Goal: Task Accomplishment & Management: Use online tool/utility

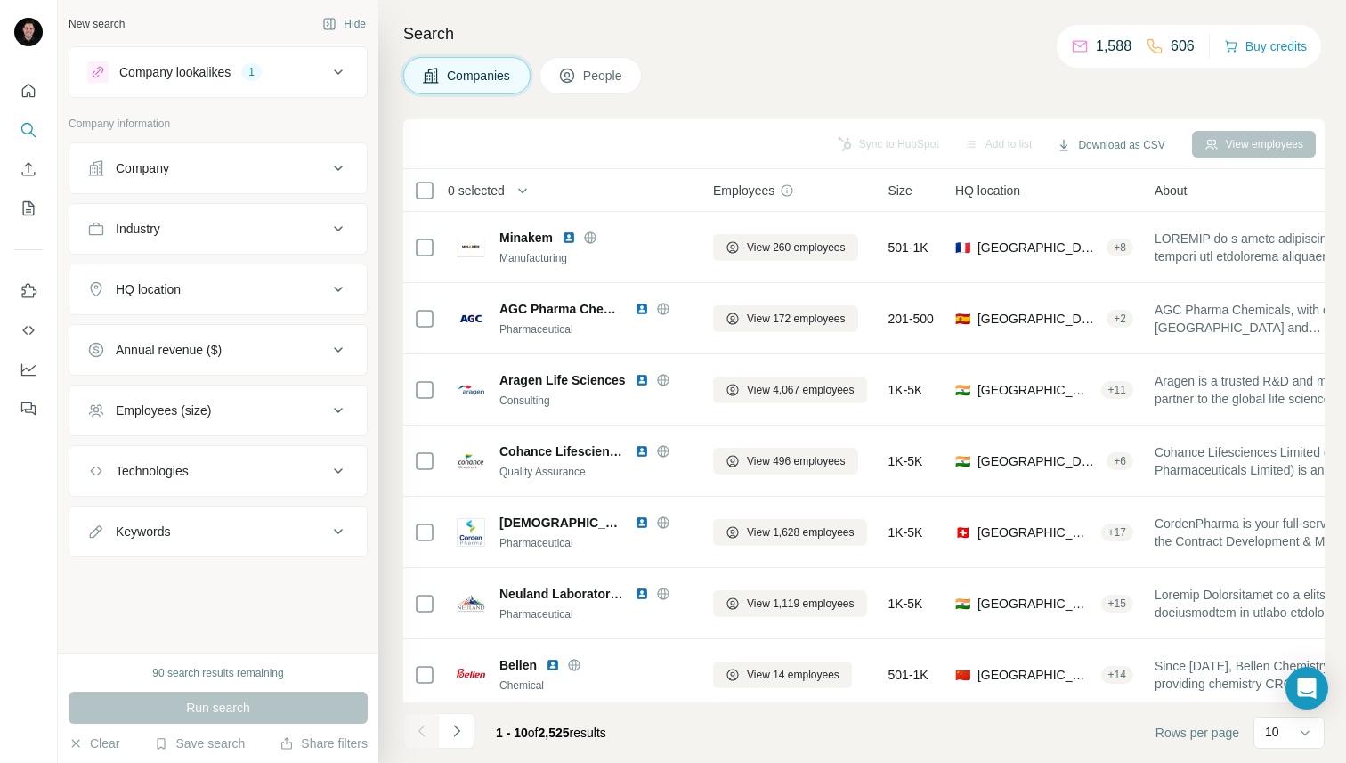
click at [191, 292] on div "HQ location" at bounding box center [207, 289] width 240 height 18
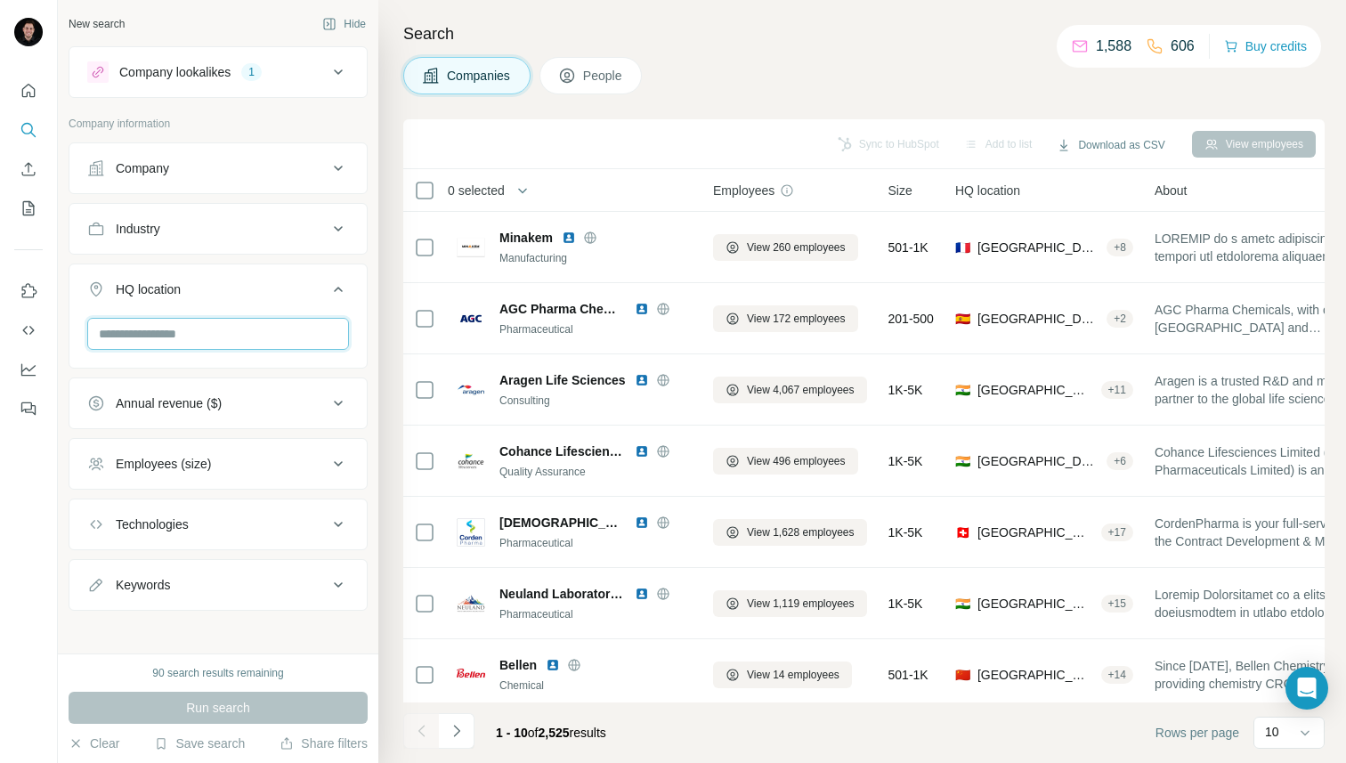
click at [170, 331] on input "text" at bounding box center [218, 334] width 262 height 32
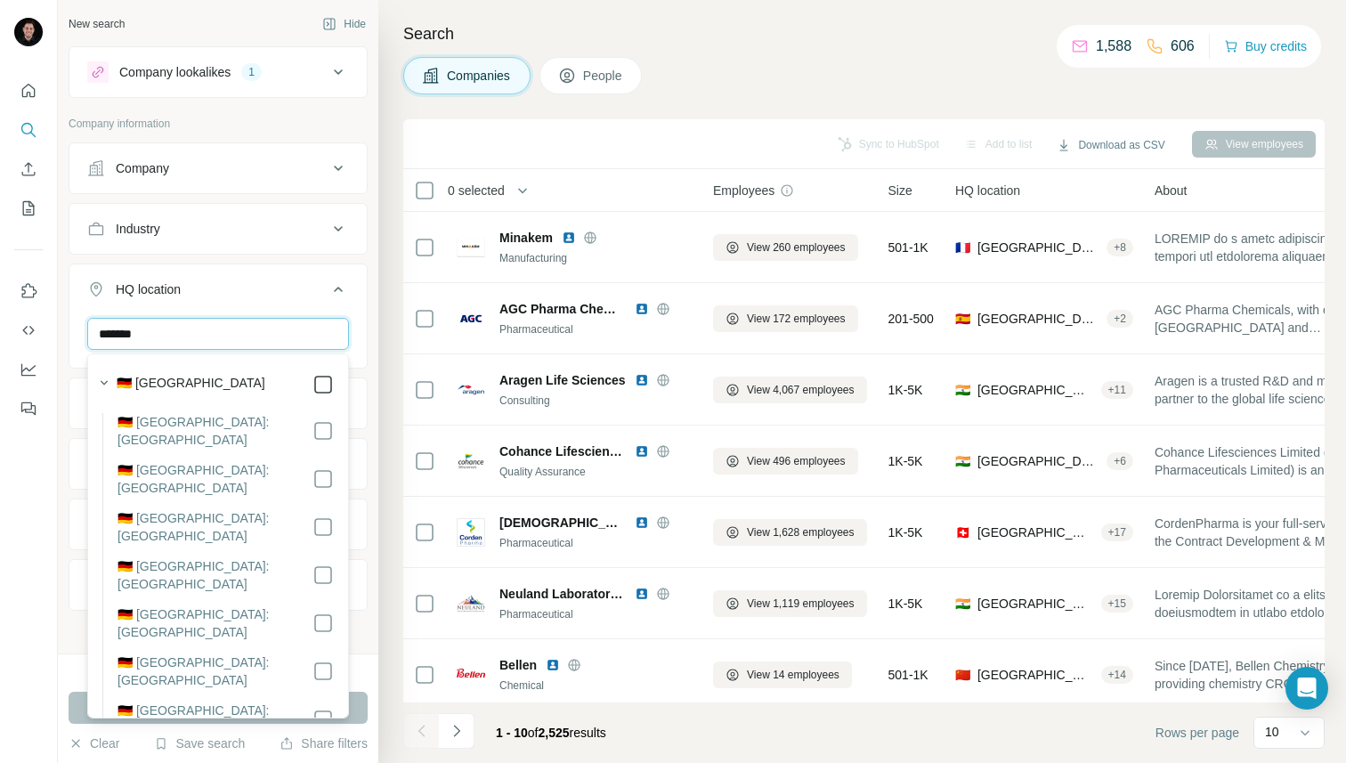
type input "*******"
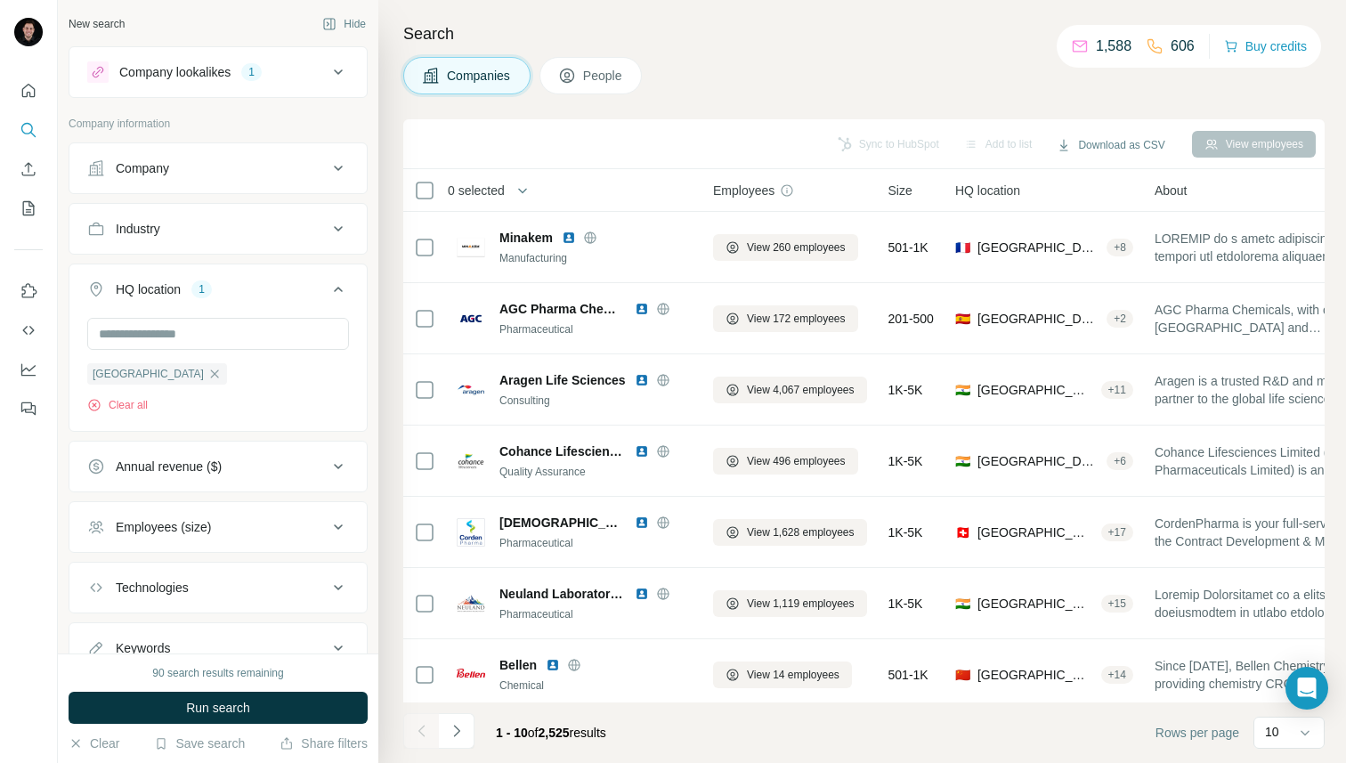
click at [385, 312] on div "Search Companies People Sync to HubSpot Add to list Download as CSV View employ…" at bounding box center [861, 381] width 967 height 763
click at [237, 705] on span "Run search" at bounding box center [218, 708] width 64 height 18
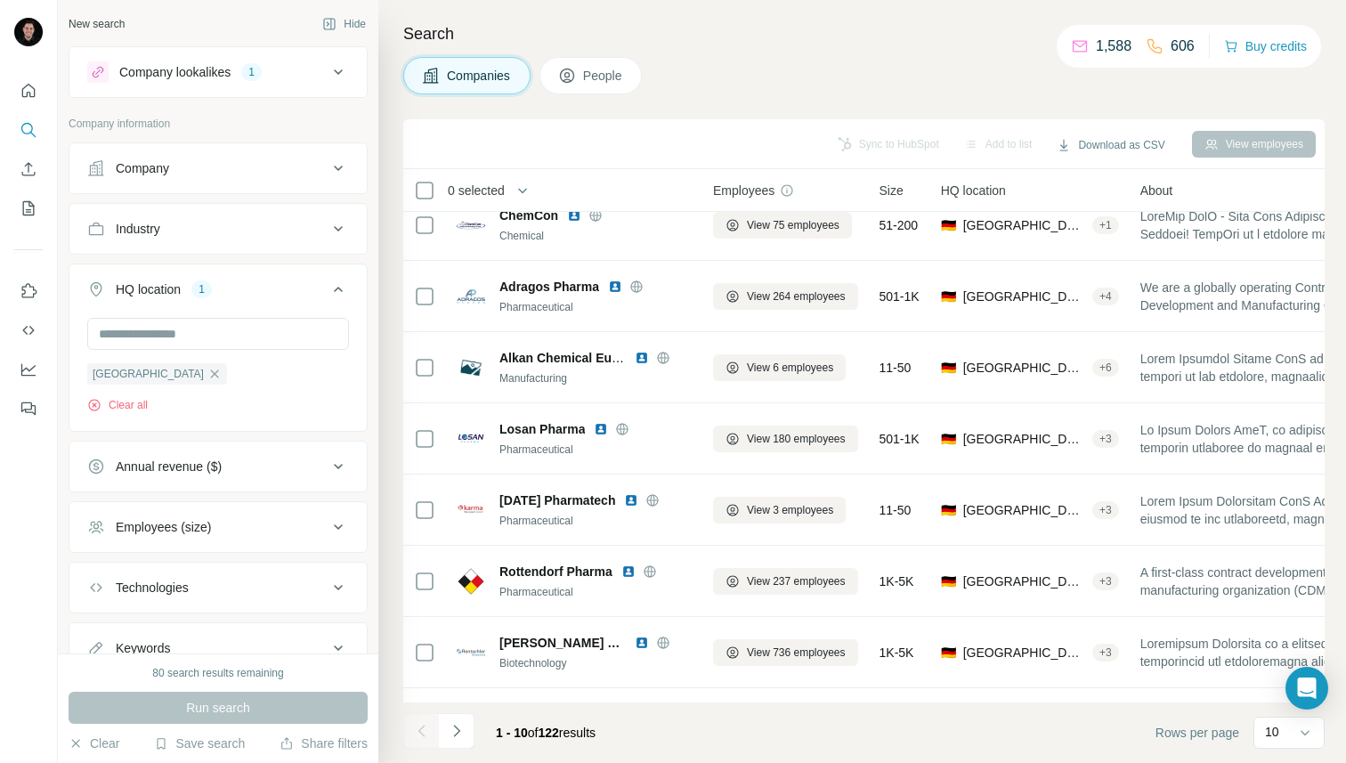
scroll to position [222, 0]
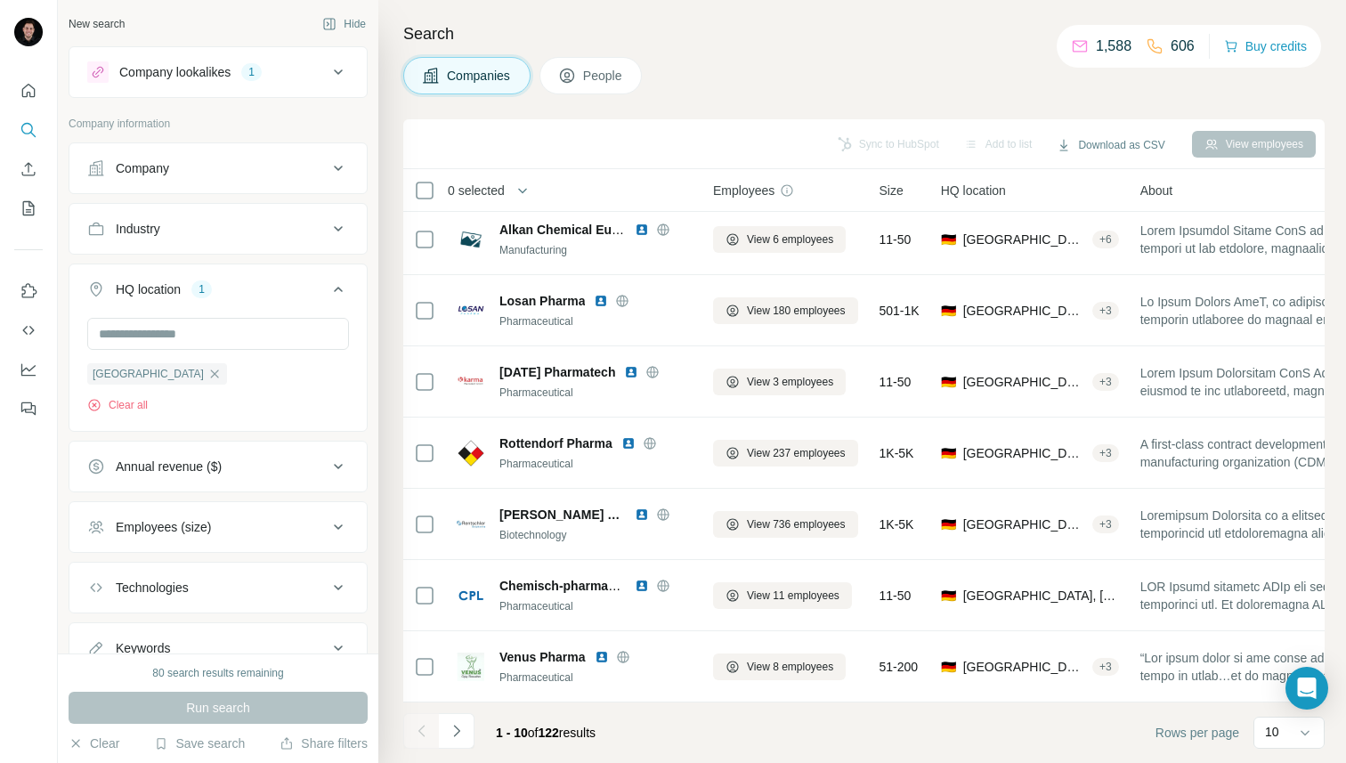
click at [282, 459] on div "Annual revenue ($)" at bounding box center [207, 466] width 240 height 18
click at [130, 535] on span "1-10M" at bounding box center [130, 539] width 43 height 18
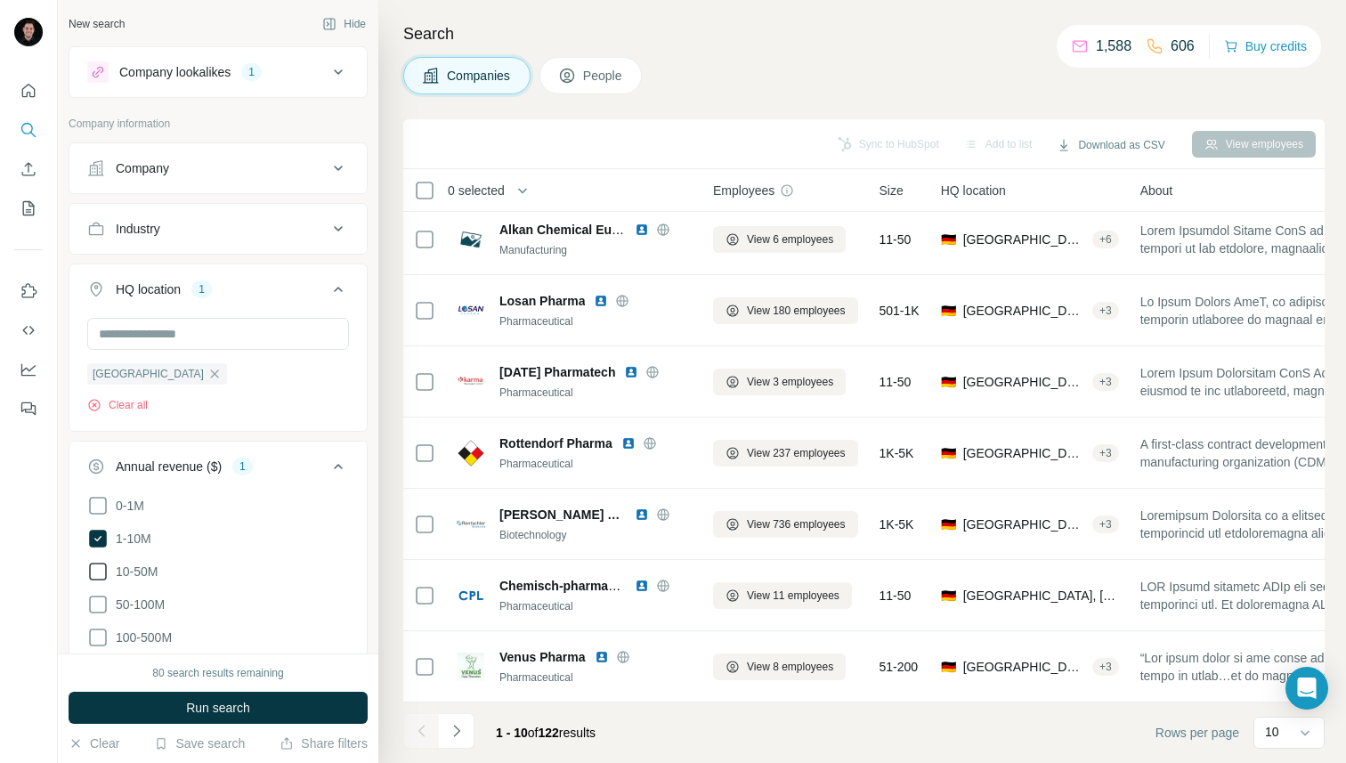
click at [112, 571] on span "10-50M" at bounding box center [133, 571] width 49 height 18
click at [112, 595] on span "50-100M" at bounding box center [137, 604] width 56 height 18
click at [112, 628] on span "100-500M" at bounding box center [140, 637] width 63 height 18
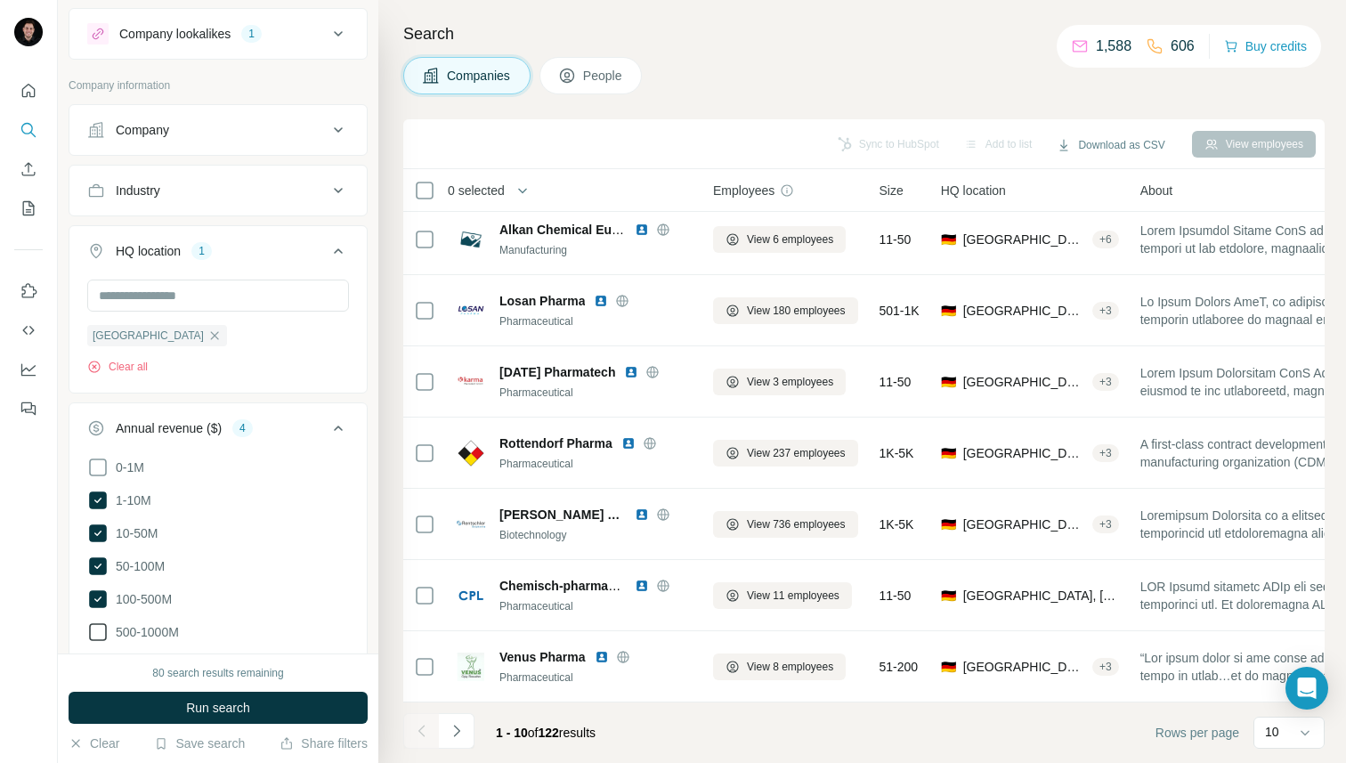
click at [109, 623] on span "500-1000M" at bounding box center [144, 632] width 70 height 18
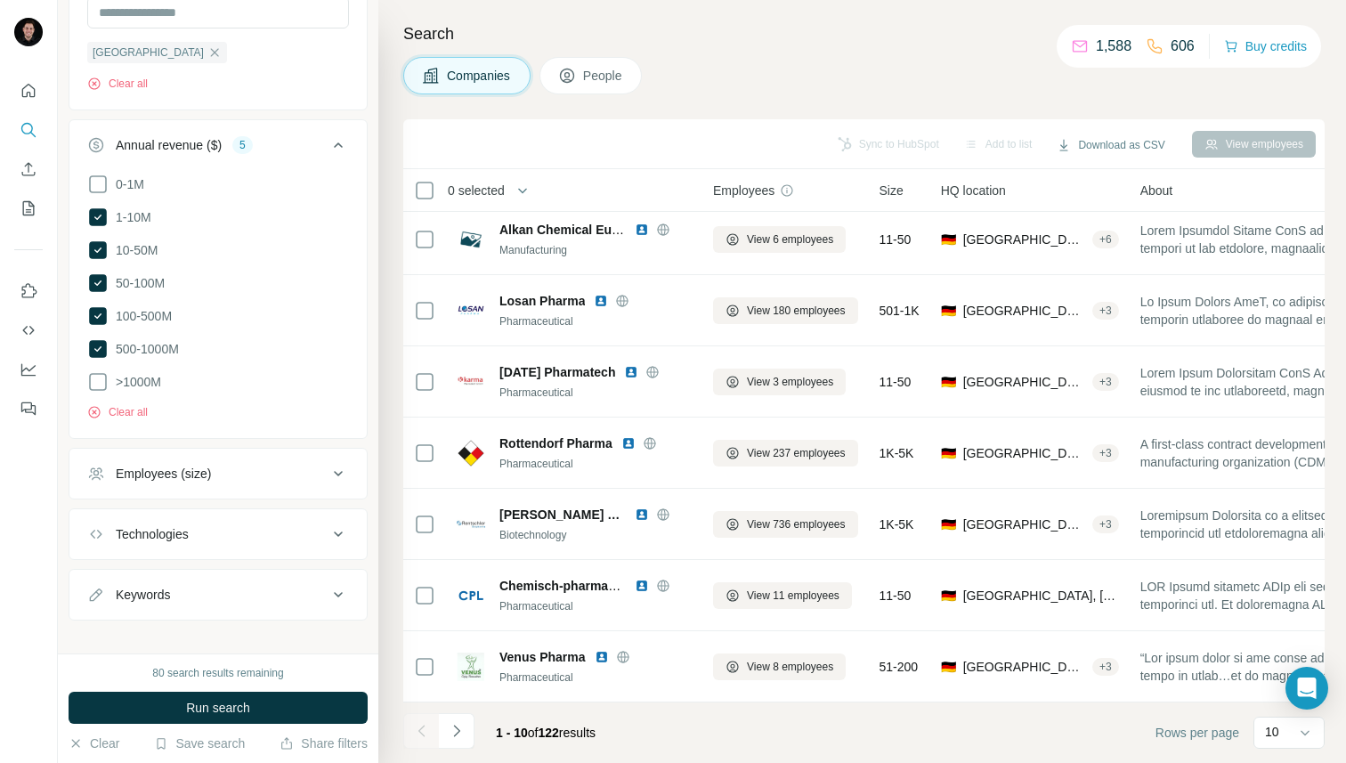
scroll to position [334, 0]
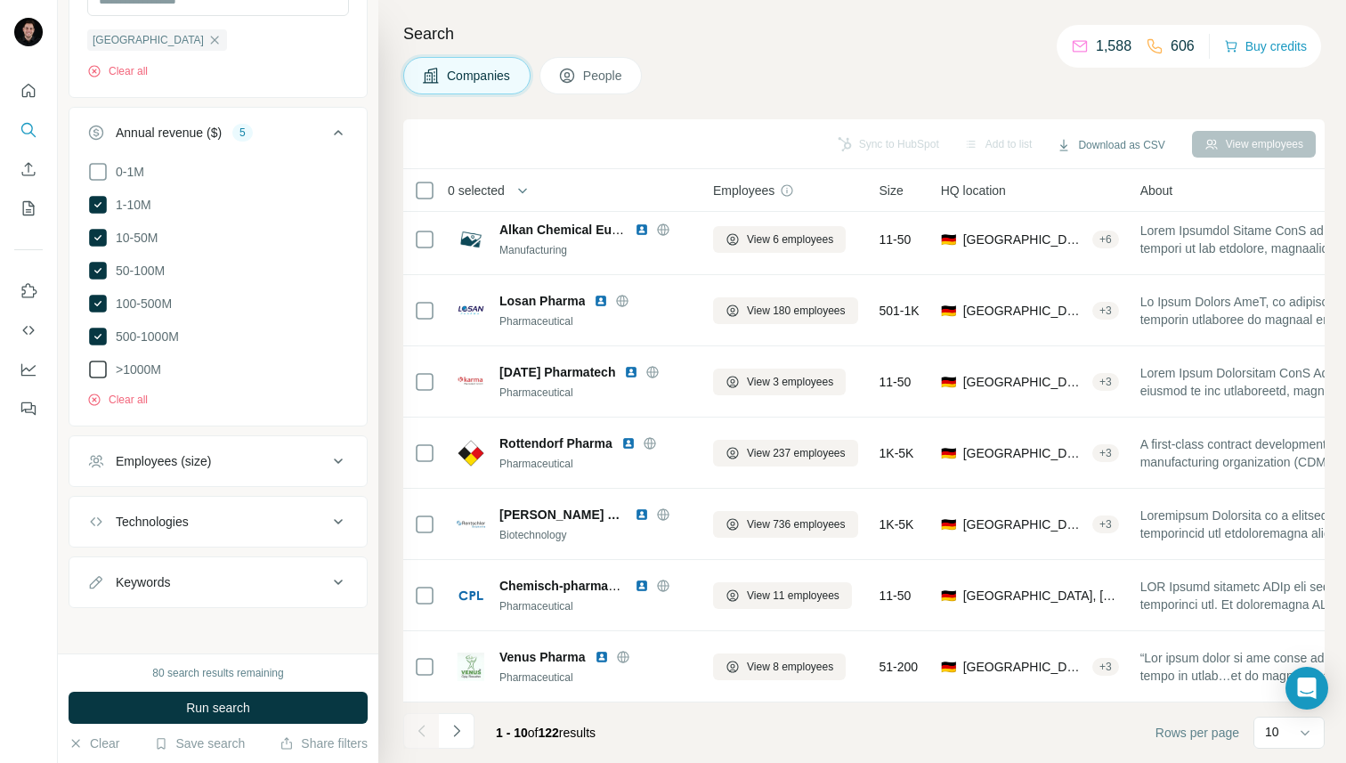
click at [147, 370] on span ">1000M" at bounding box center [135, 369] width 53 height 18
click at [141, 698] on button "Run search" at bounding box center [218, 708] width 299 height 32
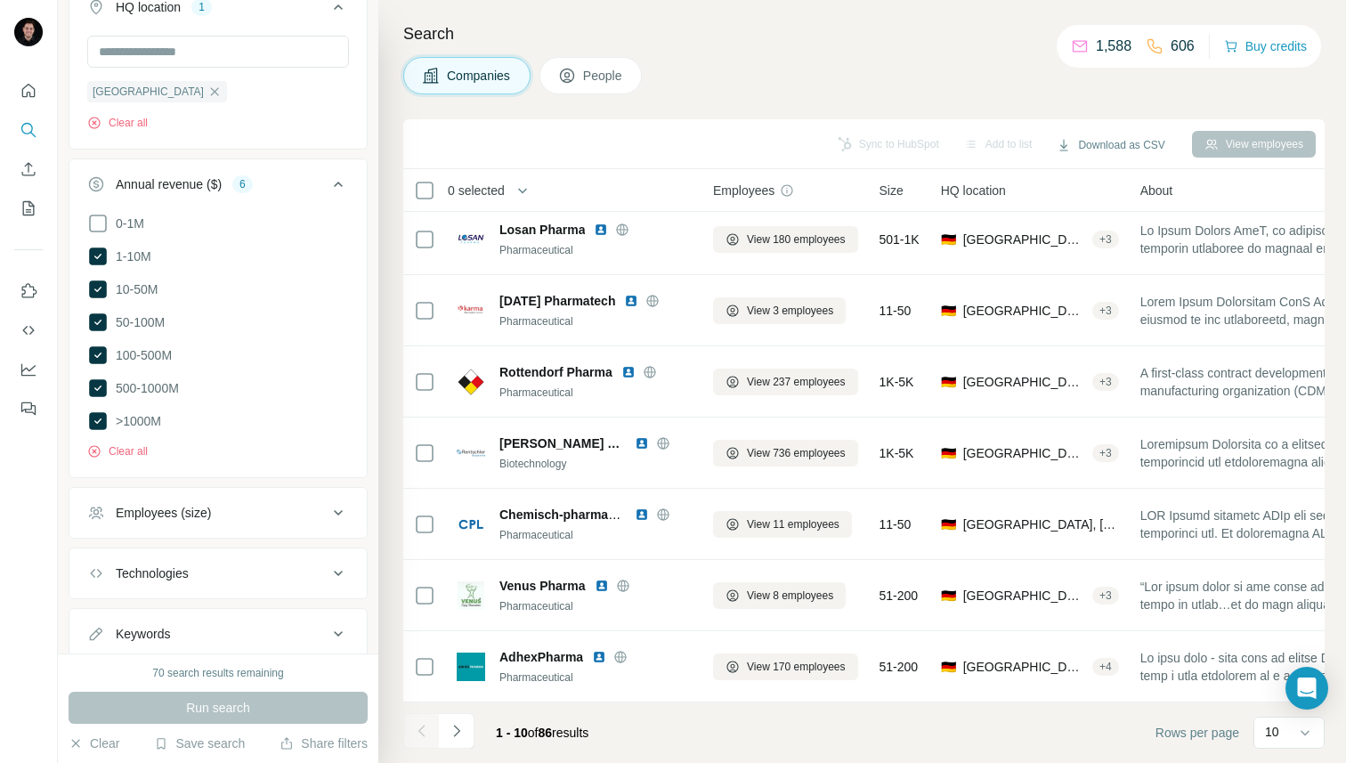
scroll to position [263, 0]
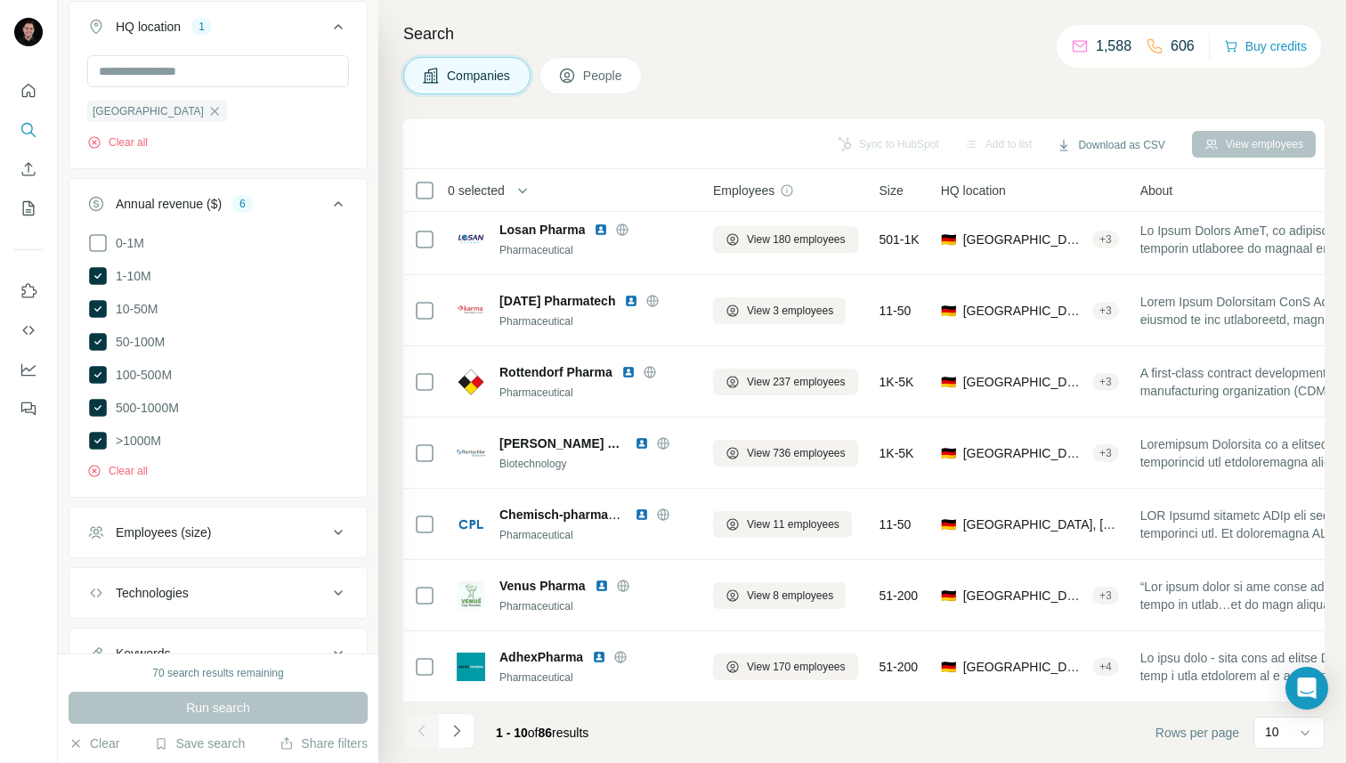
click at [171, 529] on div "Employees (size)" at bounding box center [163, 532] width 95 height 18
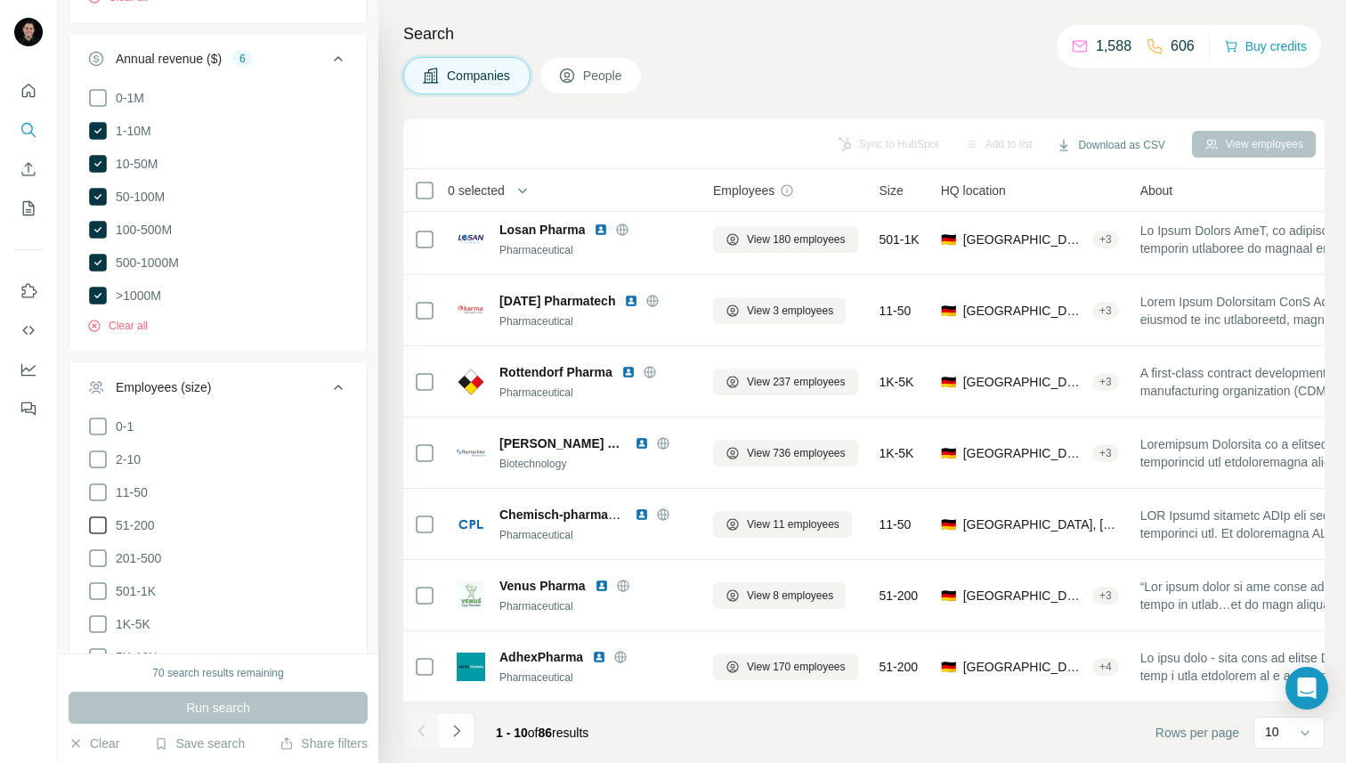
scroll to position [409, 0]
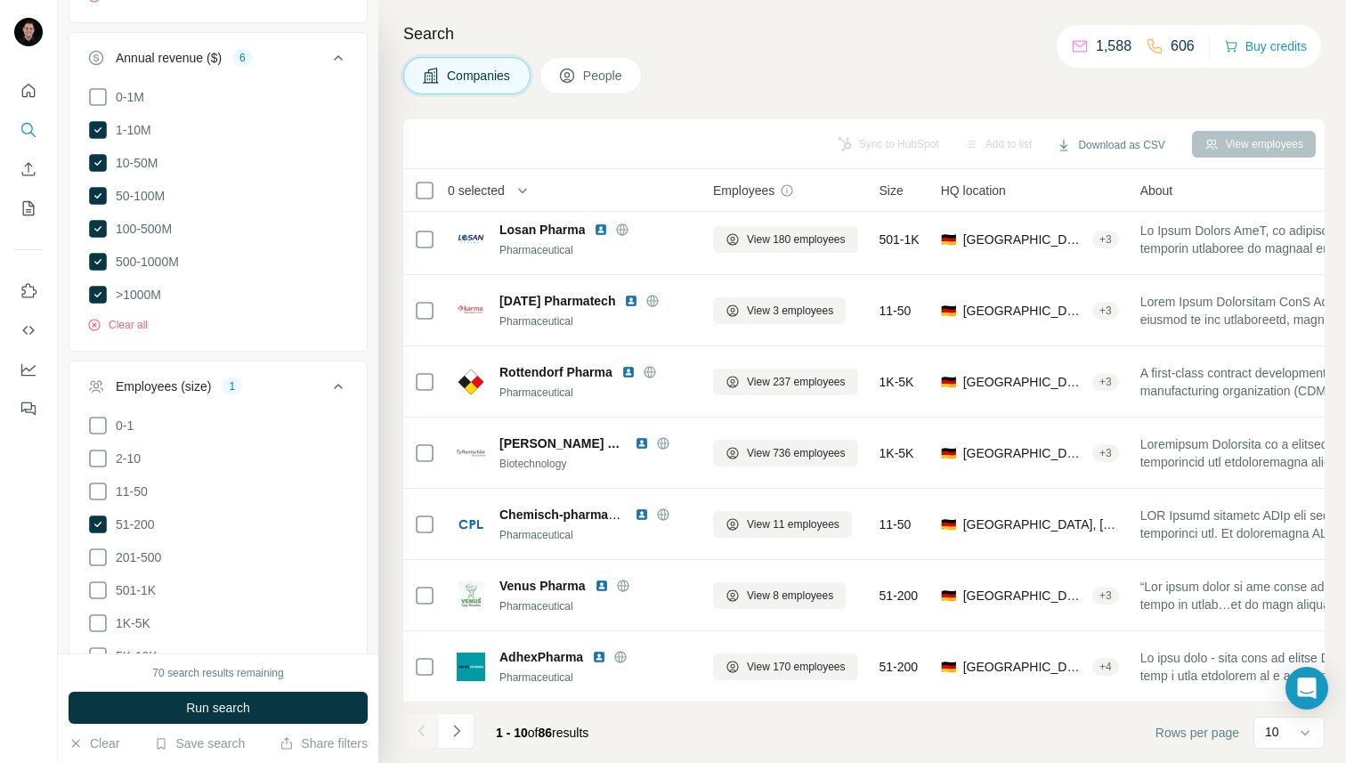
click at [112, 564] on ul "0-1 2-10 11-50 [PHONE_NUMBER] 501-1K 1K-5K 5K-10K 10K-50K 50K-100K 100K-500K 50…" at bounding box center [218, 607] width 262 height 384
click at [109, 562] on label "201-500" at bounding box center [124, 556] width 74 height 21
click at [93, 592] on icon at bounding box center [97, 589] width 21 height 21
click at [100, 619] on icon at bounding box center [97, 622] width 21 height 21
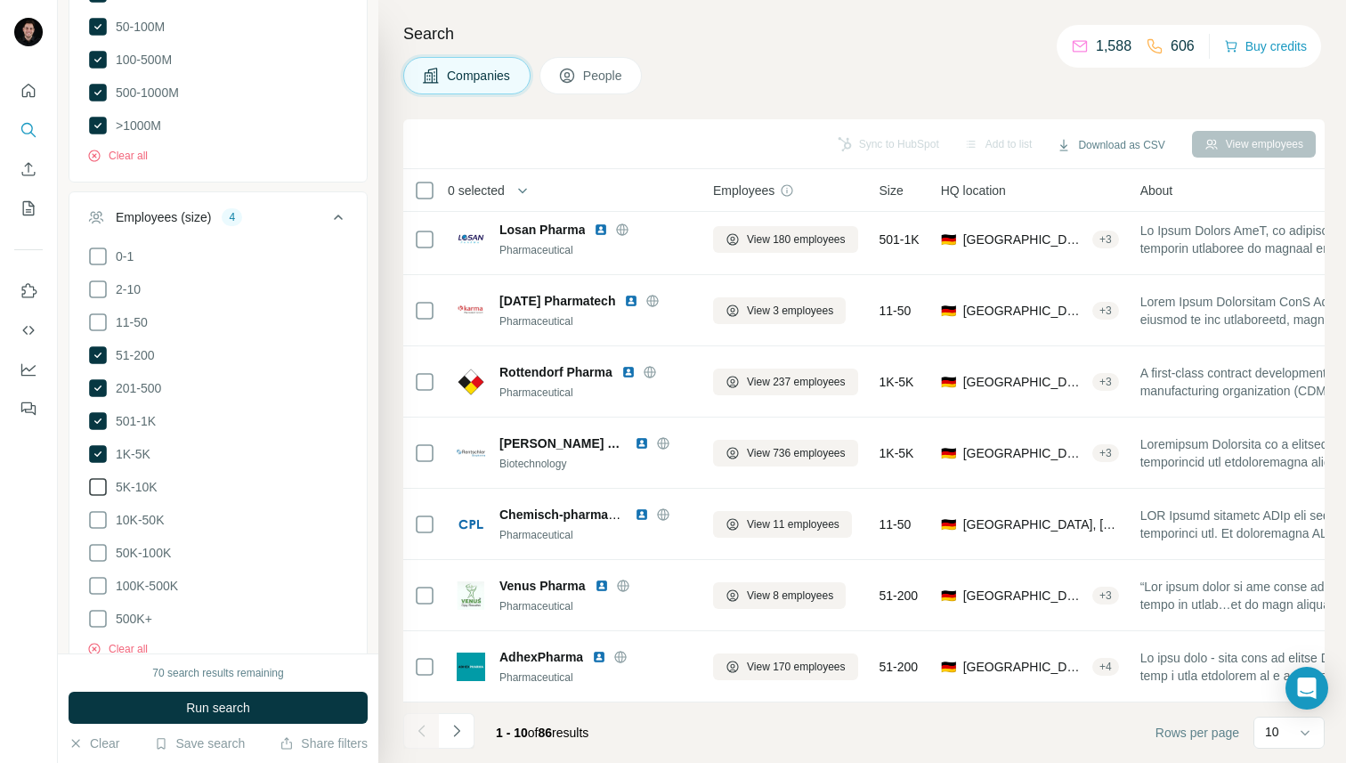
scroll to position [600, 0]
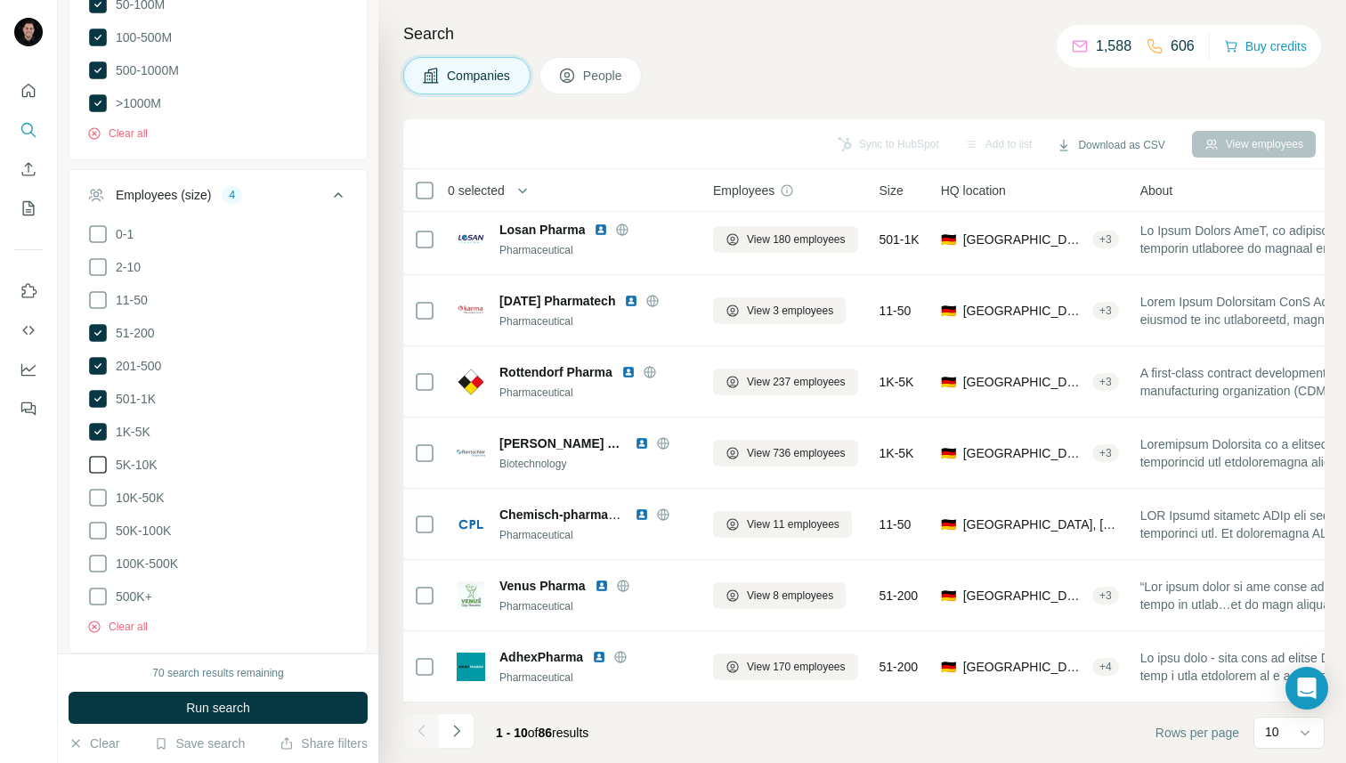
click at [108, 459] on icon at bounding box center [97, 464] width 21 height 21
click at [108, 488] on icon at bounding box center [97, 497] width 21 height 21
click at [100, 528] on icon at bounding box center [97, 530] width 21 height 21
click at [100, 556] on icon at bounding box center [97, 563] width 21 height 21
click at [100, 592] on icon at bounding box center [97, 596] width 21 height 21
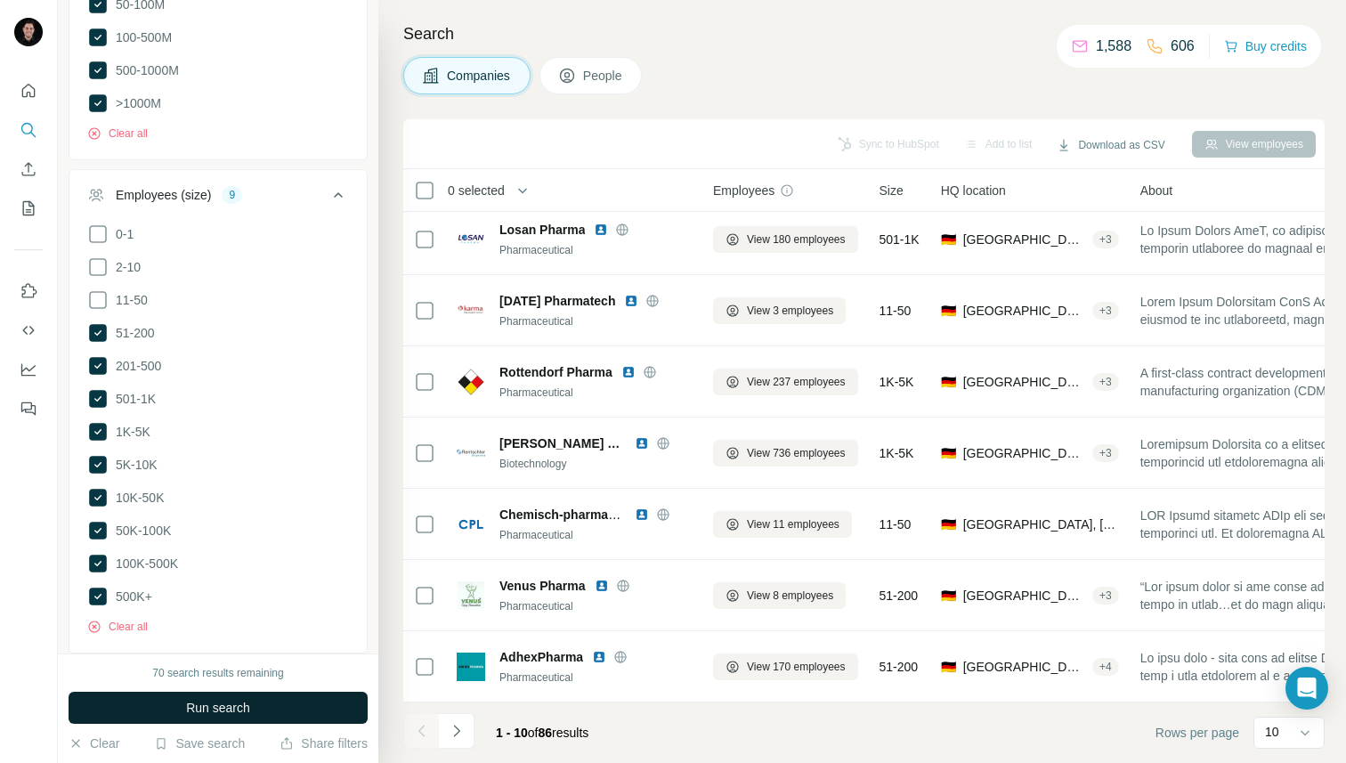
click at [144, 712] on button "Run search" at bounding box center [218, 708] width 299 height 32
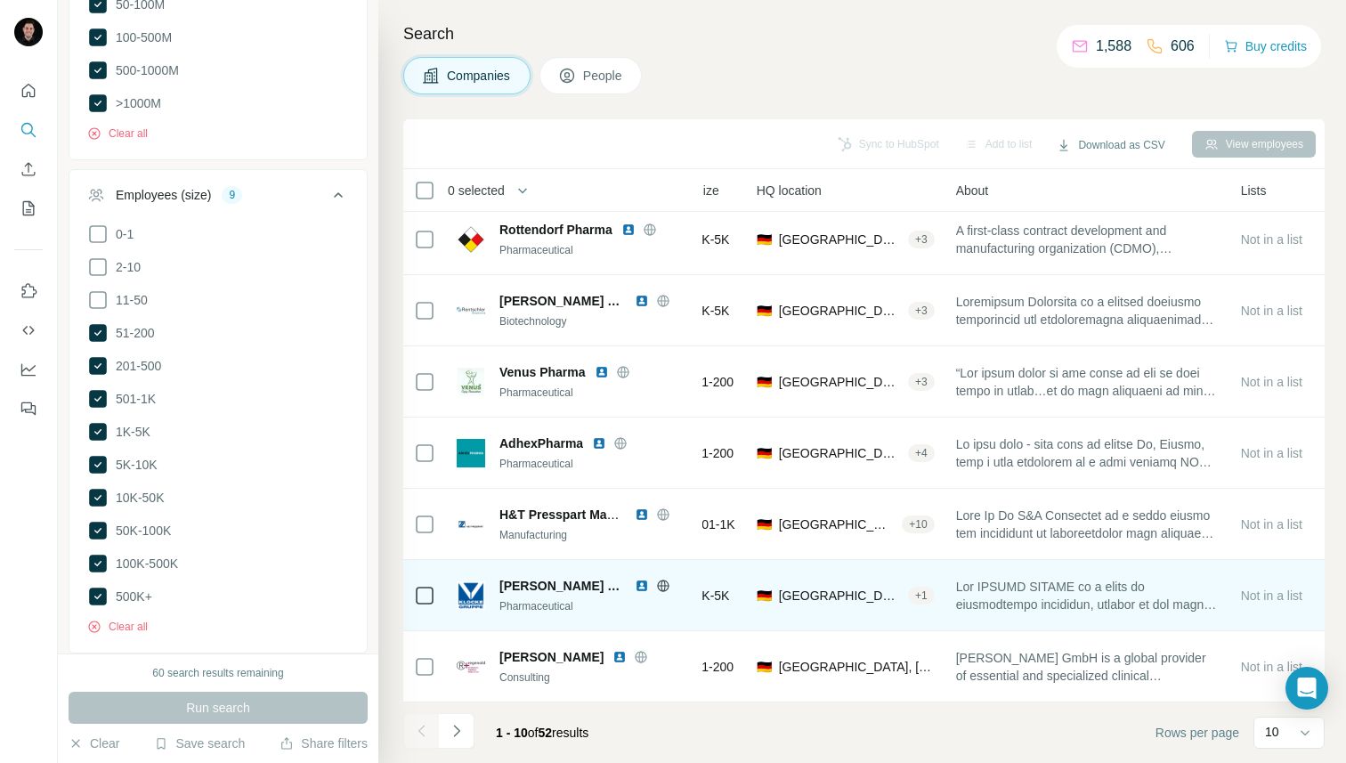
scroll to position [222, 238]
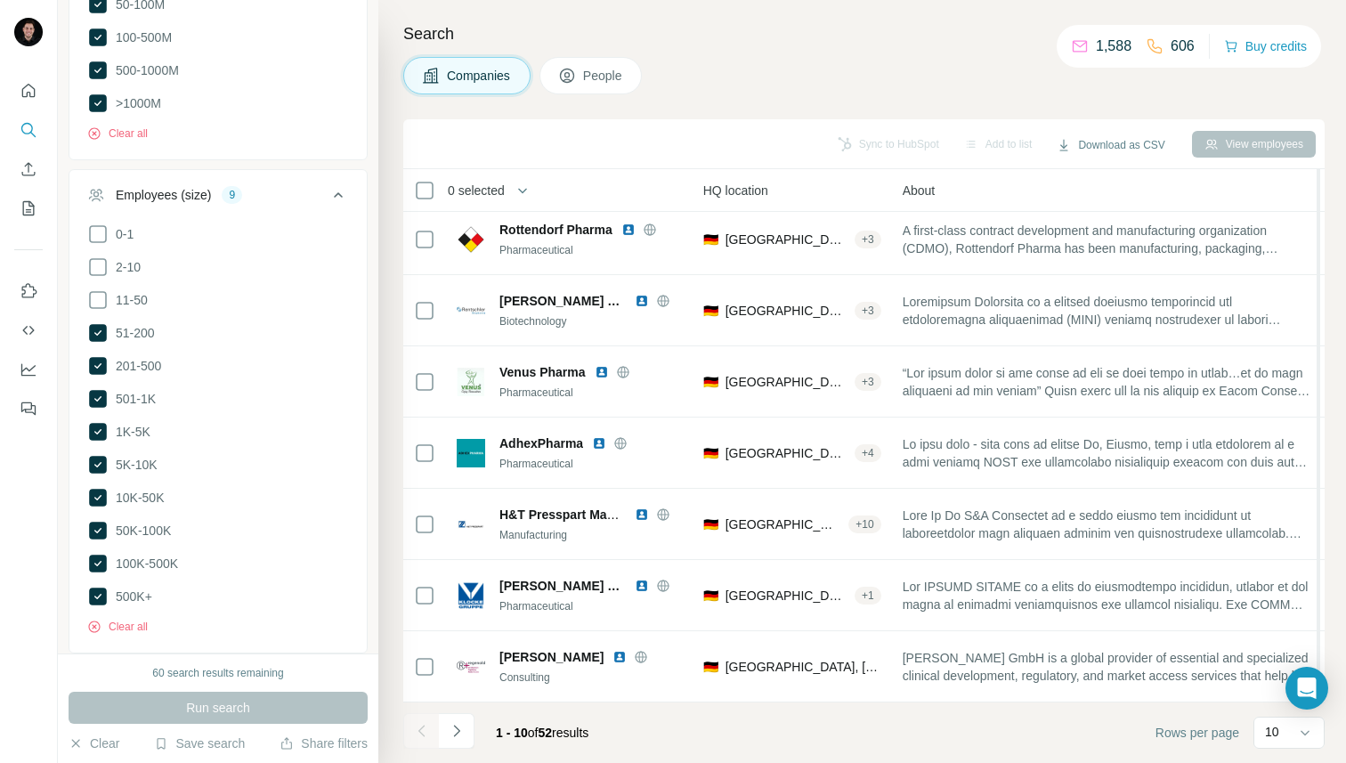
drag, startPoint x: 1183, startPoint y: 386, endPoint x: 1334, endPoint y: 409, distance: 153.1
click at [1334, 409] on div "Search Companies People Sync to HubSpot Add to list Download as CSV View employ…" at bounding box center [861, 381] width 967 height 763
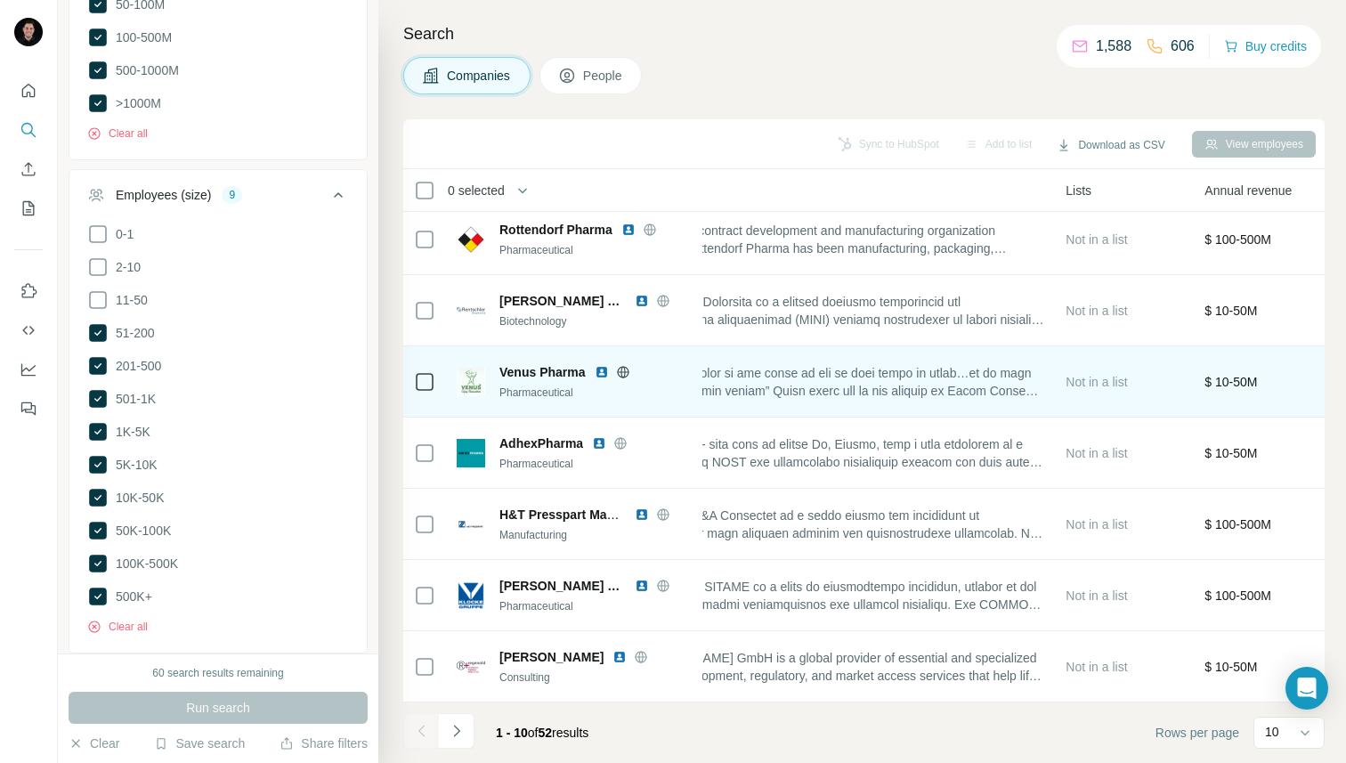
scroll to position [222, 523]
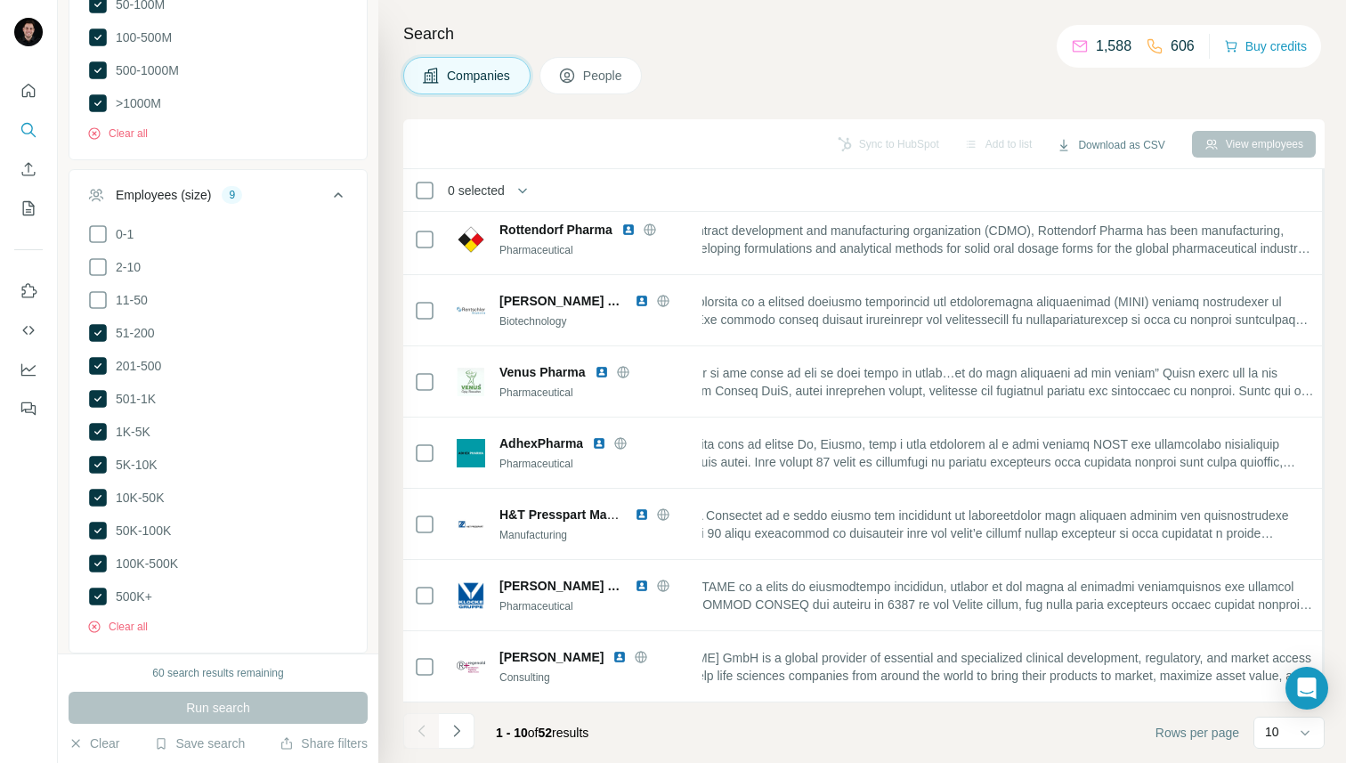
drag, startPoint x: 1047, startPoint y: 301, endPoint x: 1339, endPoint y: 305, distance: 292.0
click at [1339, 305] on div "Search Companies People Sync to HubSpot Add to list Download as CSV View employ…" at bounding box center [861, 381] width 967 height 763
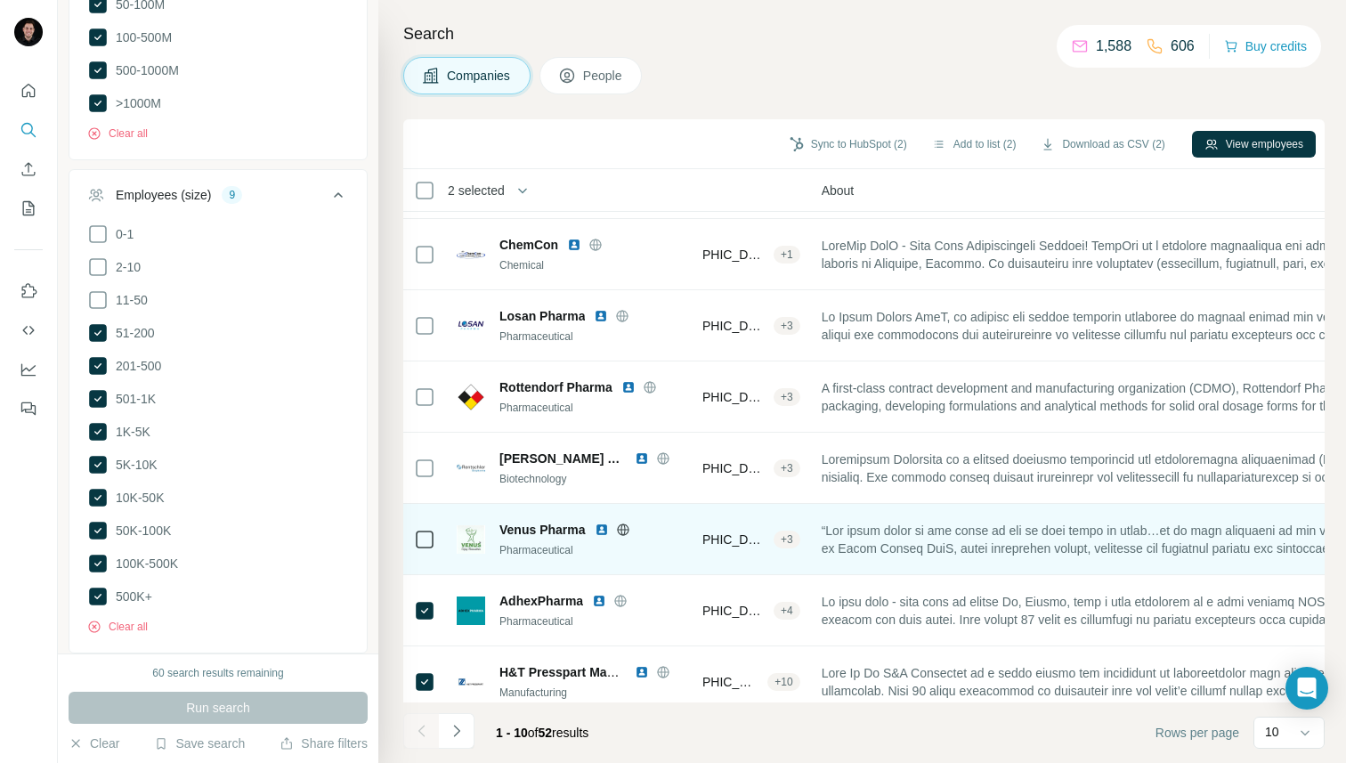
scroll to position [0, 319]
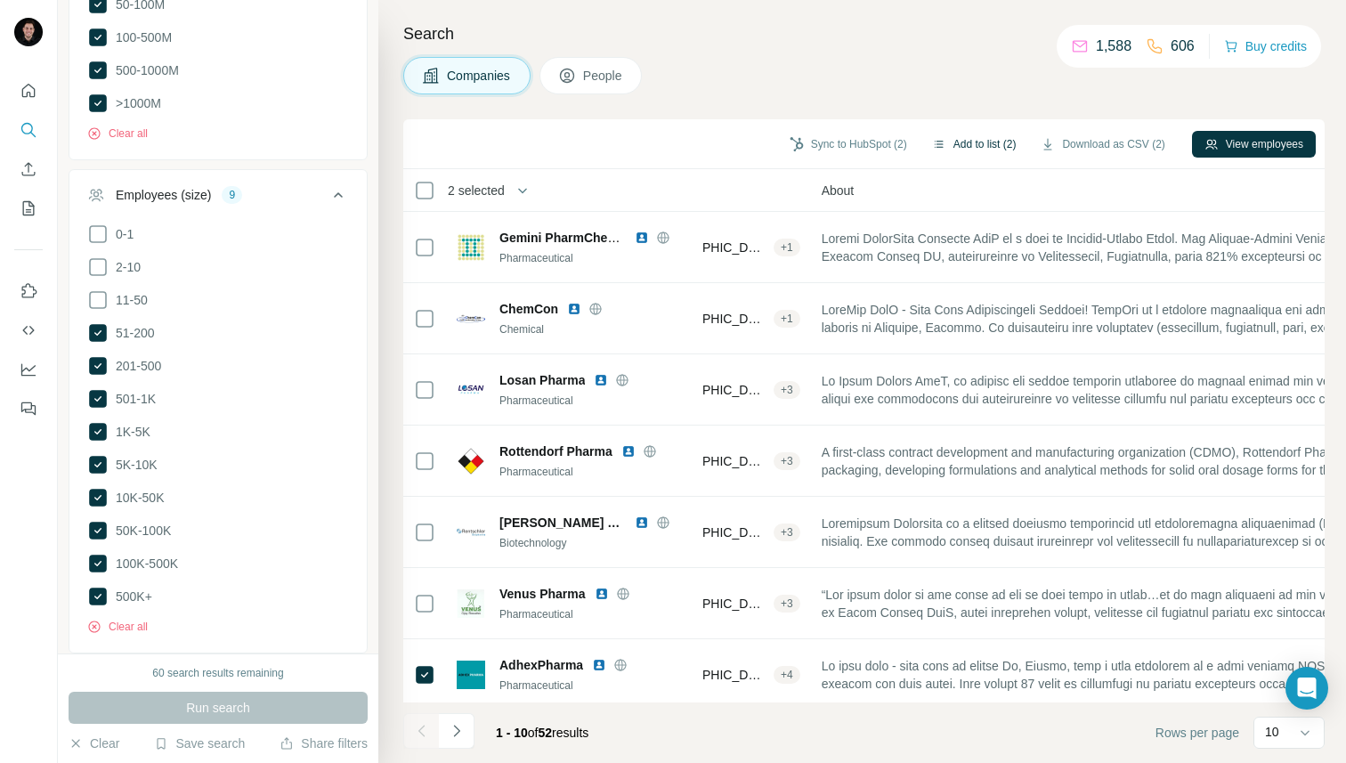
click at [983, 137] on button "Add to list (2)" at bounding box center [973, 144] width 109 height 27
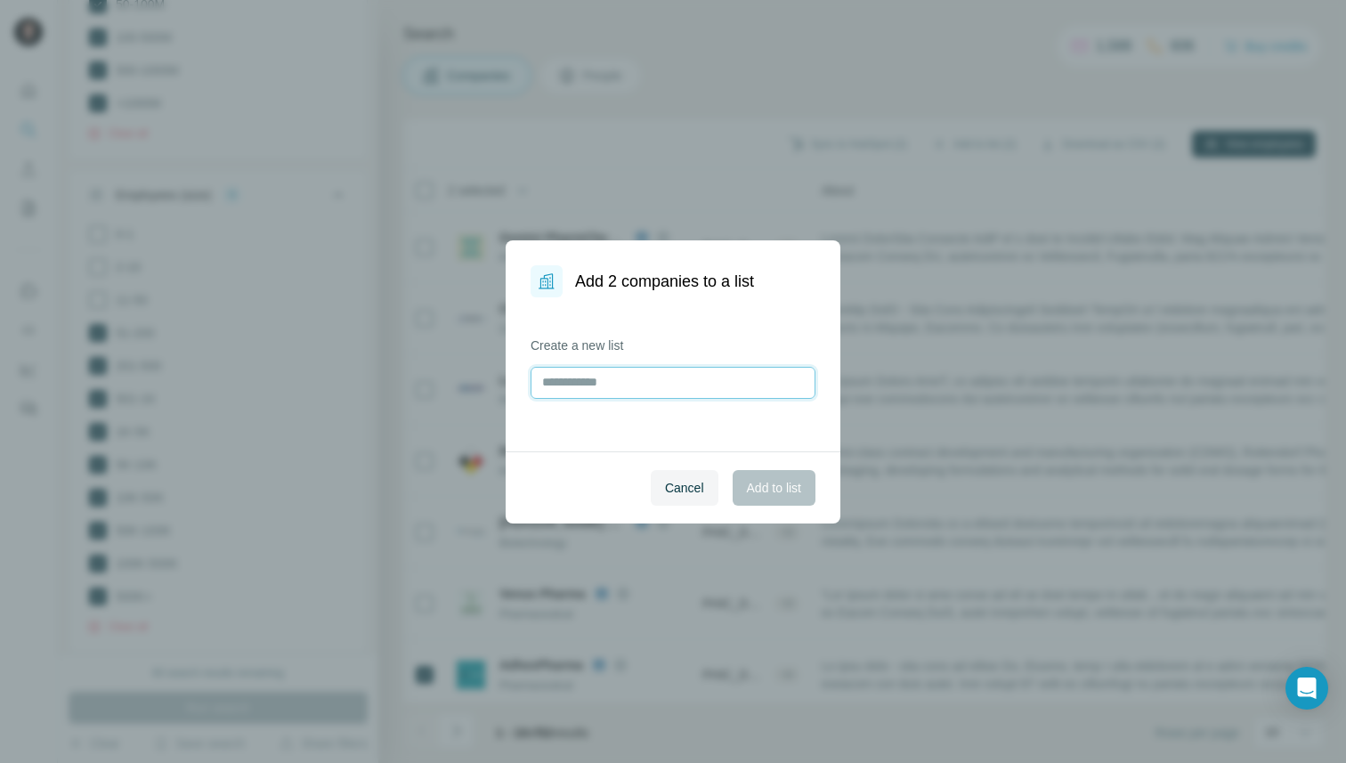
click at [571, 390] on input "text" at bounding box center [672, 383] width 285 height 32
type input "**********"
click at [788, 482] on span "Add to list" at bounding box center [774, 488] width 54 height 18
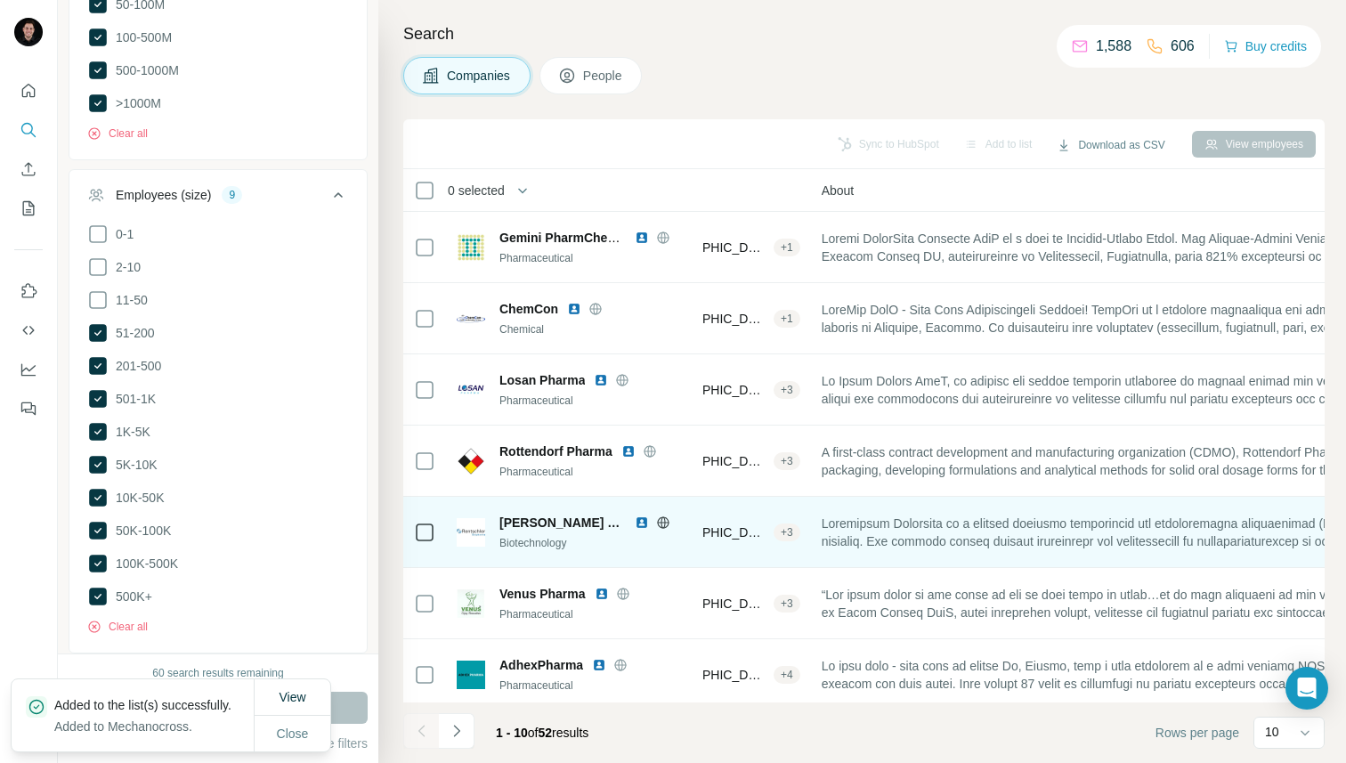
scroll to position [222, 319]
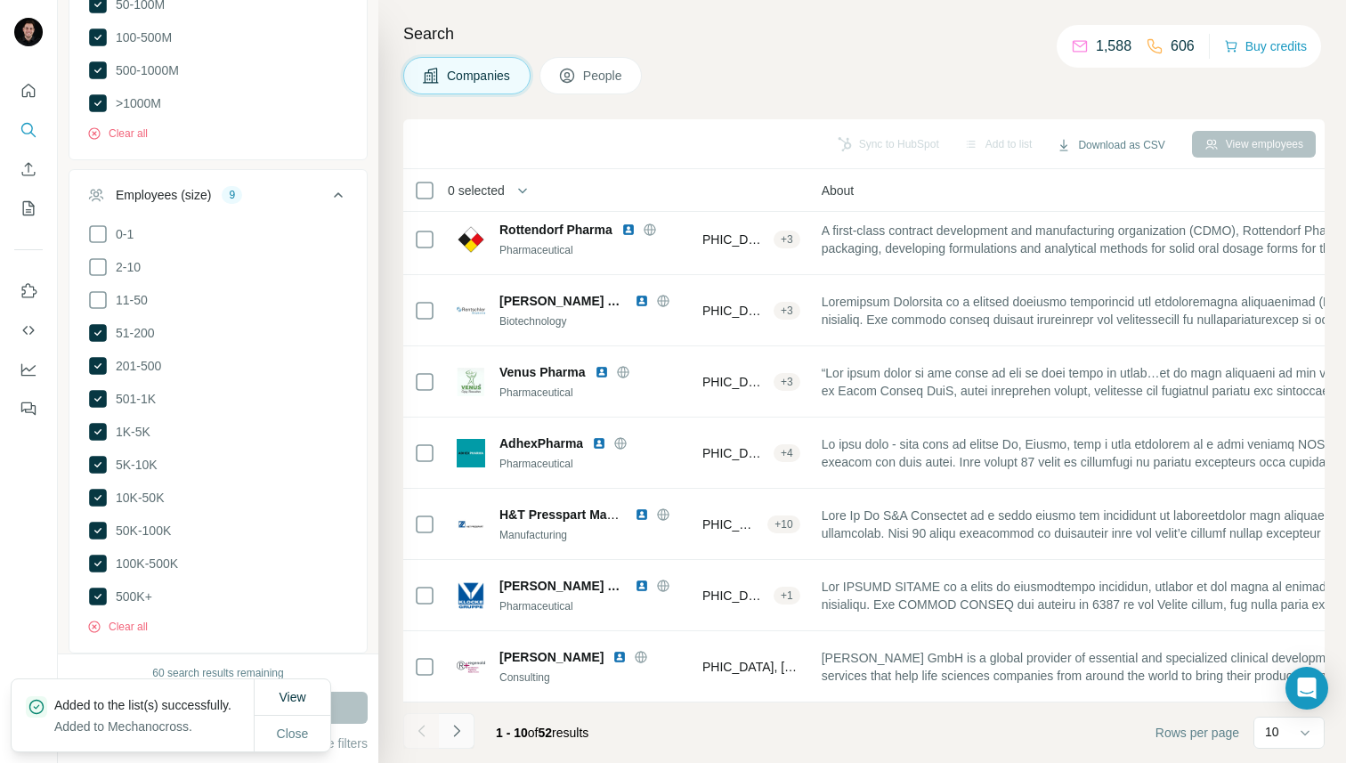
click at [463, 726] on icon "Navigate to next page" at bounding box center [457, 731] width 18 height 18
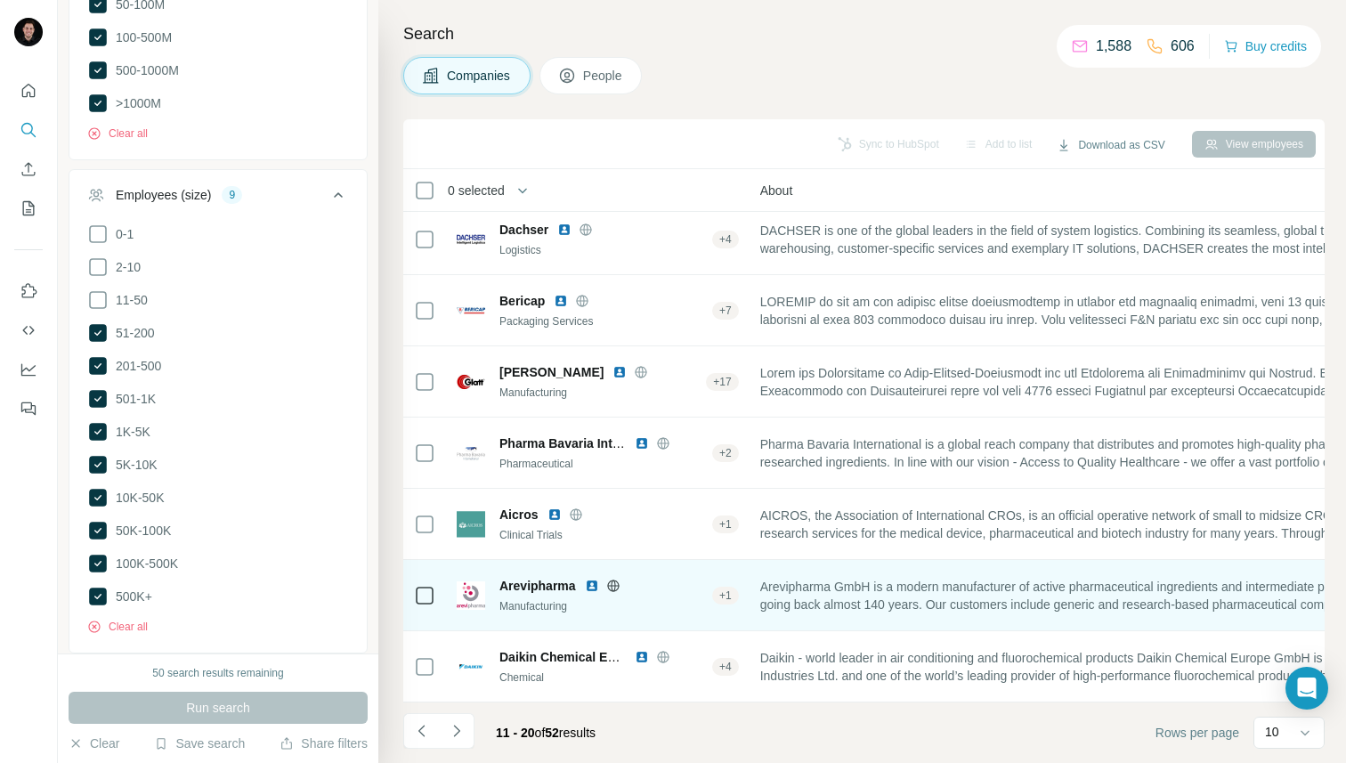
scroll to position [222, 378]
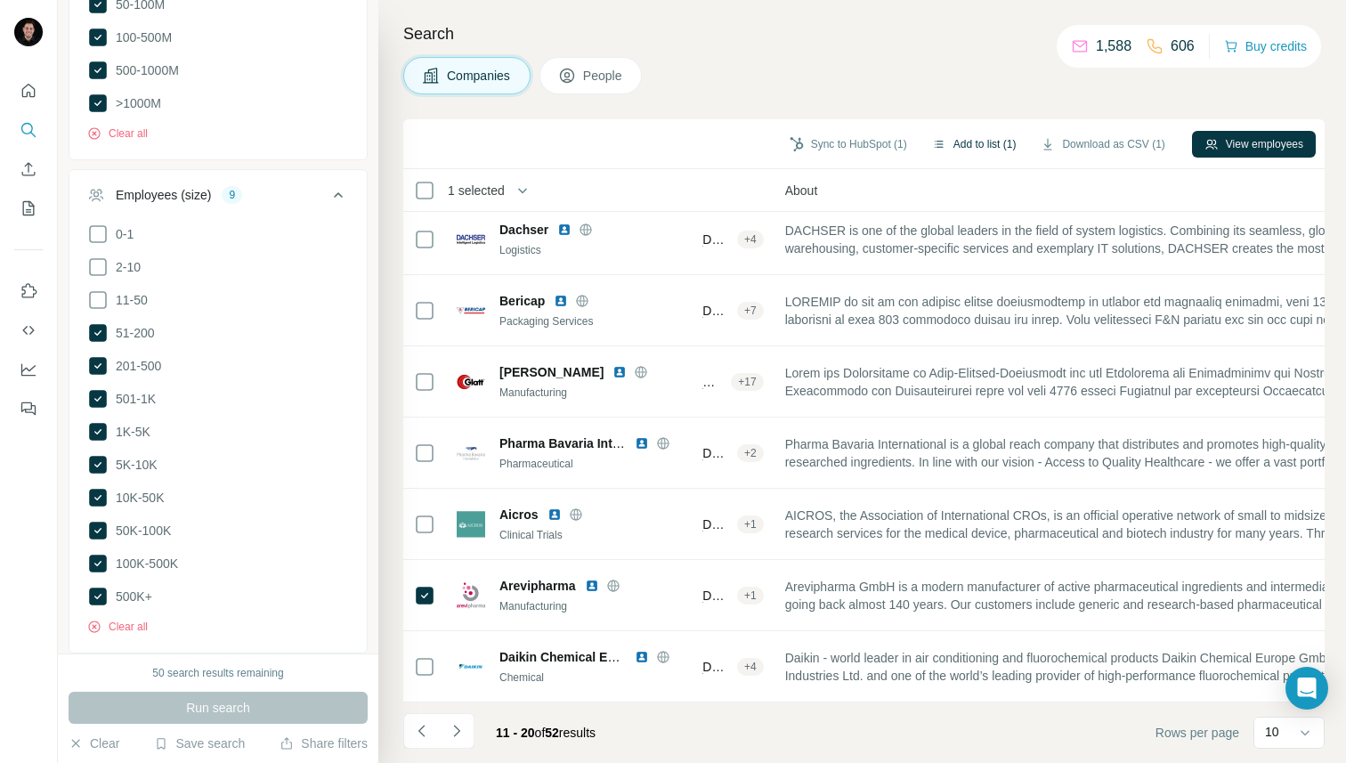
click at [984, 134] on button "Add to list (1)" at bounding box center [973, 144] width 109 height 27
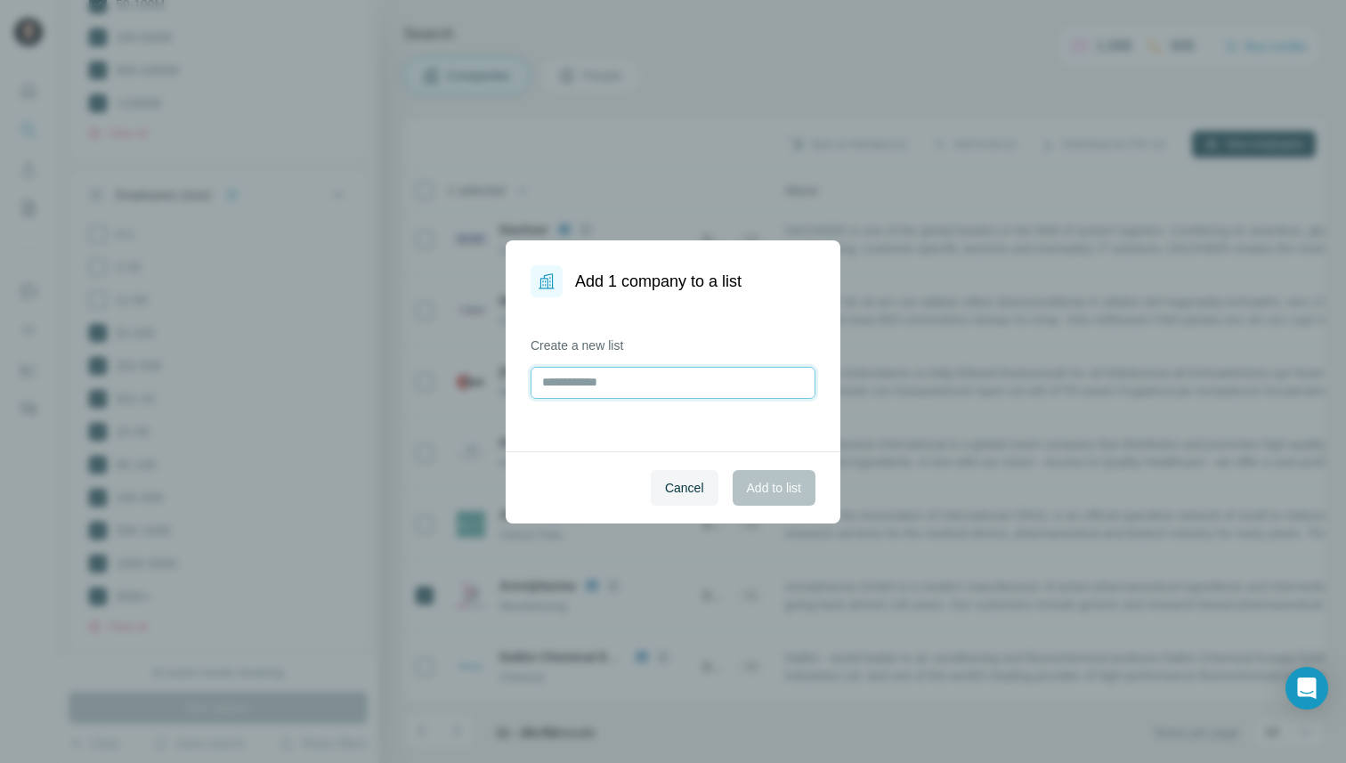
click at [591, 382] on input "text" at bounding box center [672, 383] width 285 height 32
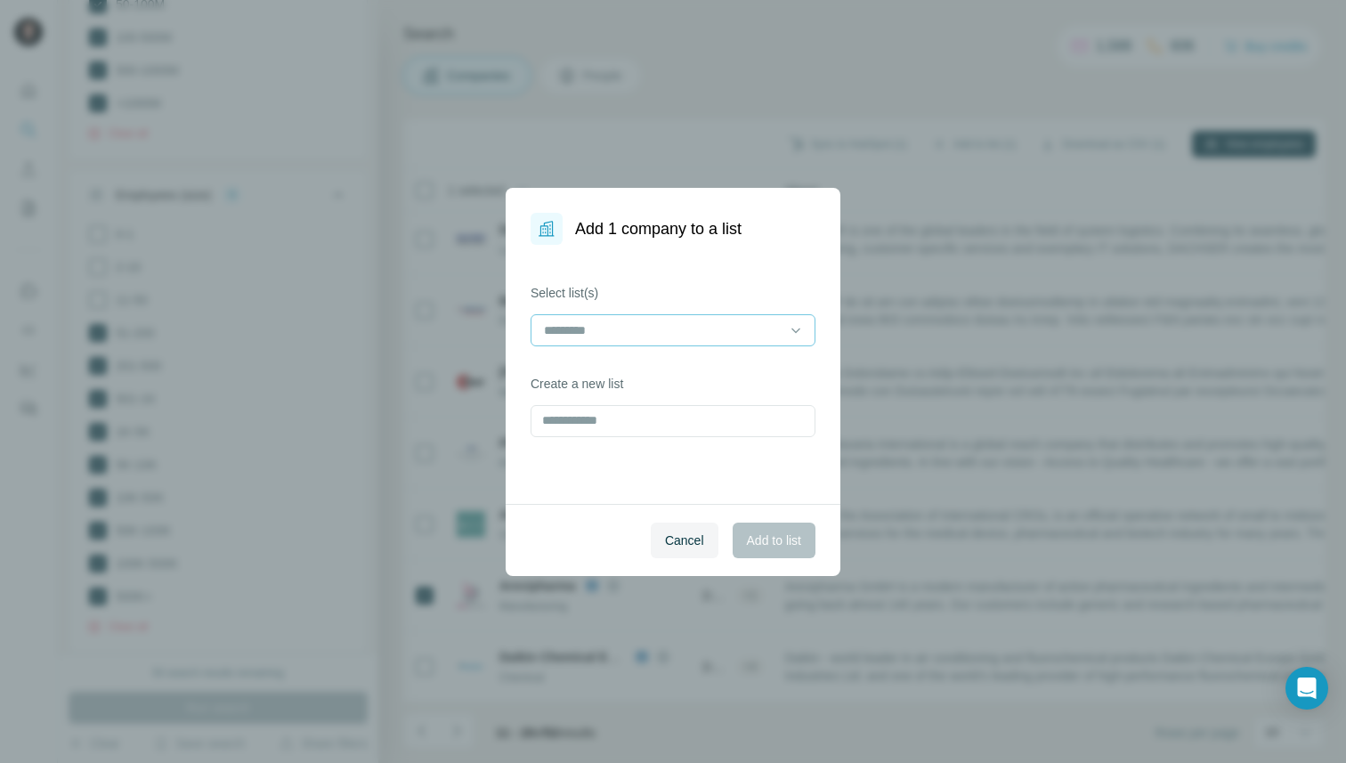
click at [605, 330] on input at bounding box center [662, 330] width 240 height 20
click at [598, 361] on p "Mechanocross" at bounding box center [586, 370] width 81 height 18
click at [769, 534] on span "Add to list" at bounding box center [774, 540] width 54 height 18
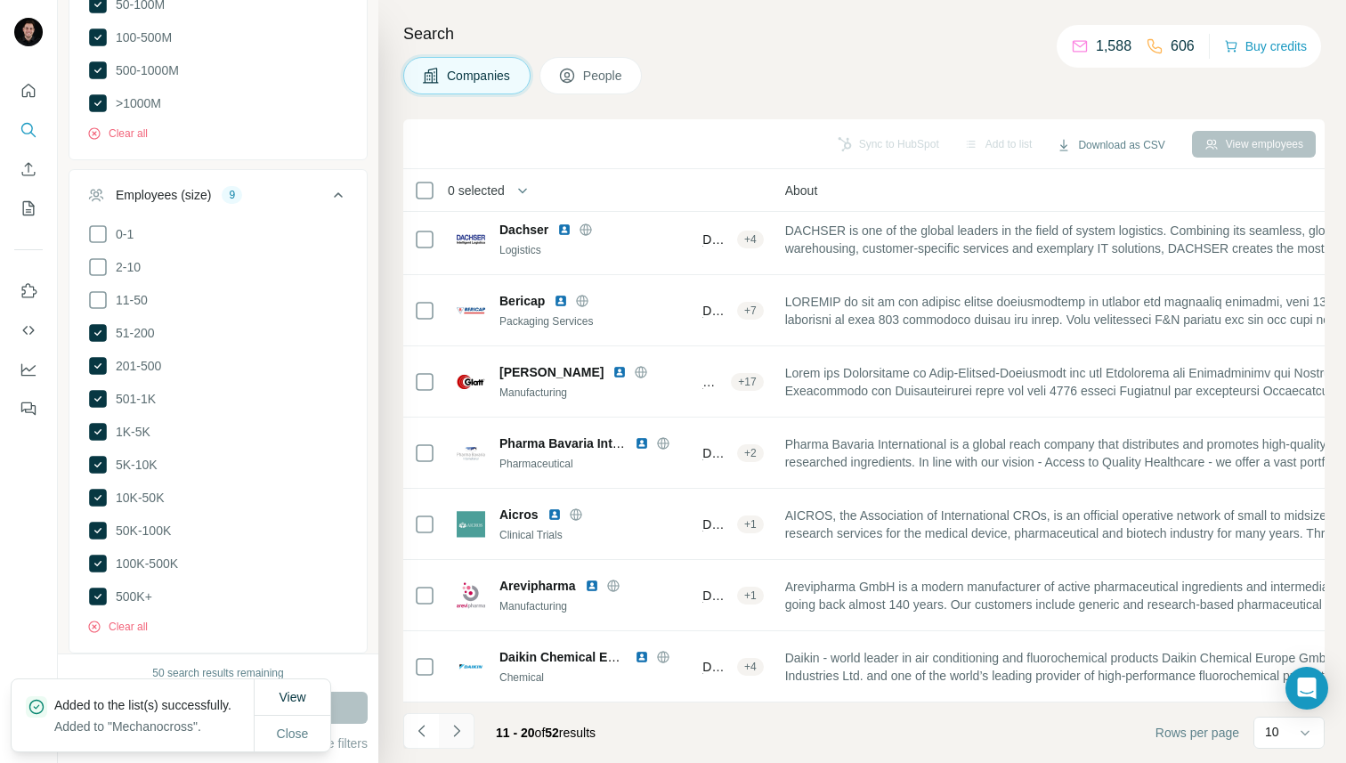
click at [457, 732] on icon "Navigate to next page" at bounding box center [456, 730] width 6 height 12
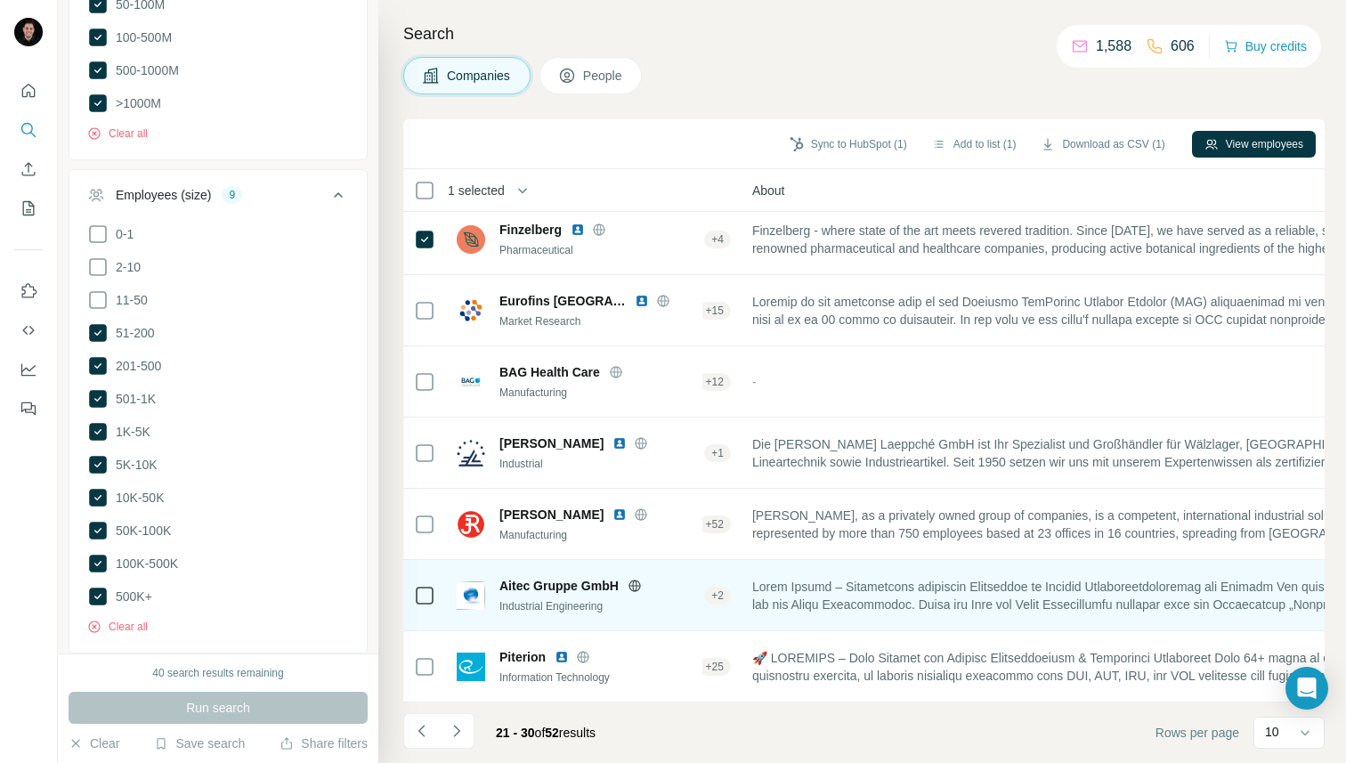
scroll to position [222, 404]
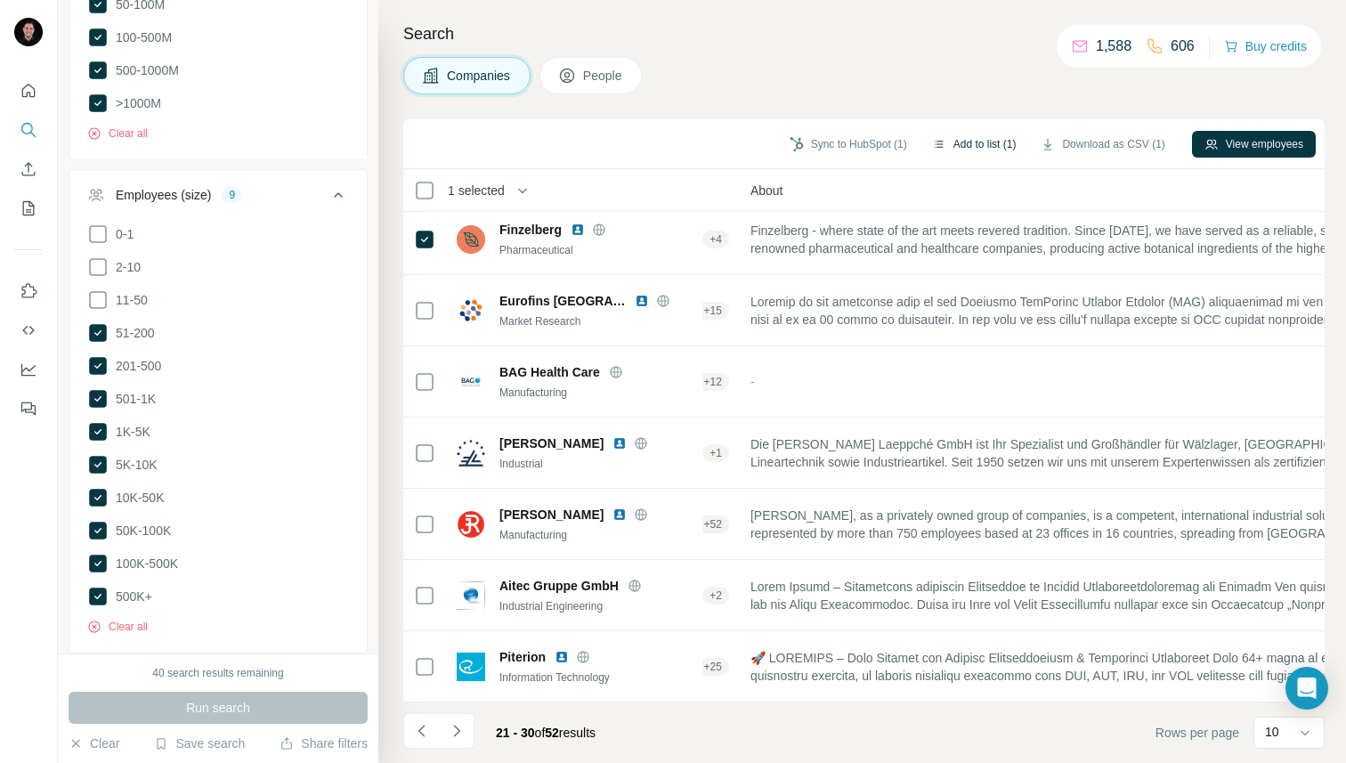
click at [960, 140] on button "Add to list (1)" at bounding box center [973, 144] width 109 height 27
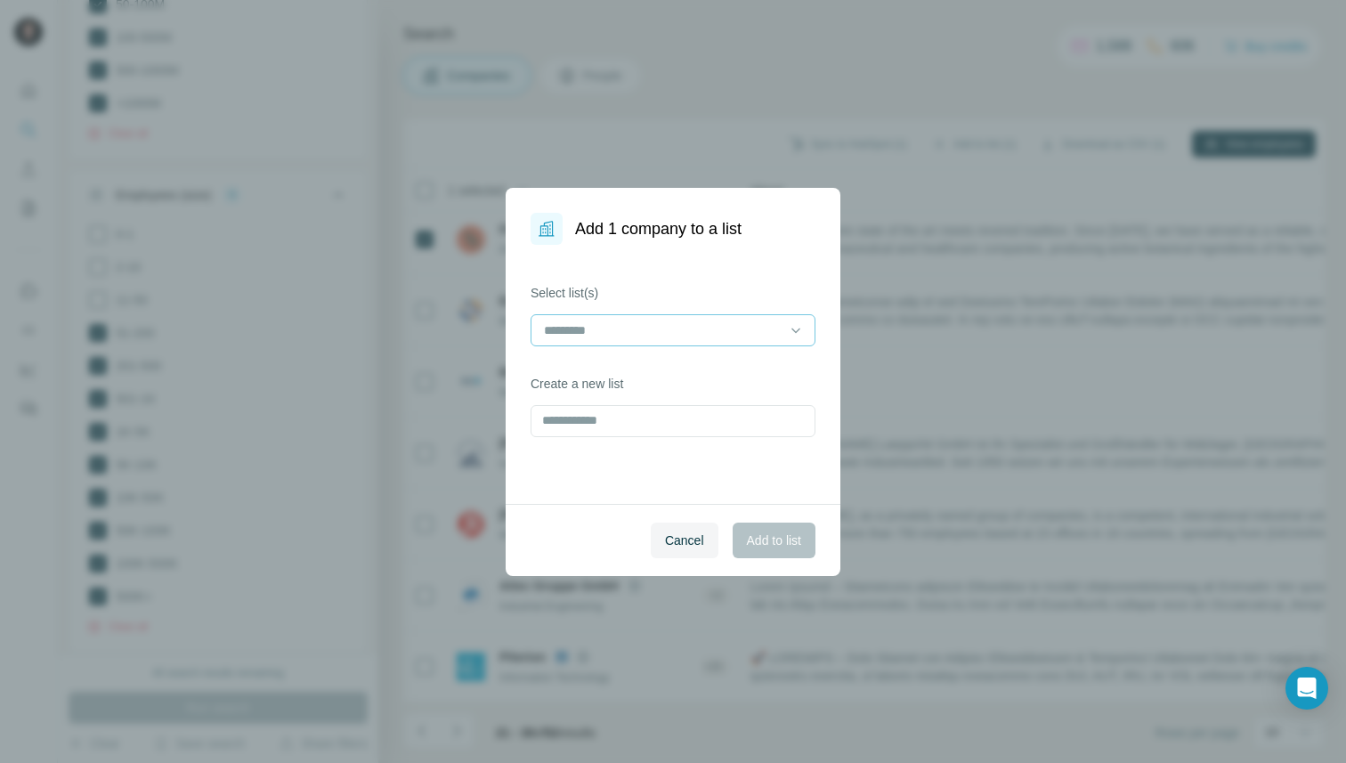
click at [649, 326] on input at bounding box center [662, 330] width 240 height 20
click at [598, 368] on p "Mechanocross" at bounding box center [586, 370] width 81 height 18
click at [781, 545] on span "Add to list" at bounding box center [774, 540] width 54 height 18
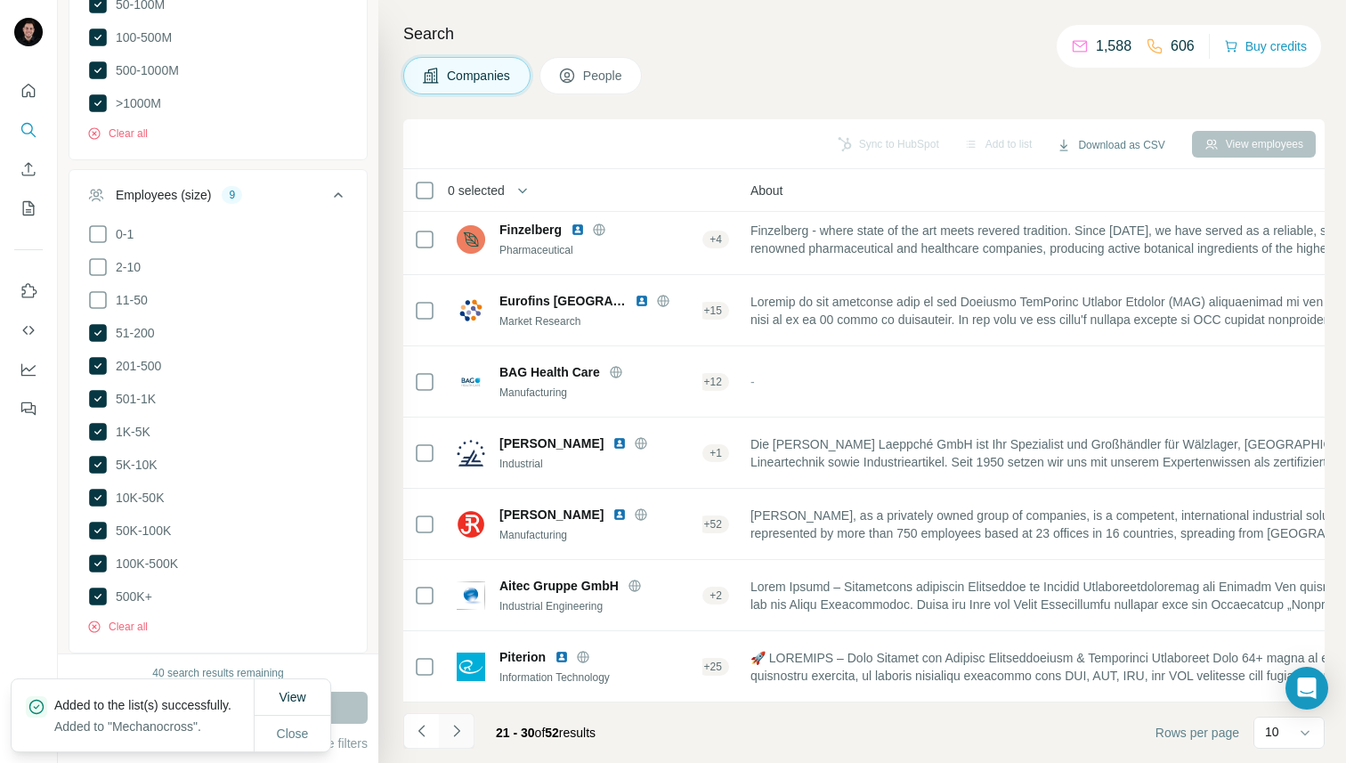
click at [457, 735] on icon "Navigate to next page" at bounding box center [457, 731] width 18 height 18
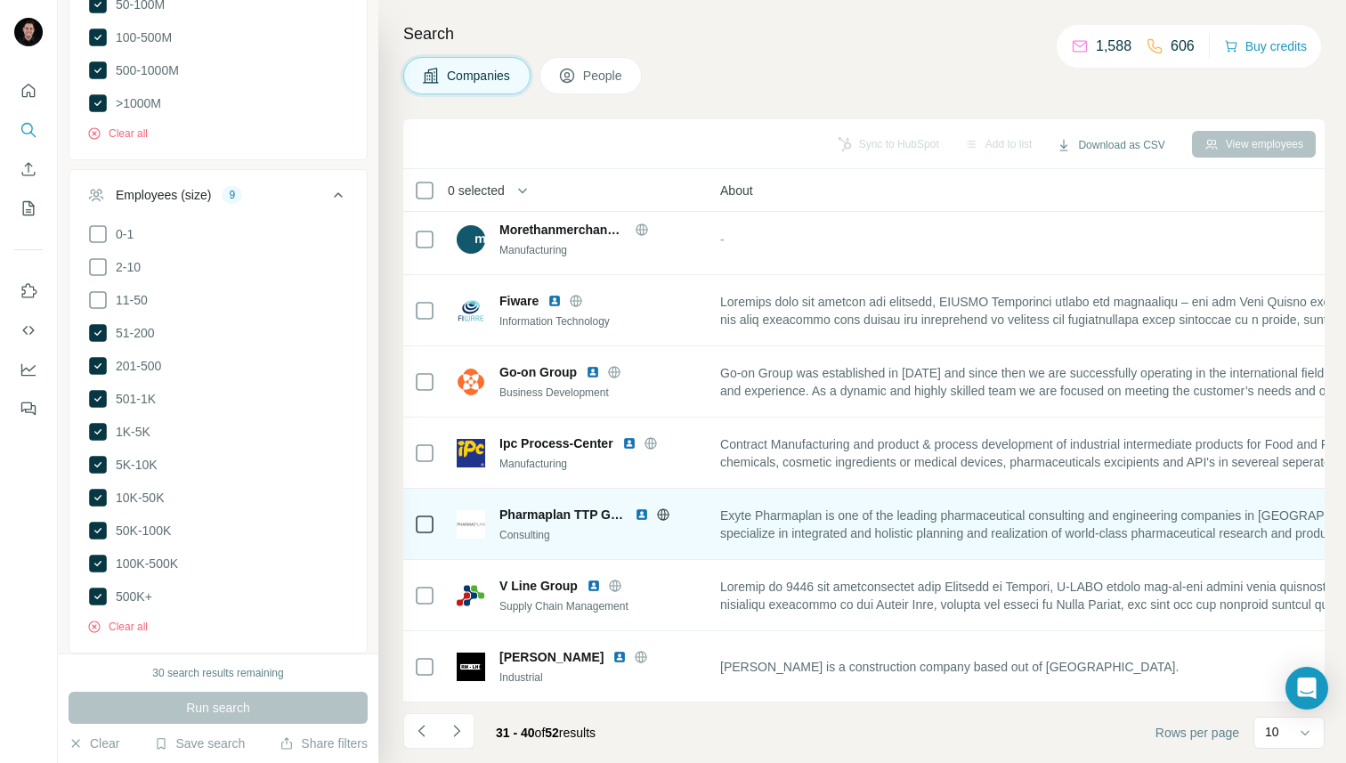
scroll to position [222, 436]
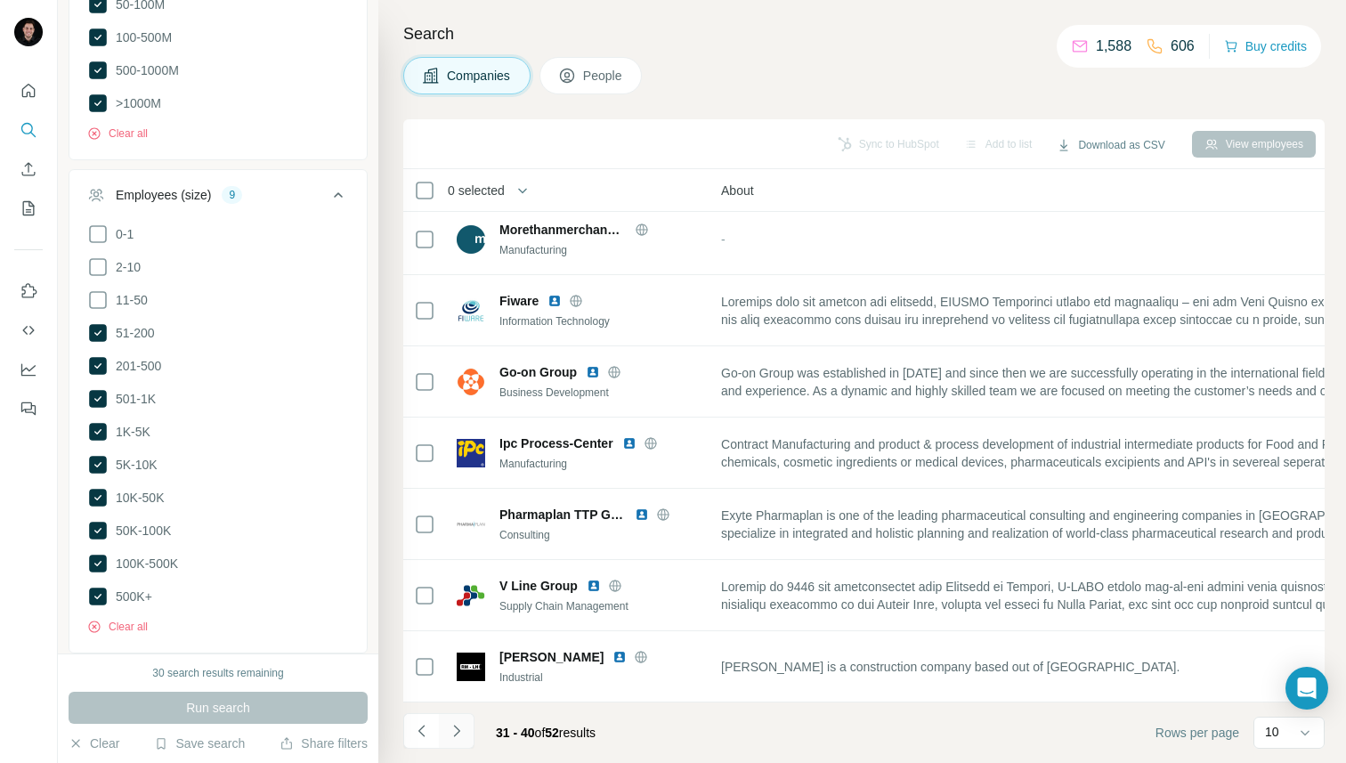
click at [464, 733] on icon "Navigate to next page" at bounding box center [457, 731] width 18 height 18
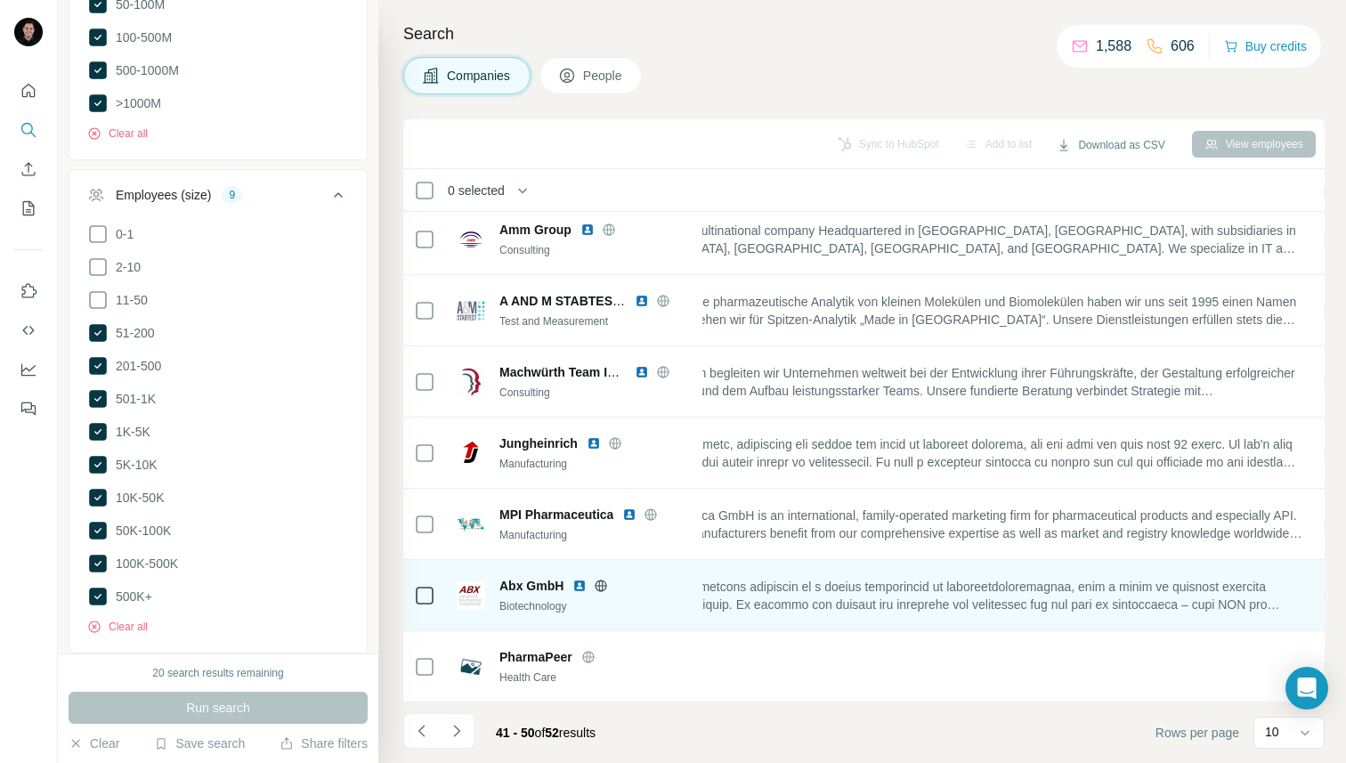
scroll to position [222, 558]
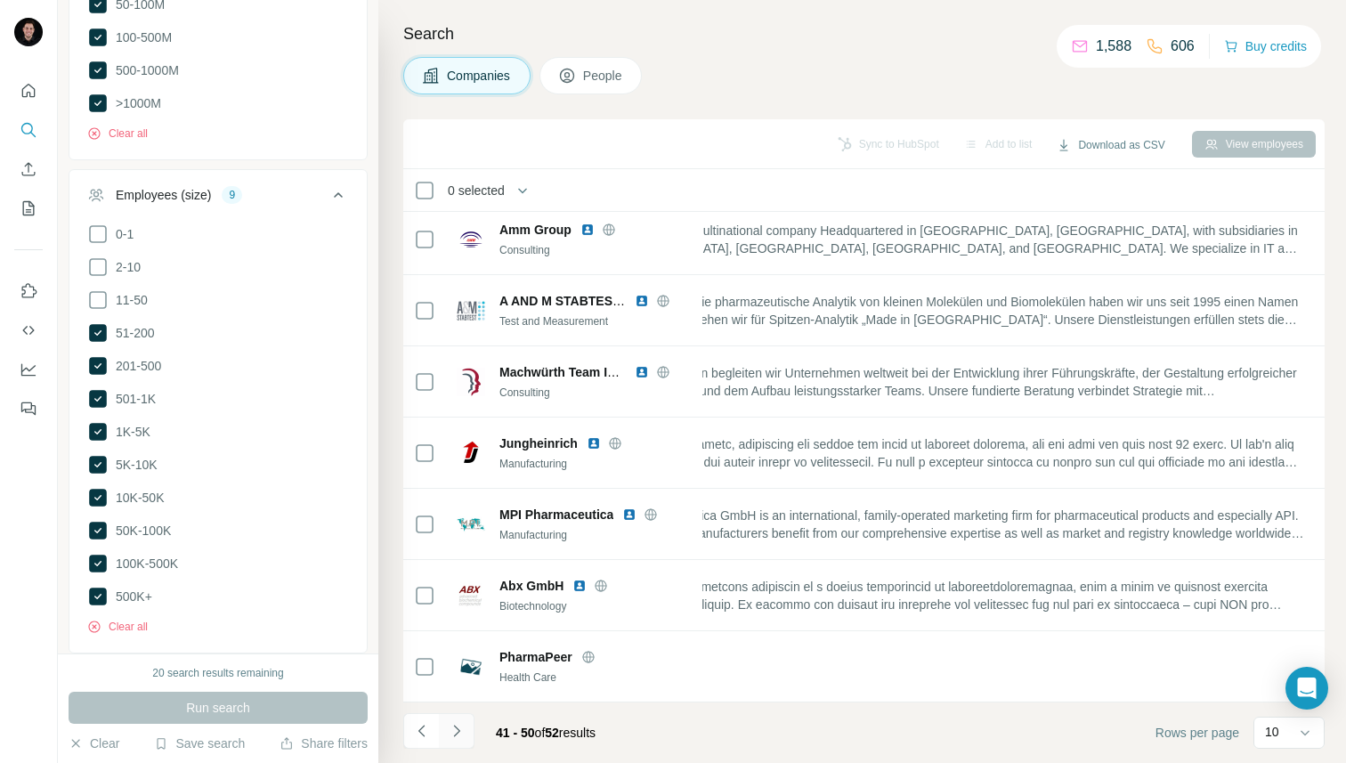
click at [457, 738] on icon "Navigate to next page" at bounding box center [457, 731] width 18 height 18
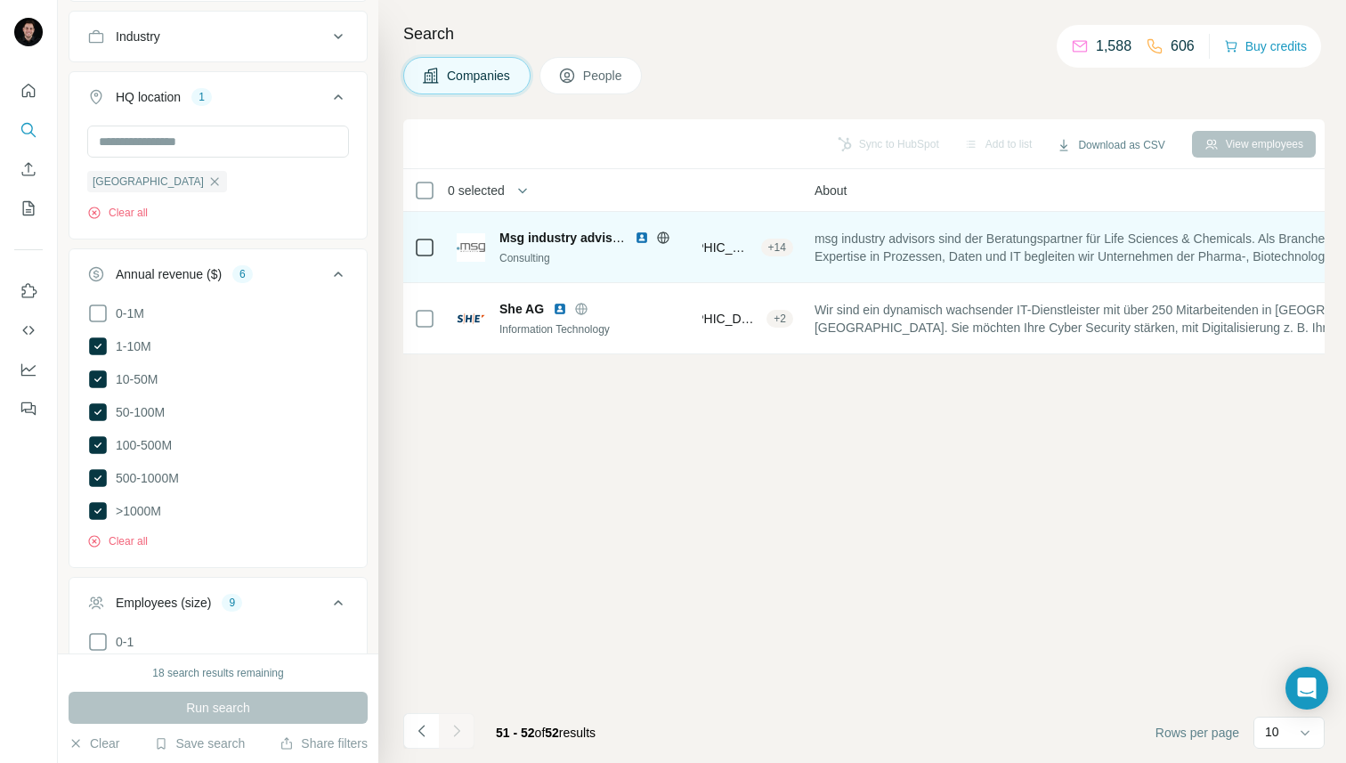
scroll to position [0, 0]
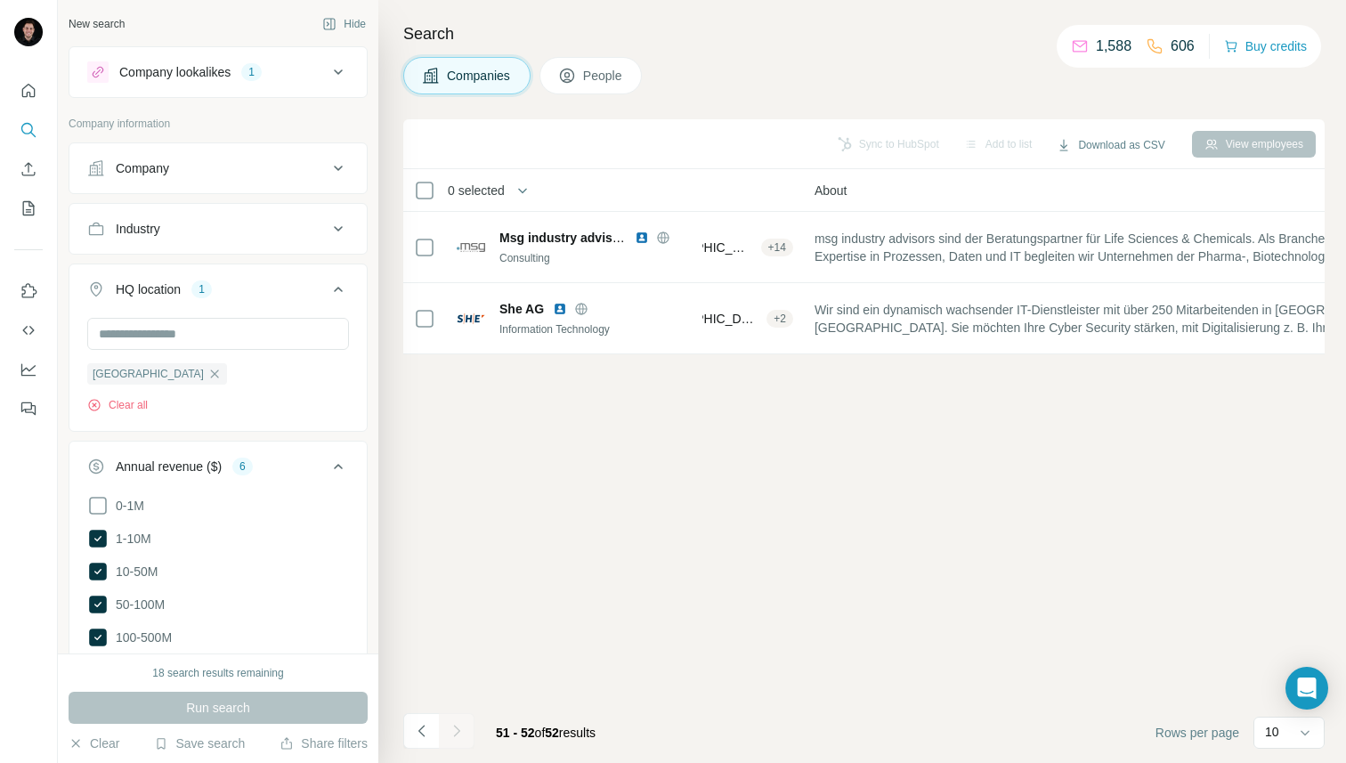
click at [349, 275] on button "HQ location 1" at bounding box center [217, 293] width 297 height 50
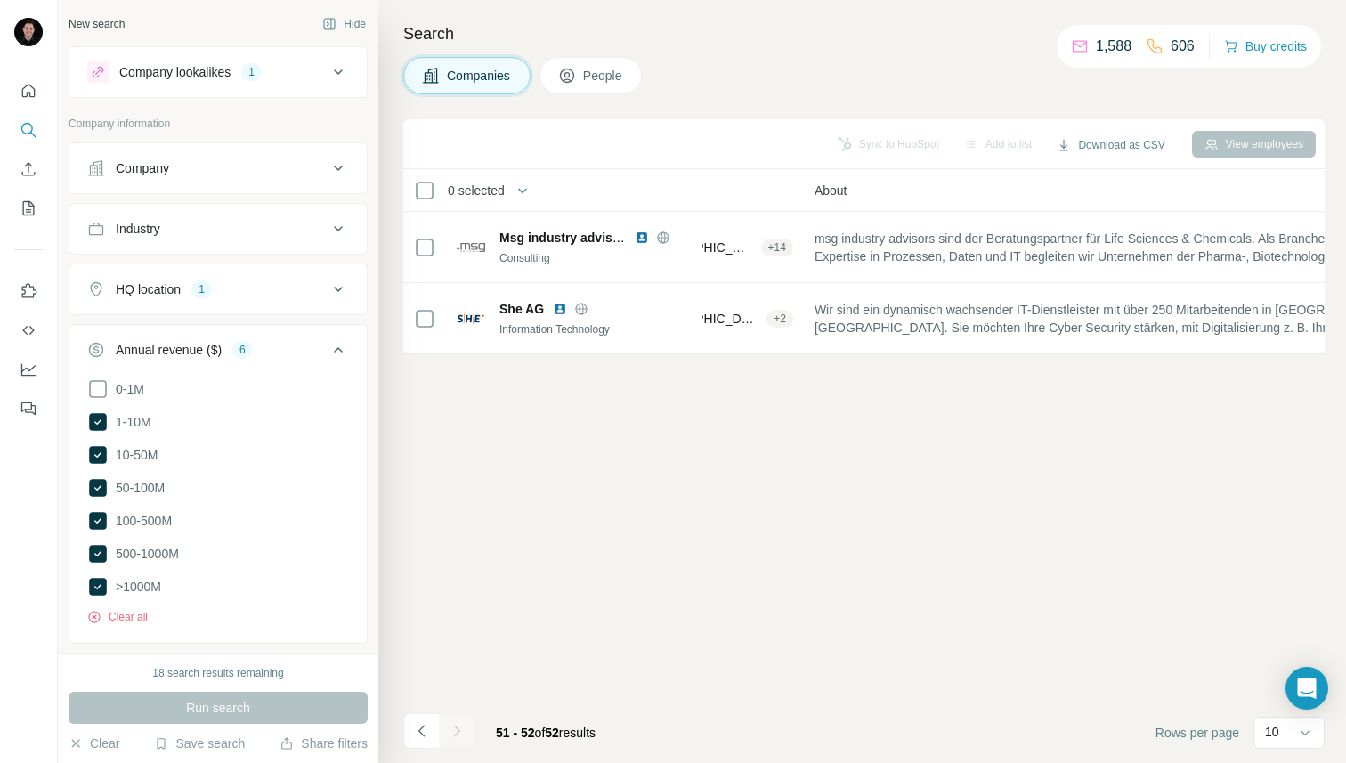
click at [228, 284] on div "HQ location 1" at bounding box center [207, 289] width 240 height 18
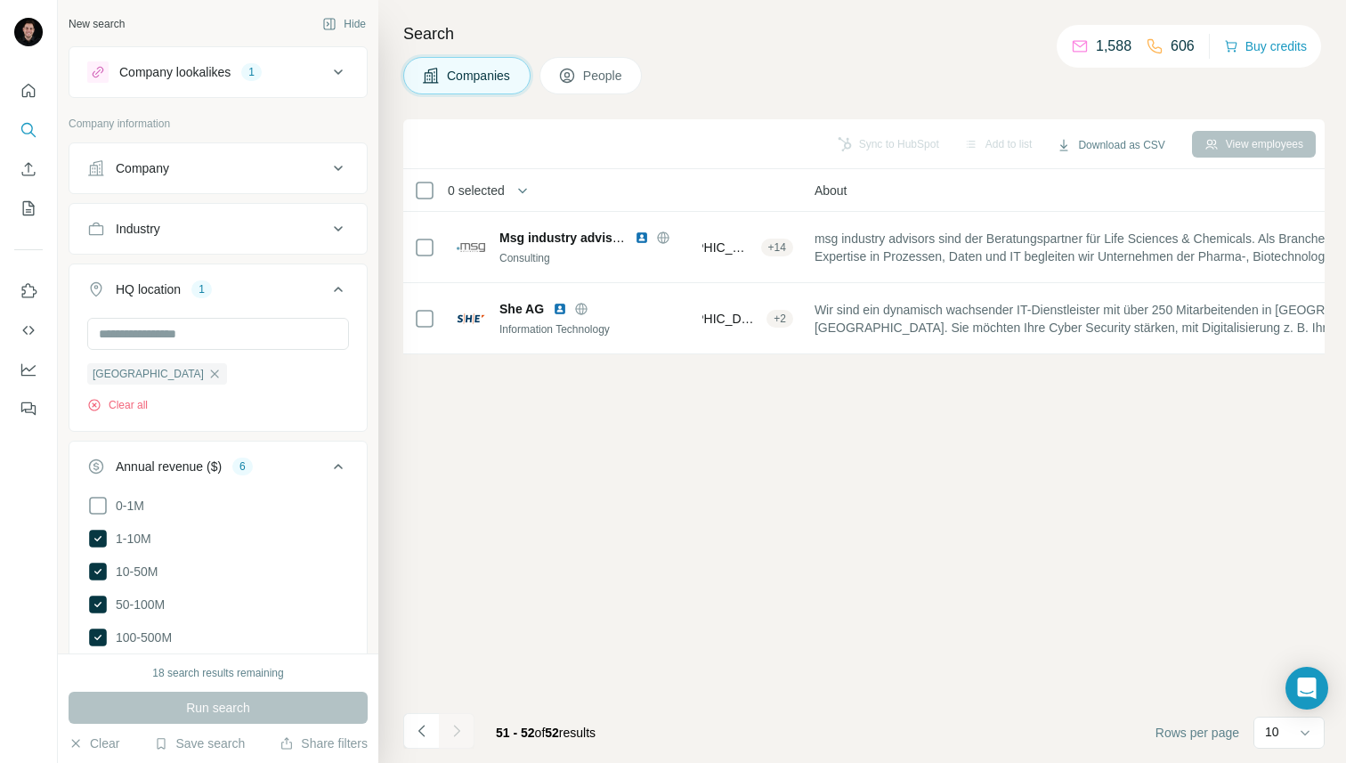
click at [231, 239] on button "Industry" at bounding box center [217, 228] width 297 height 43
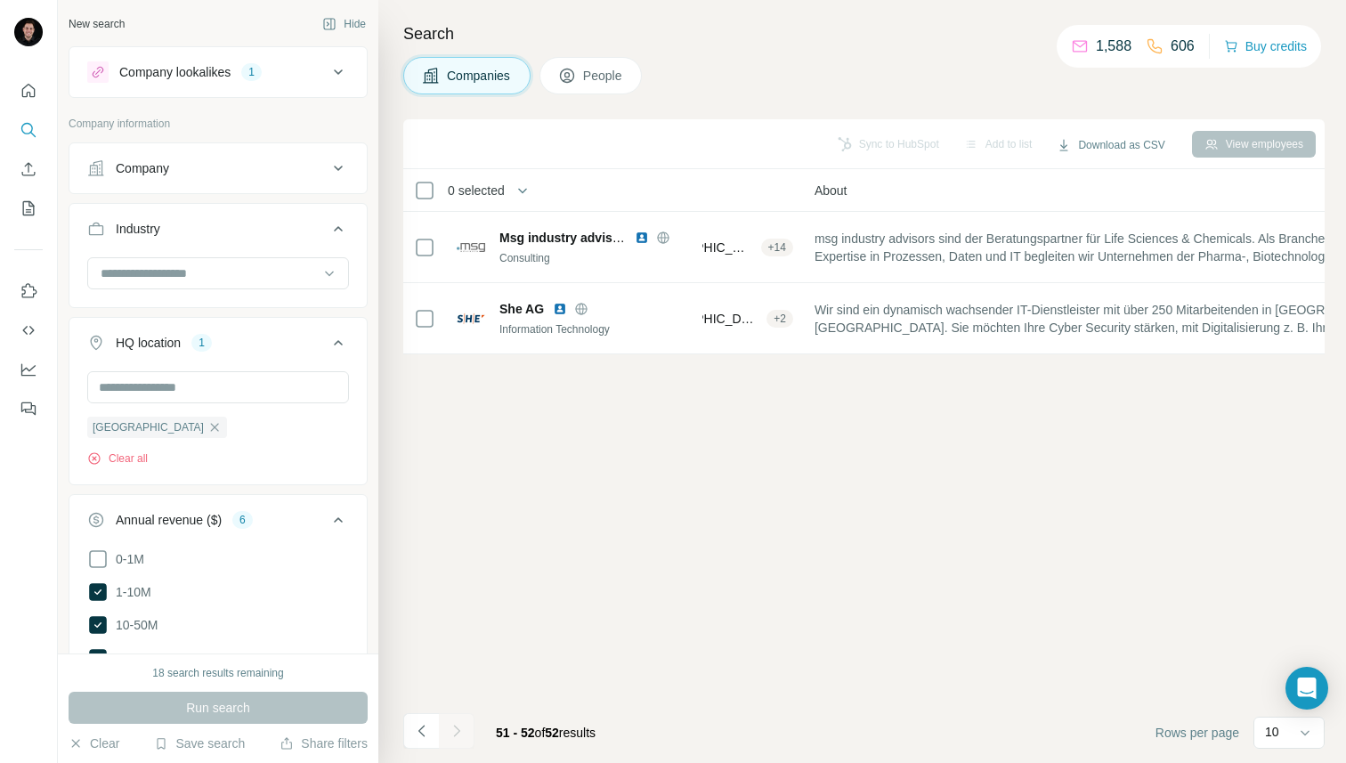
click at [231, 239] on button "Industry" at bounding box center [217, 232] width 297 height 50
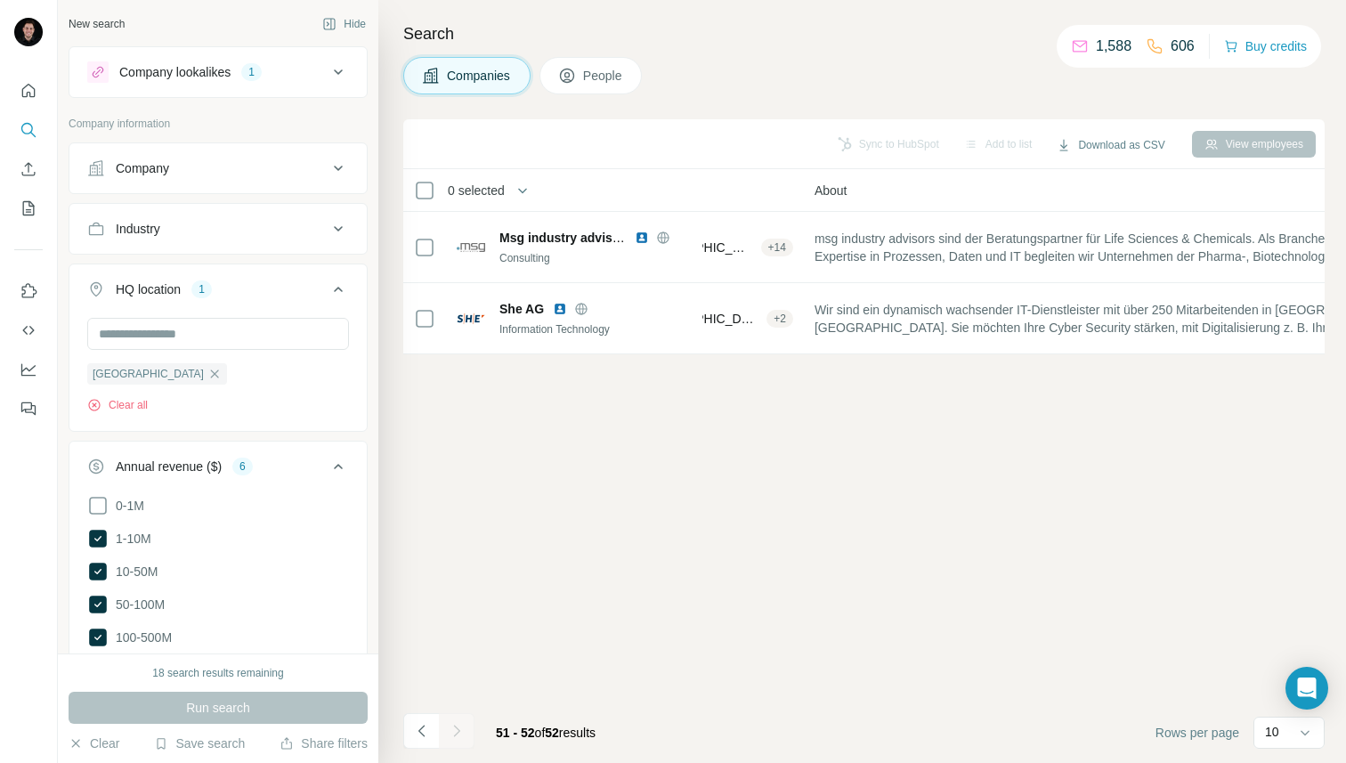
click at [222, 295] on div "HQ location 1" at bounding box center [207, 289] width 240 height 18
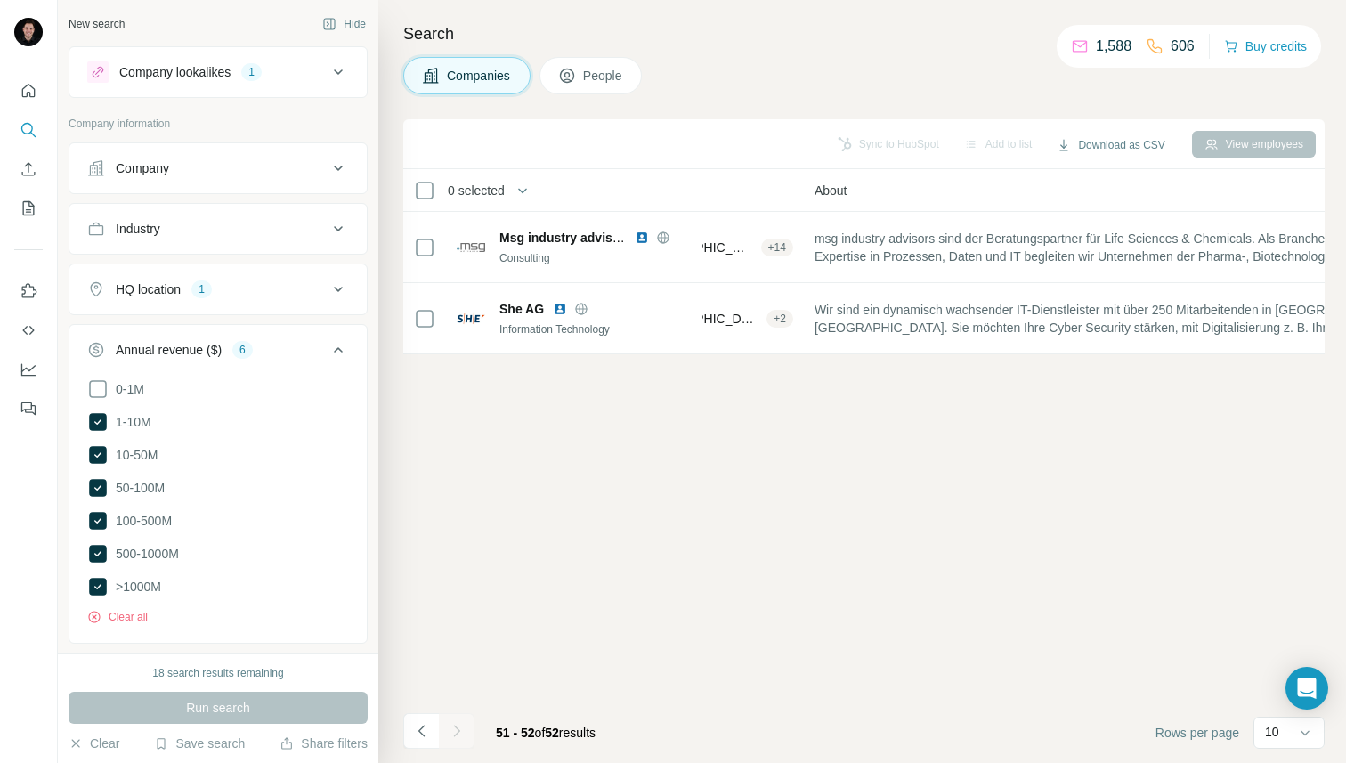
click at [219, 223] on div "Industry" at bounding box center [207, 229] width 240 height 18
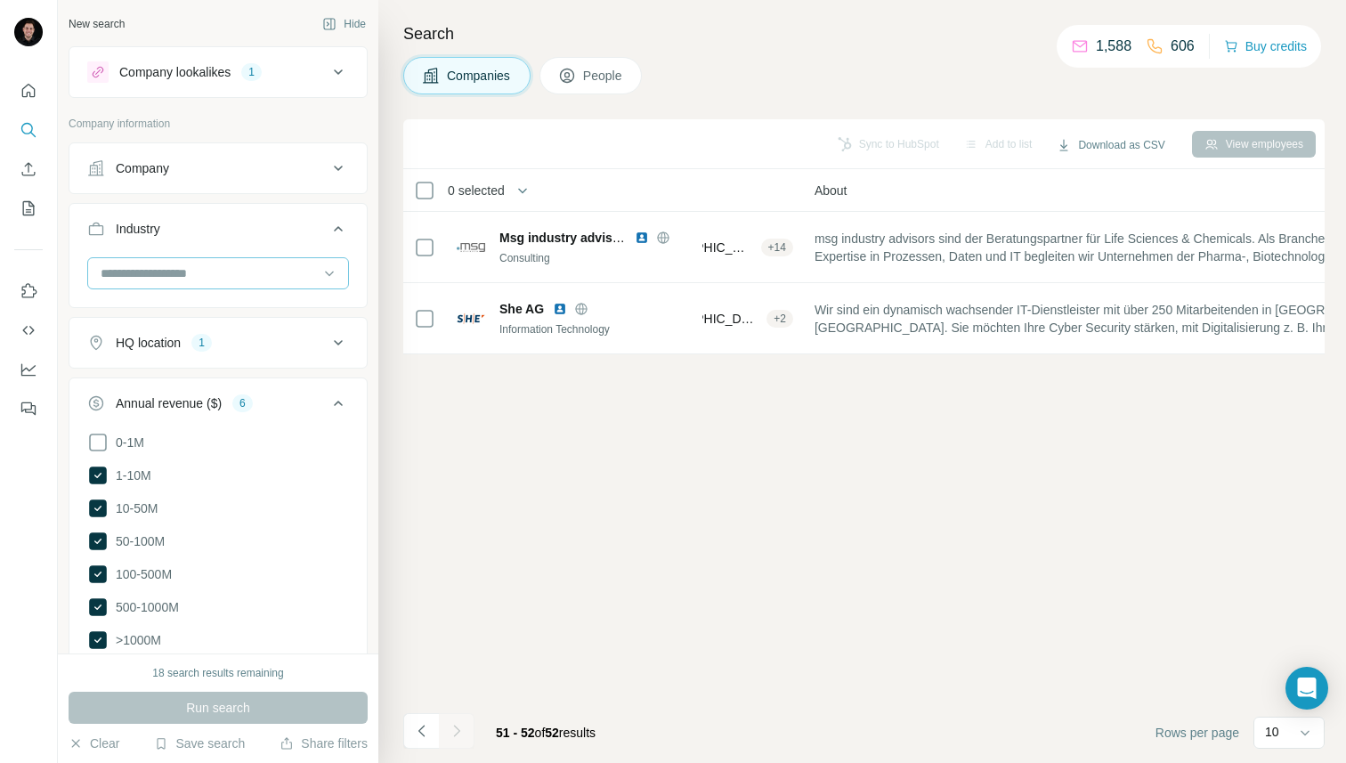
click at [198, 280] on input at bounding box center [209, 273] width 220 height 20
click at [384, 229] on div "Search Companies People Sync to HubSpot Add to list Download as CSV View employ…" at bounding box center [861, 381] width 967 height 763
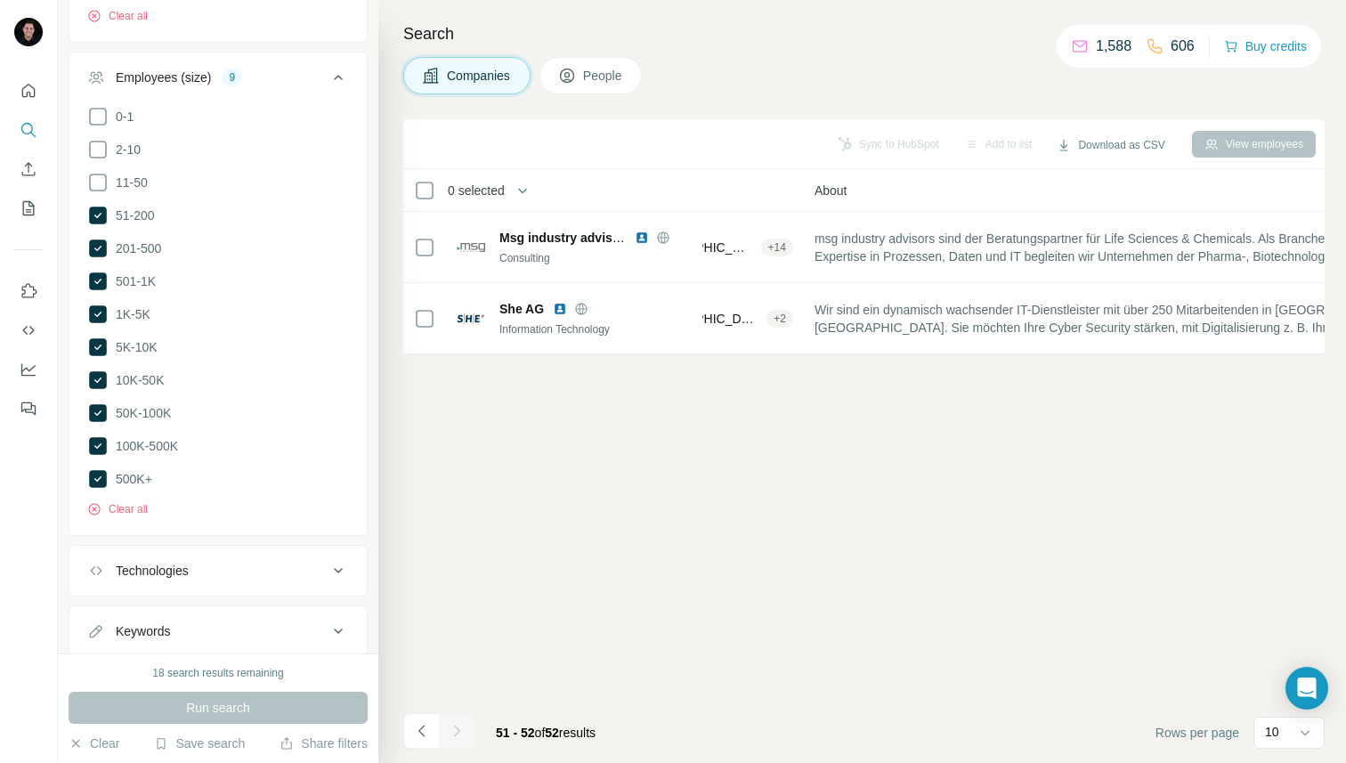
scroll to position [699, 0]
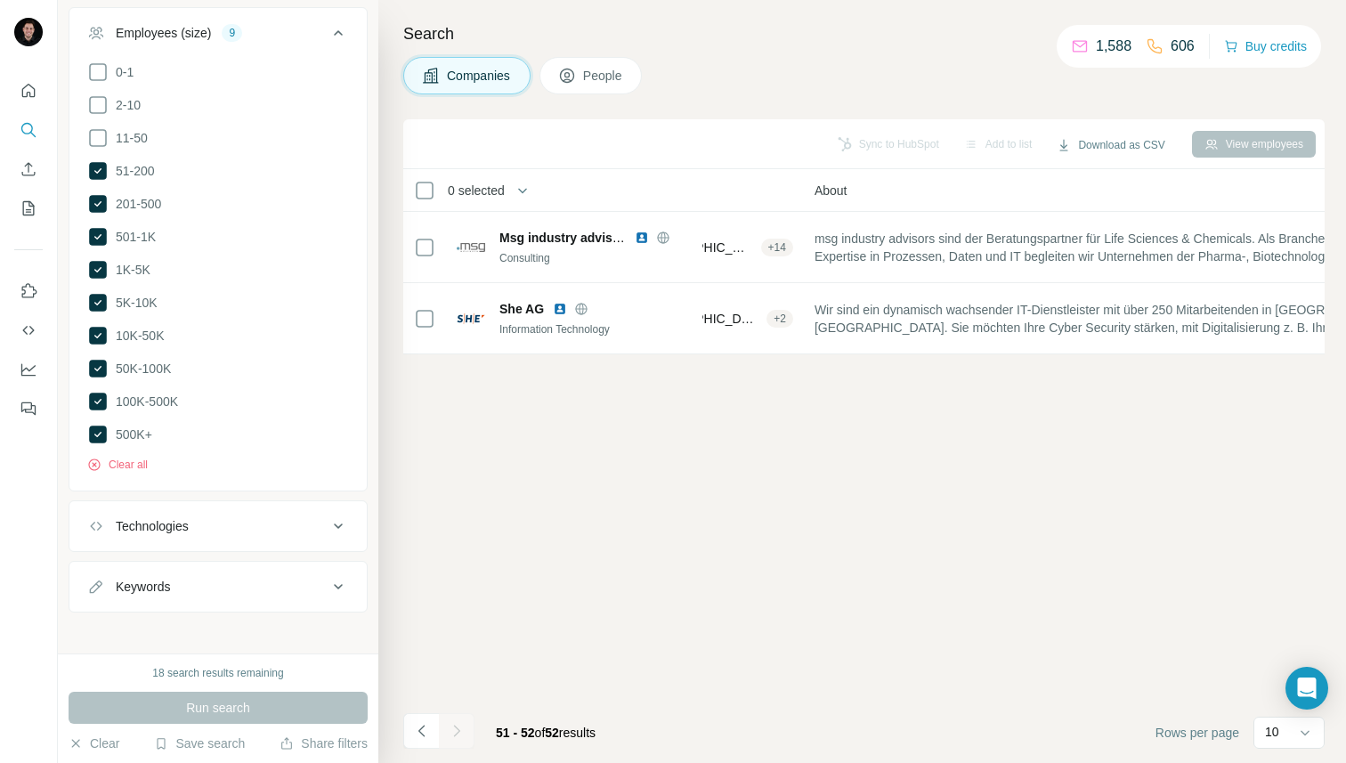
click at [208, 517] on div "Technologies" at bounding box center [207, 526] width 240 height 18
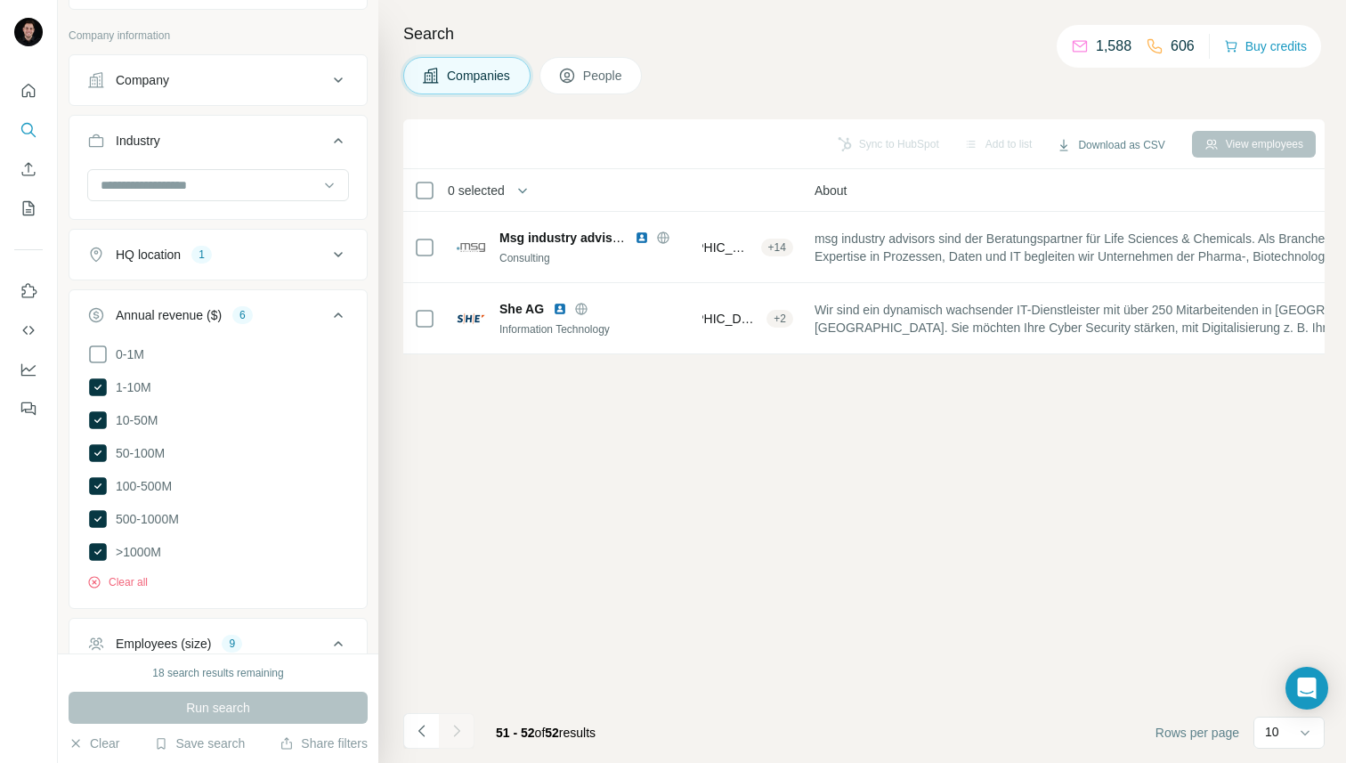
scroll to position [0, 0]
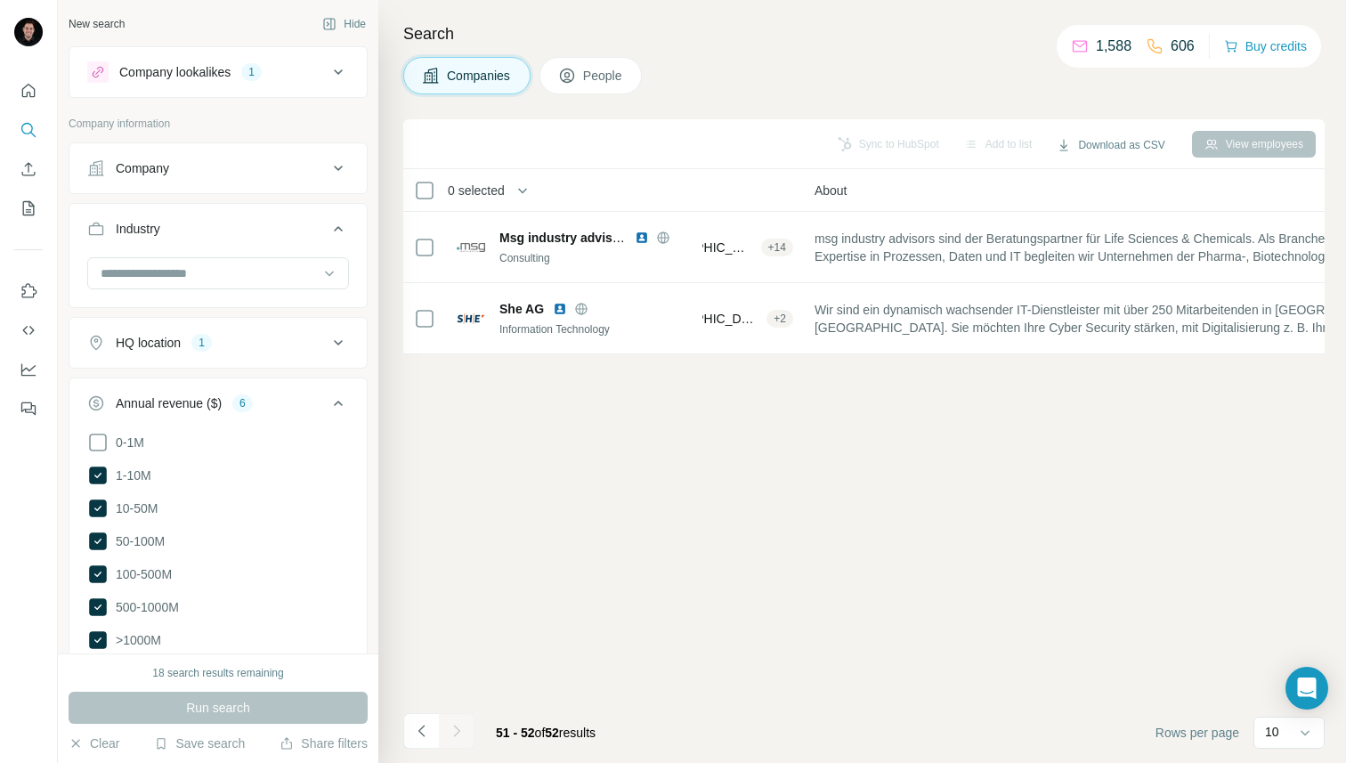
click at [152, 352] on button "HQ location 1" at bounding box center [217, 342] width 297 height 43
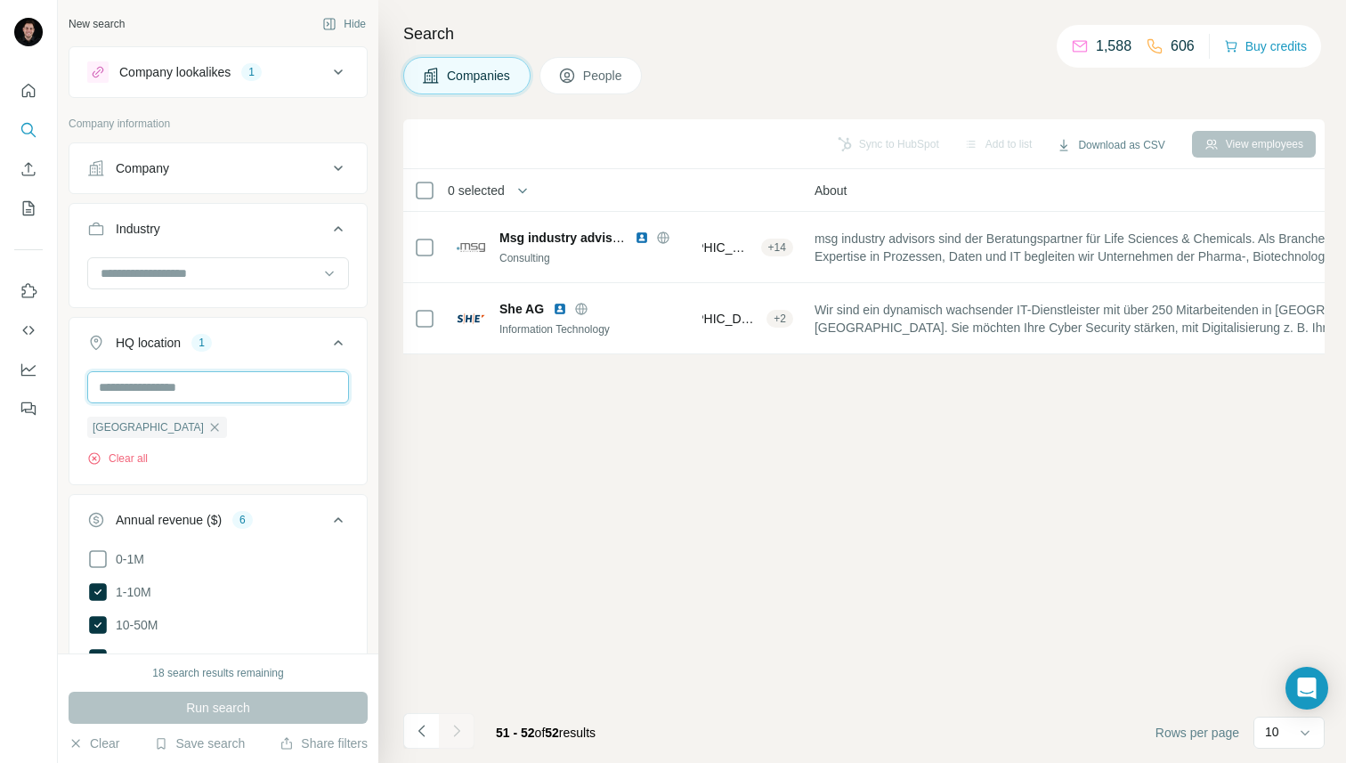
click at [165, 388] on input "text" at bounding box center [218, 387] width 262 height 32
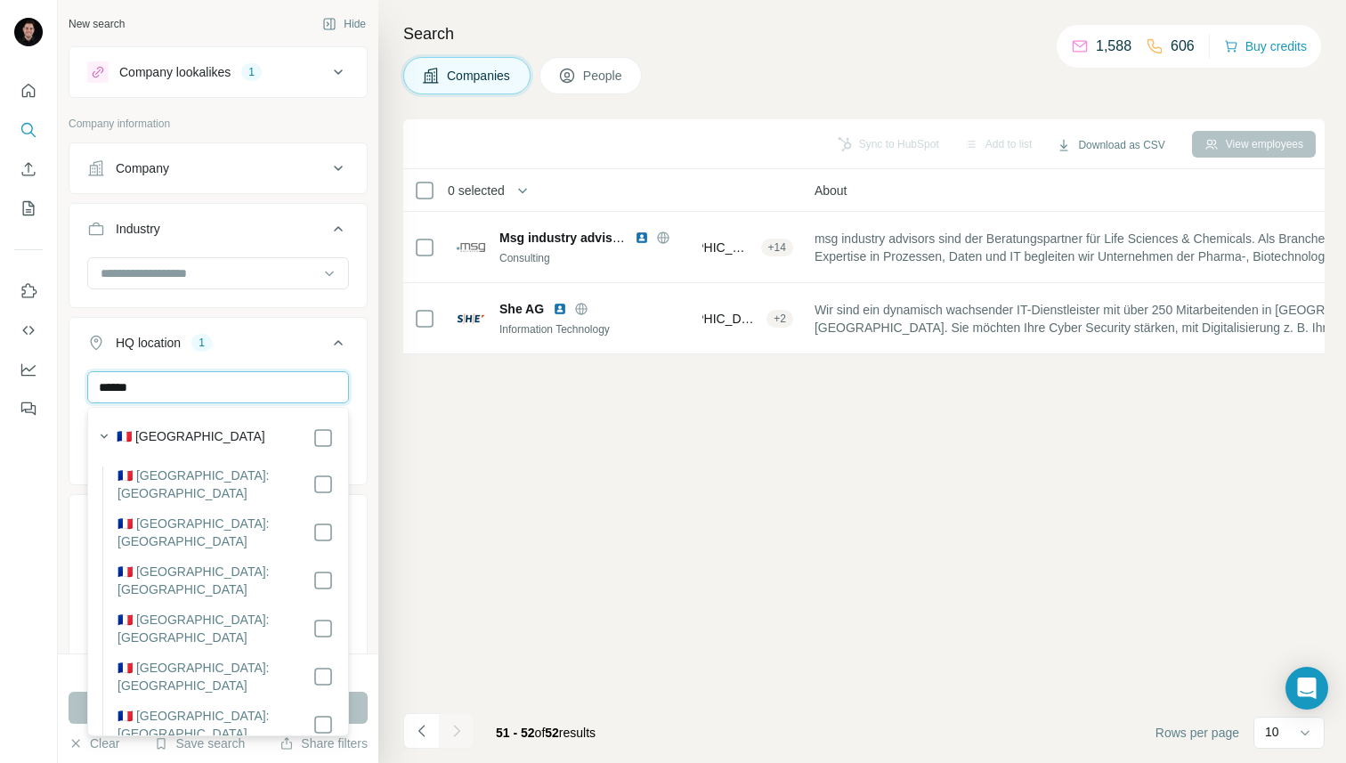
type input "******"
click at [160, 432] on label "🇫🇷 [GEOGRAPHIC_DATA]" at bounding box center [191, 437] width 149 height 21
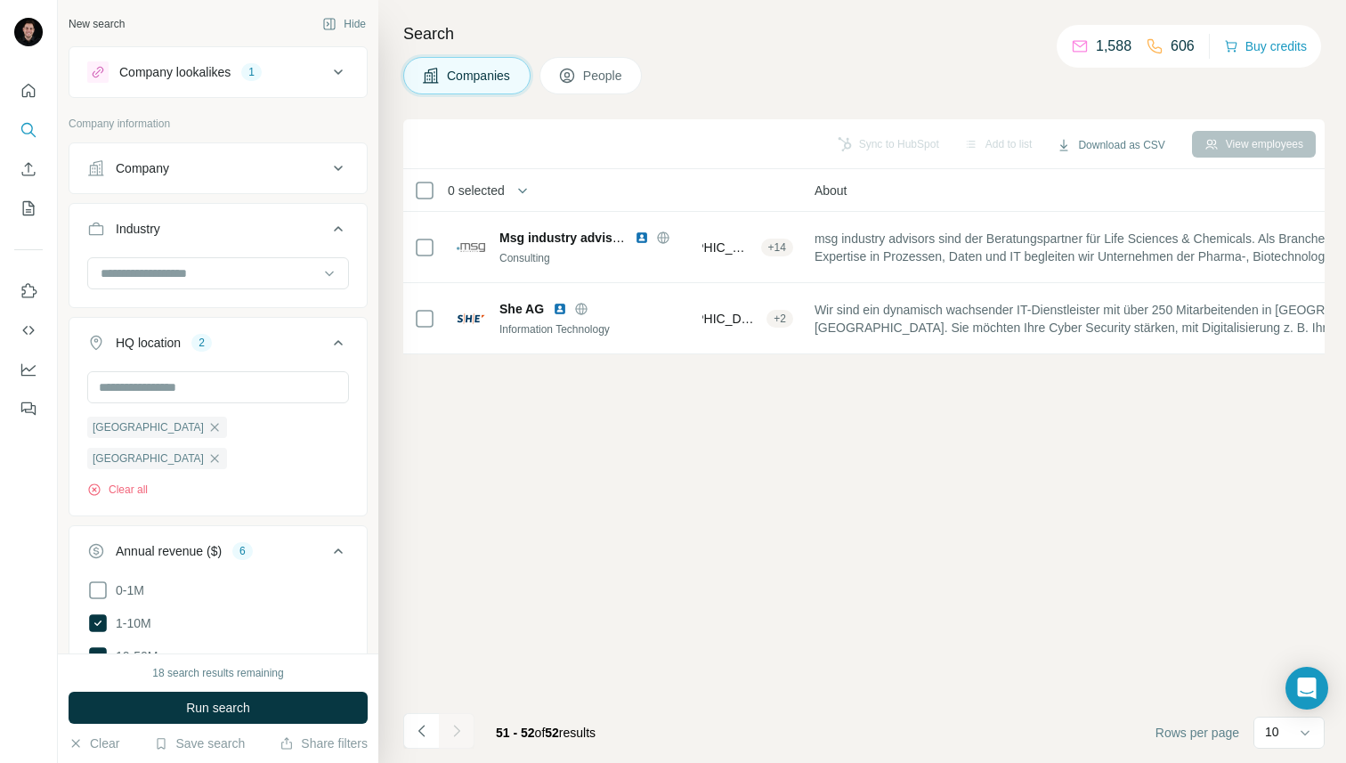
click at [370, 359] on div "New search Hide Company lookalikes 1 Company information Company Industry HQ lo…" at bounding box center [218, 326] width 320 height 653
click at [207, 428] on icon "button" at bounding box center [214, 427] width 14 height 14
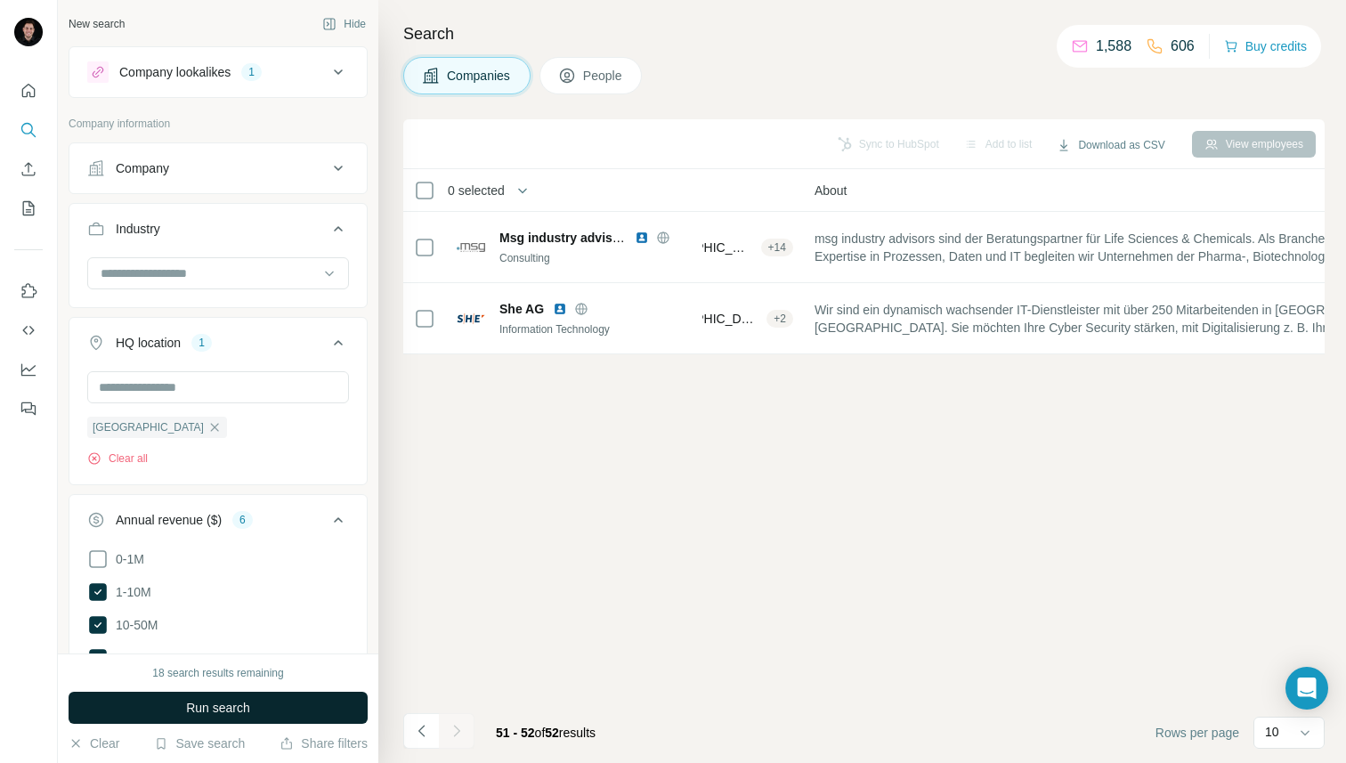
click at [142, 707] on button "Run search" at bounding box center [218, 708] width 299 height 32
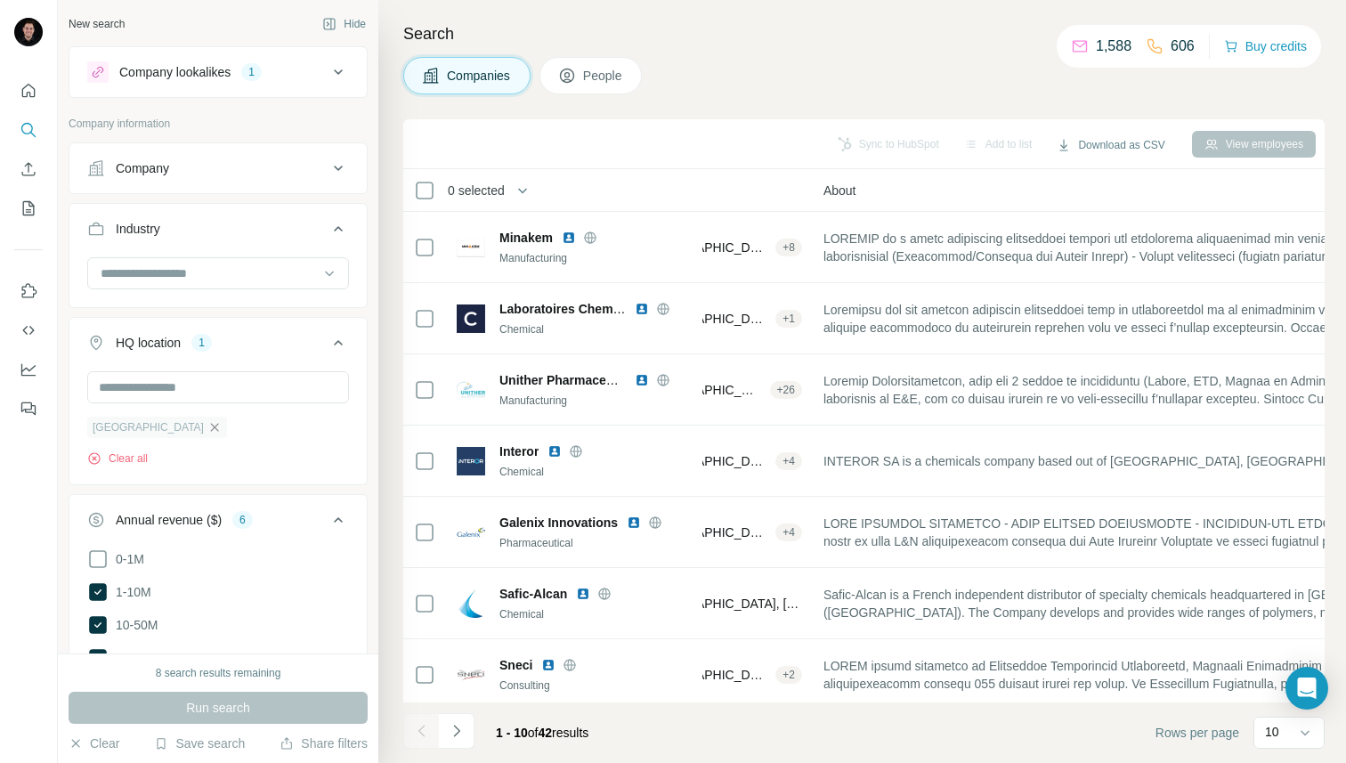
click at [207, 425] on icon "button" at bounding box center [214, 427] width 14 height 14
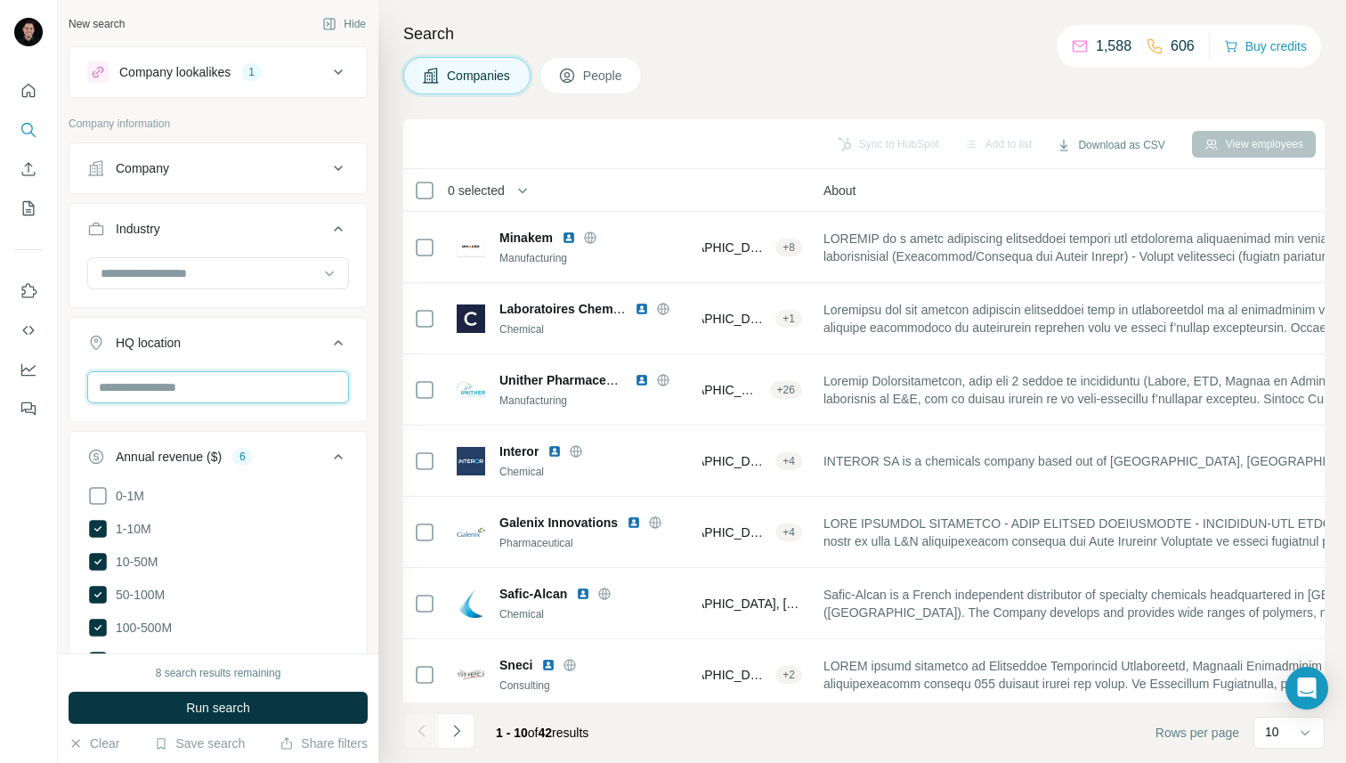
click at [139, 389] on input "text" at bounding box center [218, 387] width 262 height 32
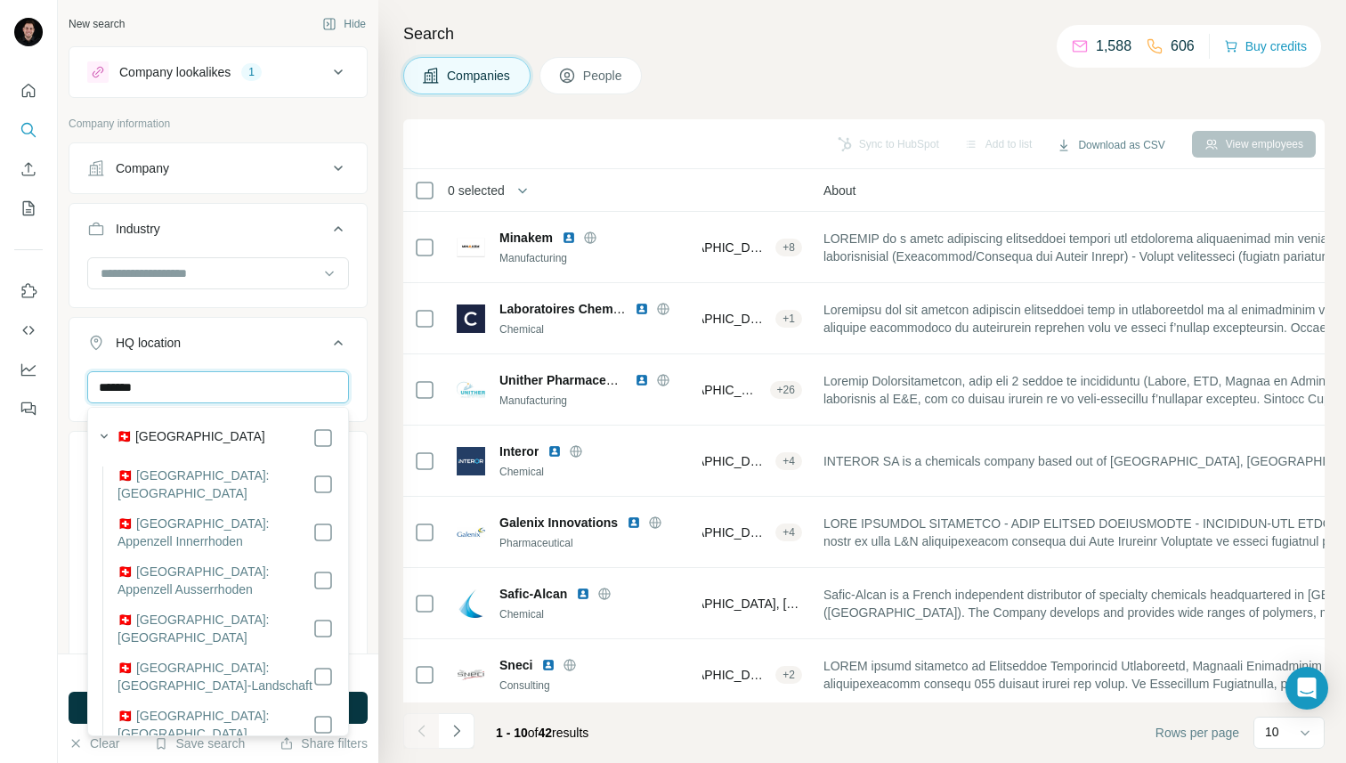
type input "*******"
click at [217, 426] on div "🇨🇭 [GEOGRAPHIC_DATA]" at bounding box center [213, 436] width 242 height 25
click at [295, 432] on div "🇨🇭 [GEOGRAPHIC_DATA]" at bounding box center [225, 437] width 217 height 21
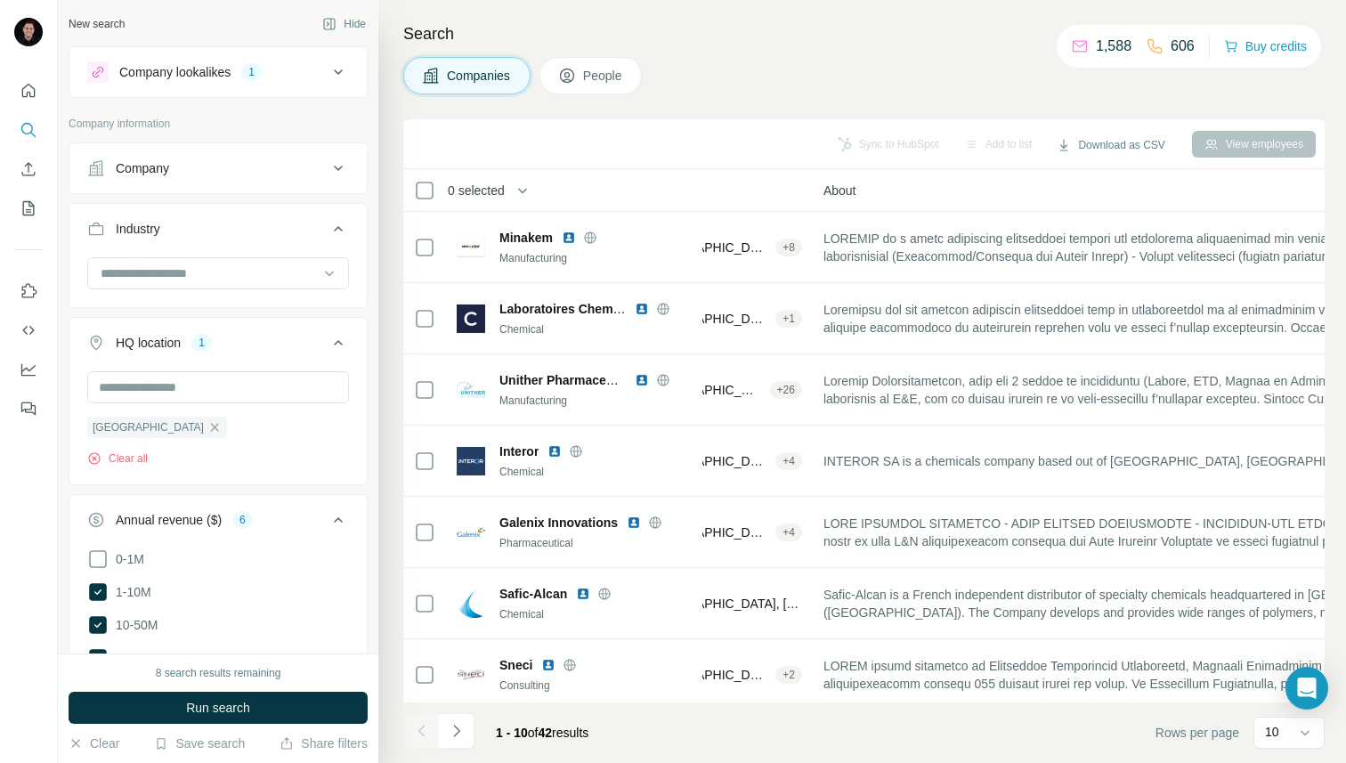
click at [382, 402] on div "Search Companies People Sync to HubSpot Add to list Download as CSV View employ…" at bounding box center [861, 381] width 967 height 763
click at [201, 699] on span "Run search" at bounding box center [218, 708] width 64 height 18
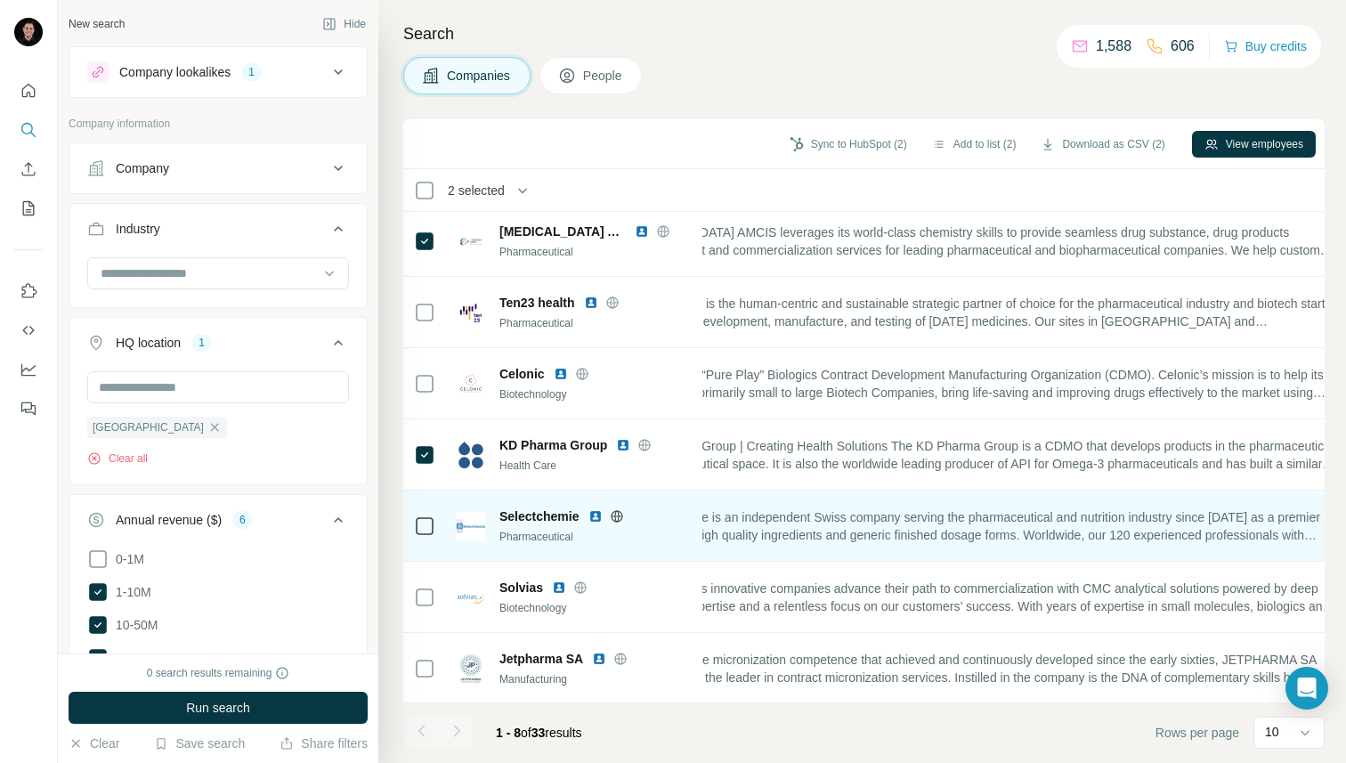
scroll to position [79, 521]
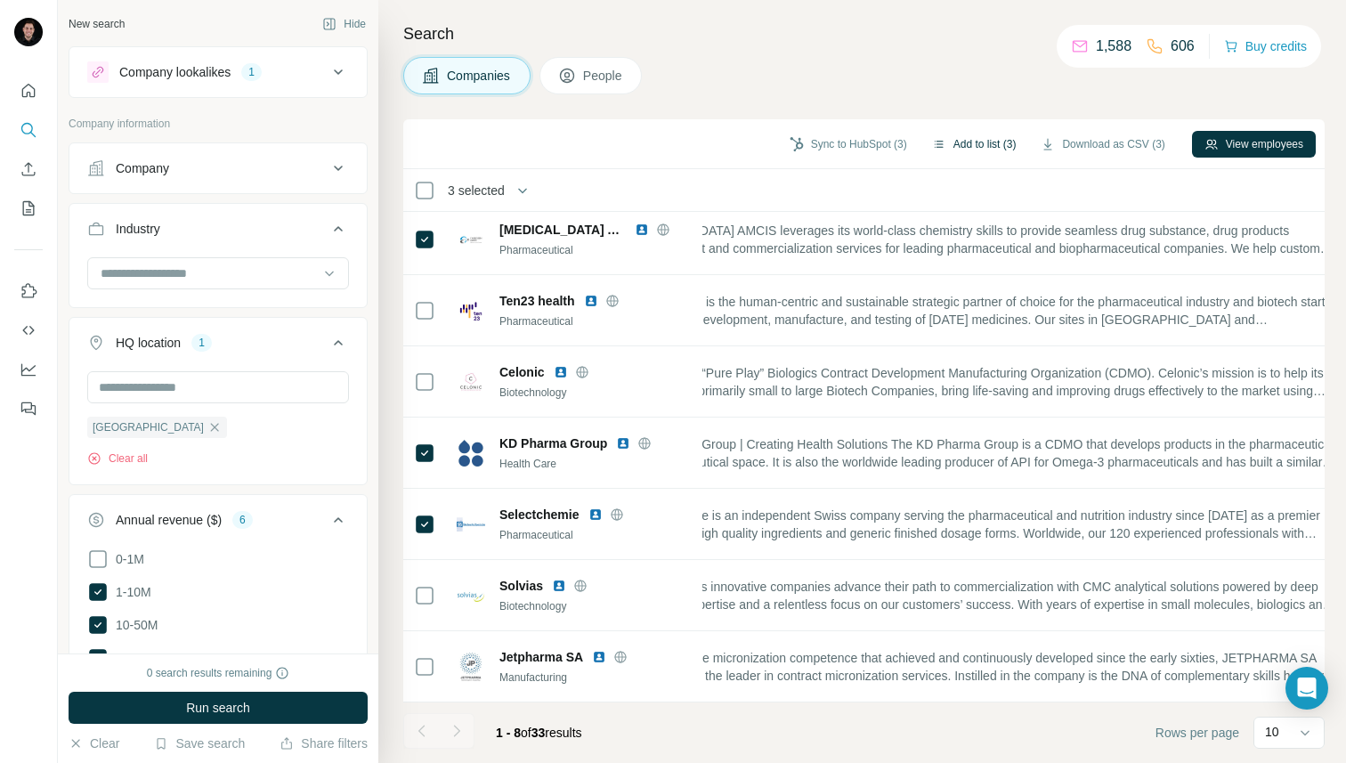
click at [969, 138] on button "Add to list (3)" at bounding box center [973, 144] width 109 height 27
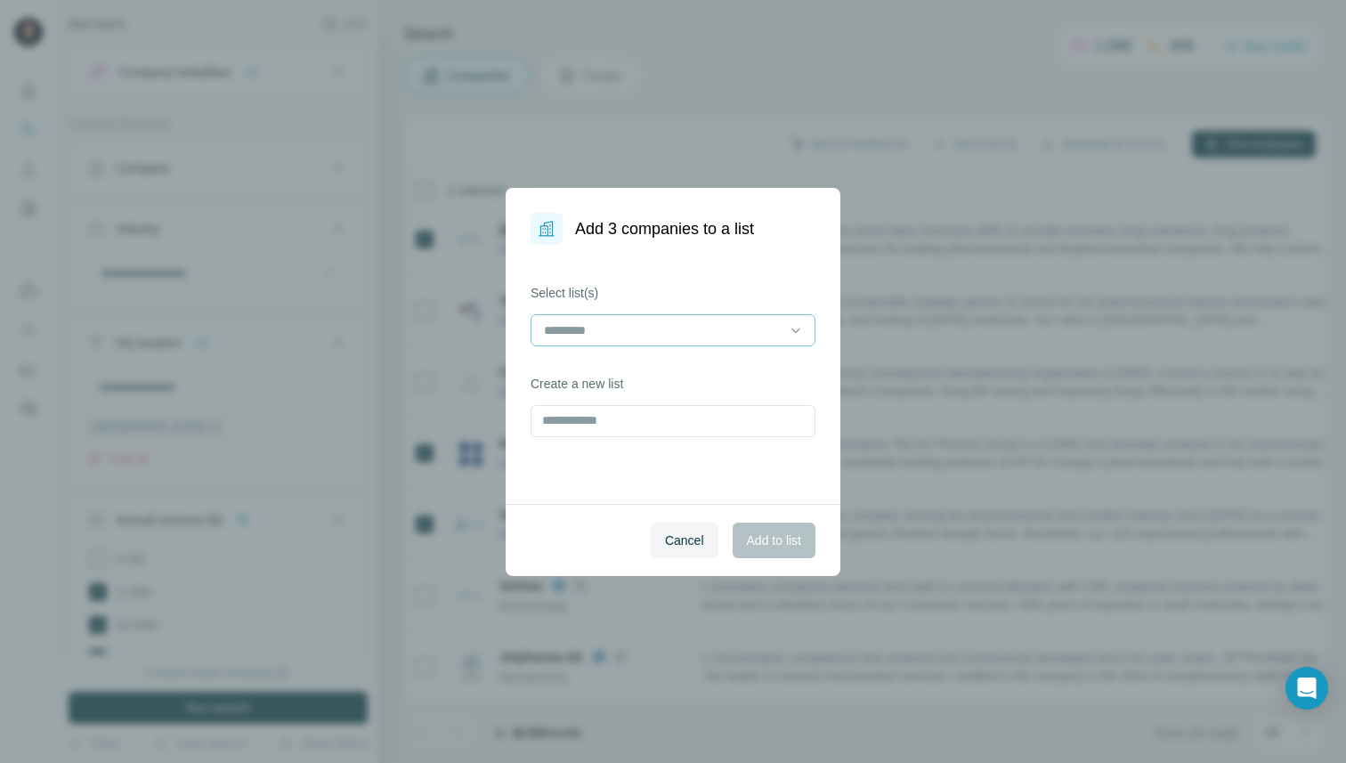
click at [543, 336] on input at bounding box center [662, 330] width 240 height 20
click at [581, 373] on p "Mechanocross" at bounding box center [586, 370] width 81 height 18
click at [789, 543] on span "Add to list" at bounding box center [774, 540] width 54 height 18
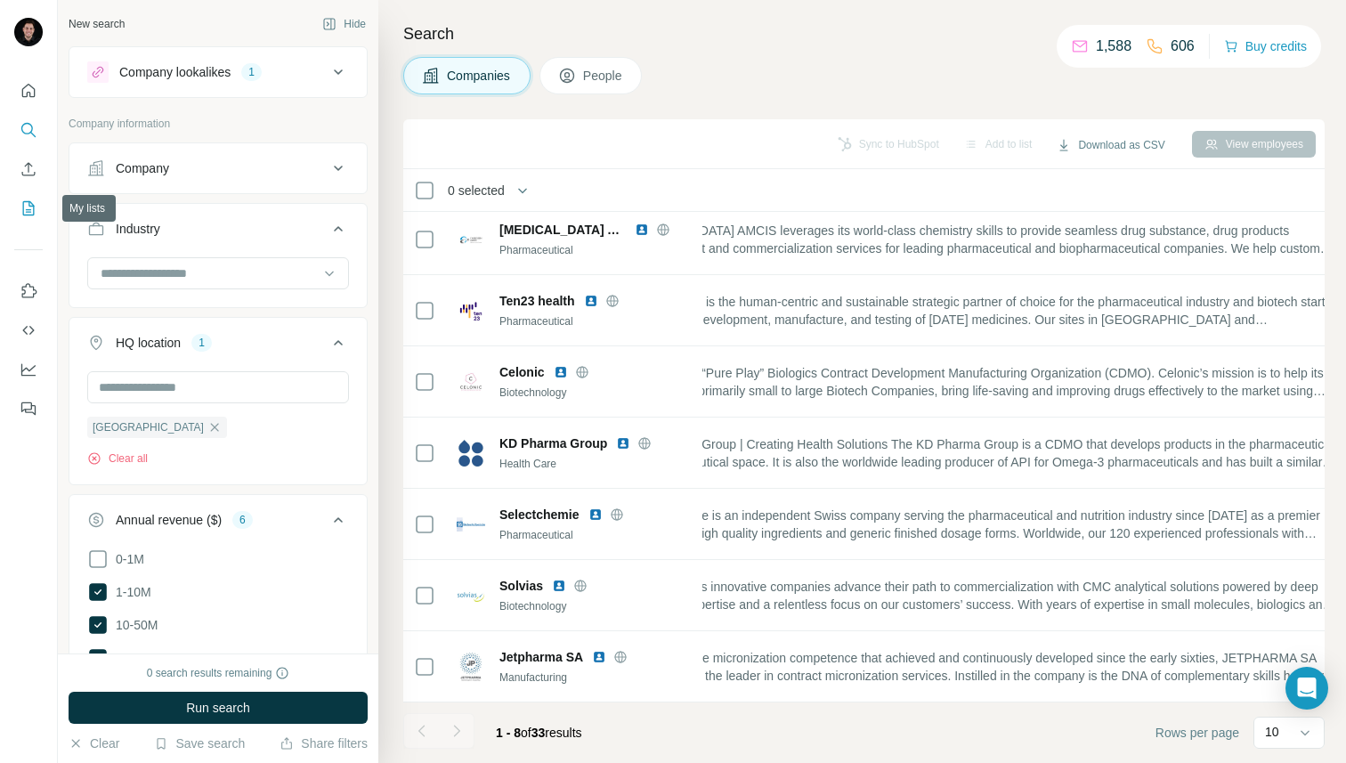
click at [32, 209] on icon "My lists" at bounding box center [29, 208] width 18 height 18
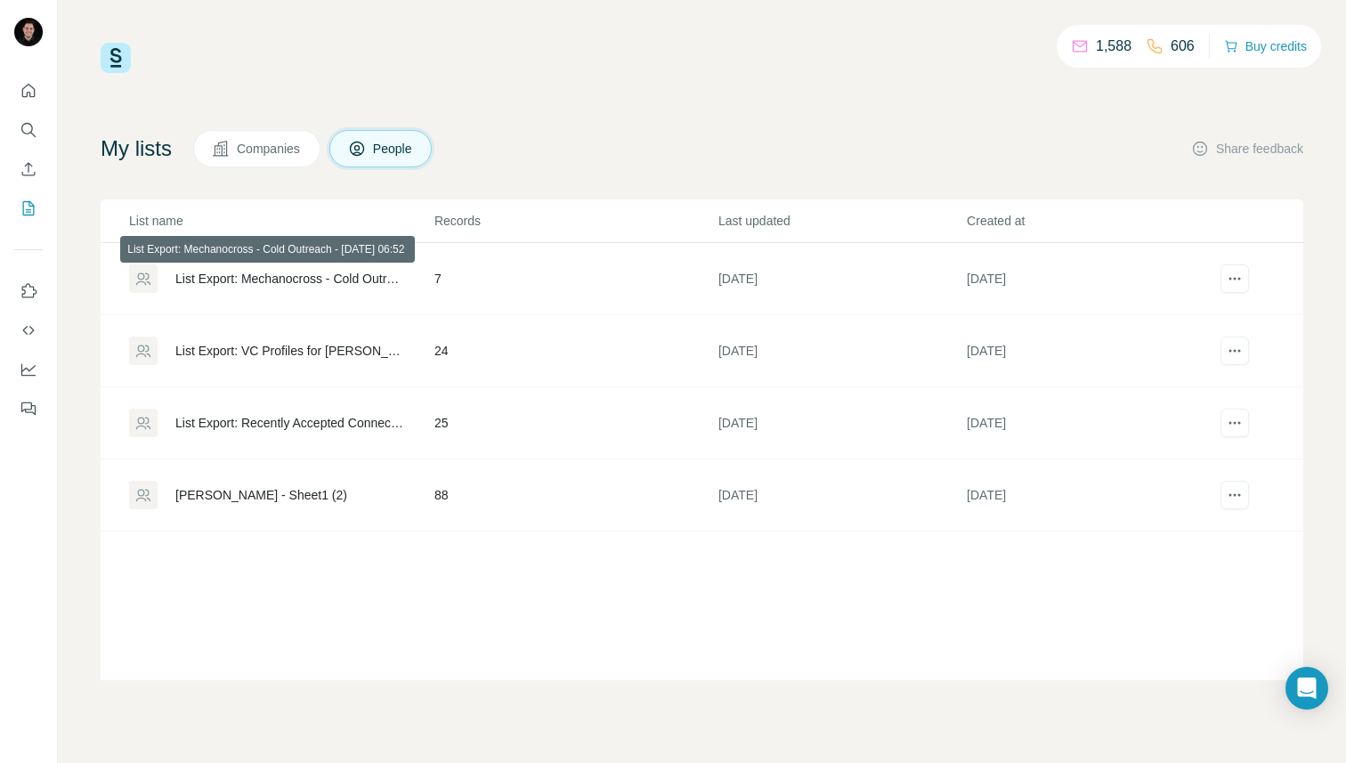
click at [255, 275] on div "List Export: Mechanocross - Cold Outreach - [DATE] 06:52" at bounding box center [289, 279] width 229 height 18
click at [271, 158] on button "Companies" at bounding box center [256, 148] width 127 height 37
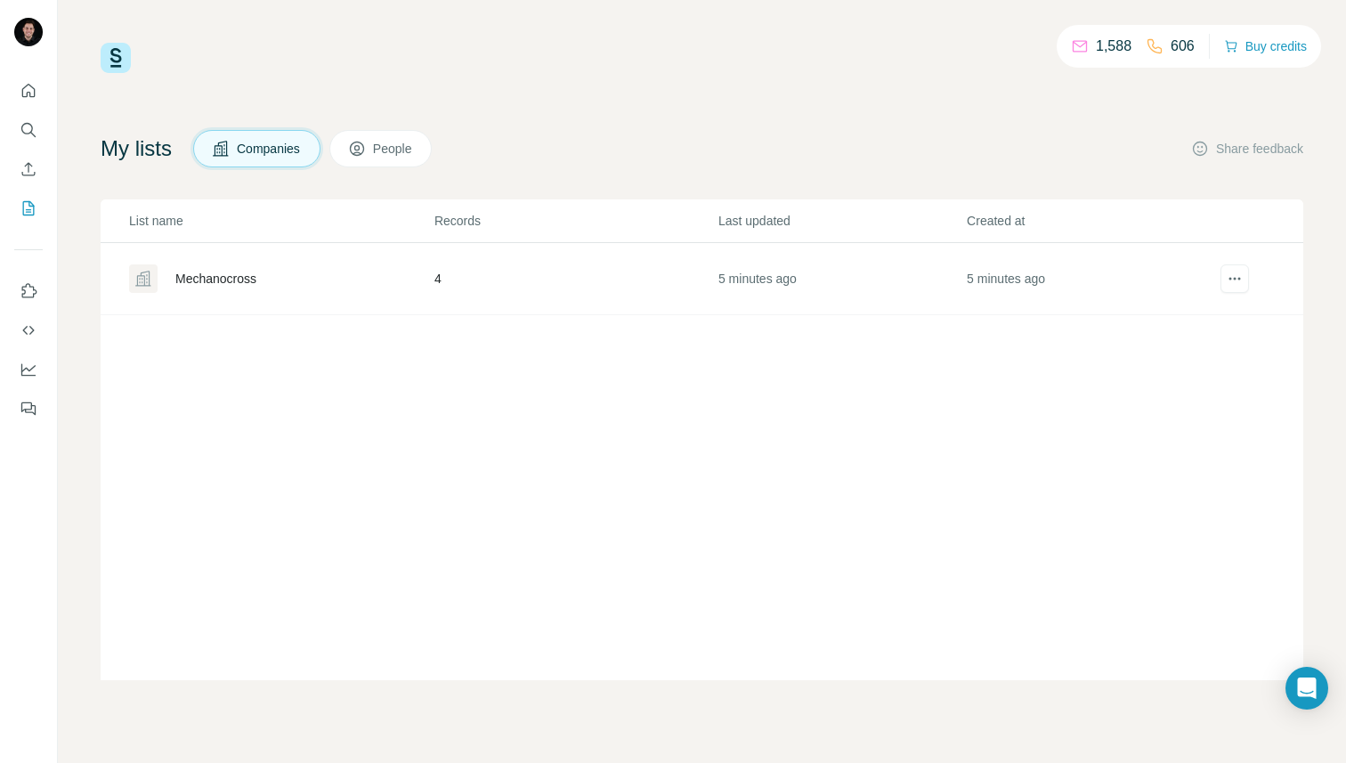
click at [200, 277] on div "Mechanocross" at bounding box center [215, 279] width 81 height 18
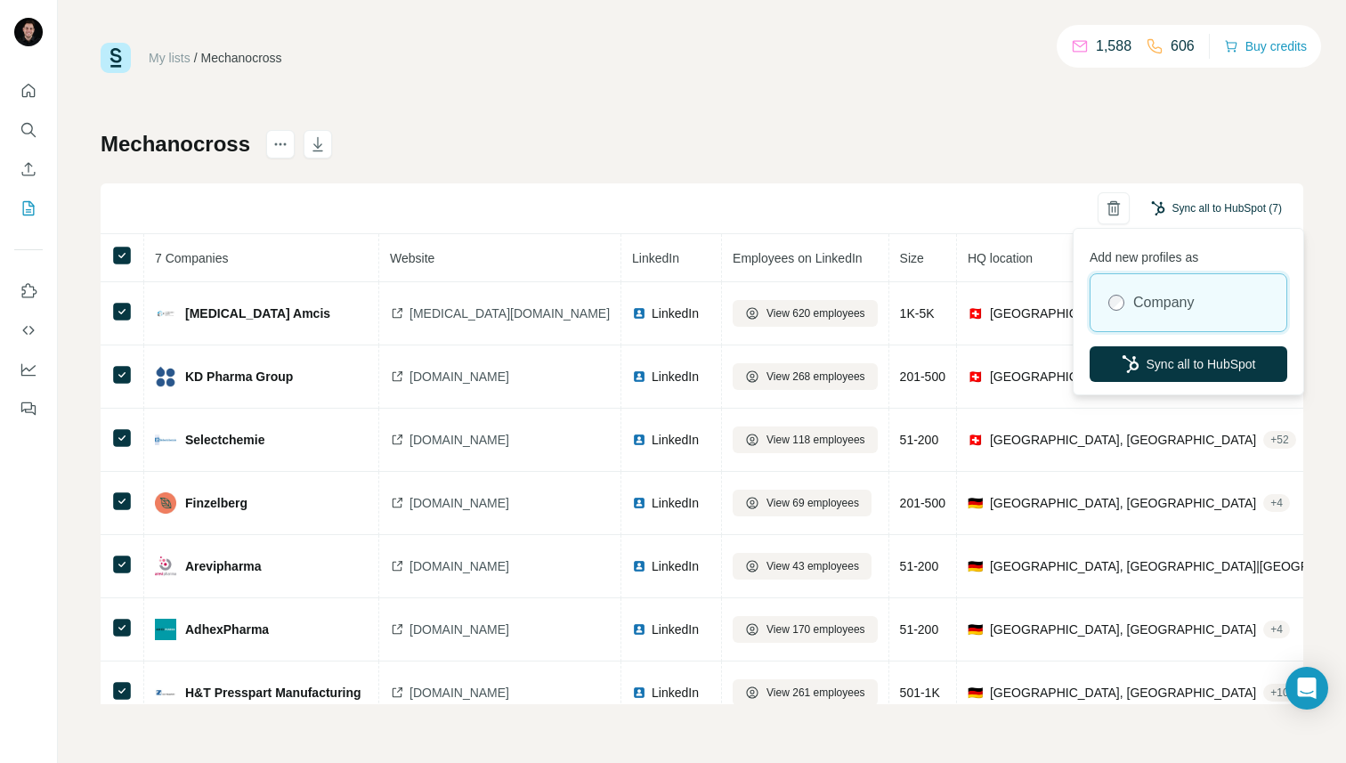
click at [1216, 206] on button "Sync all to HubSpot (7)" at bounding box center [1216, 208] width 156 height 27
click at [1154, 359] on button "Sync all to HubSpot" at bounding box center [1188, 364] width 198 height 36
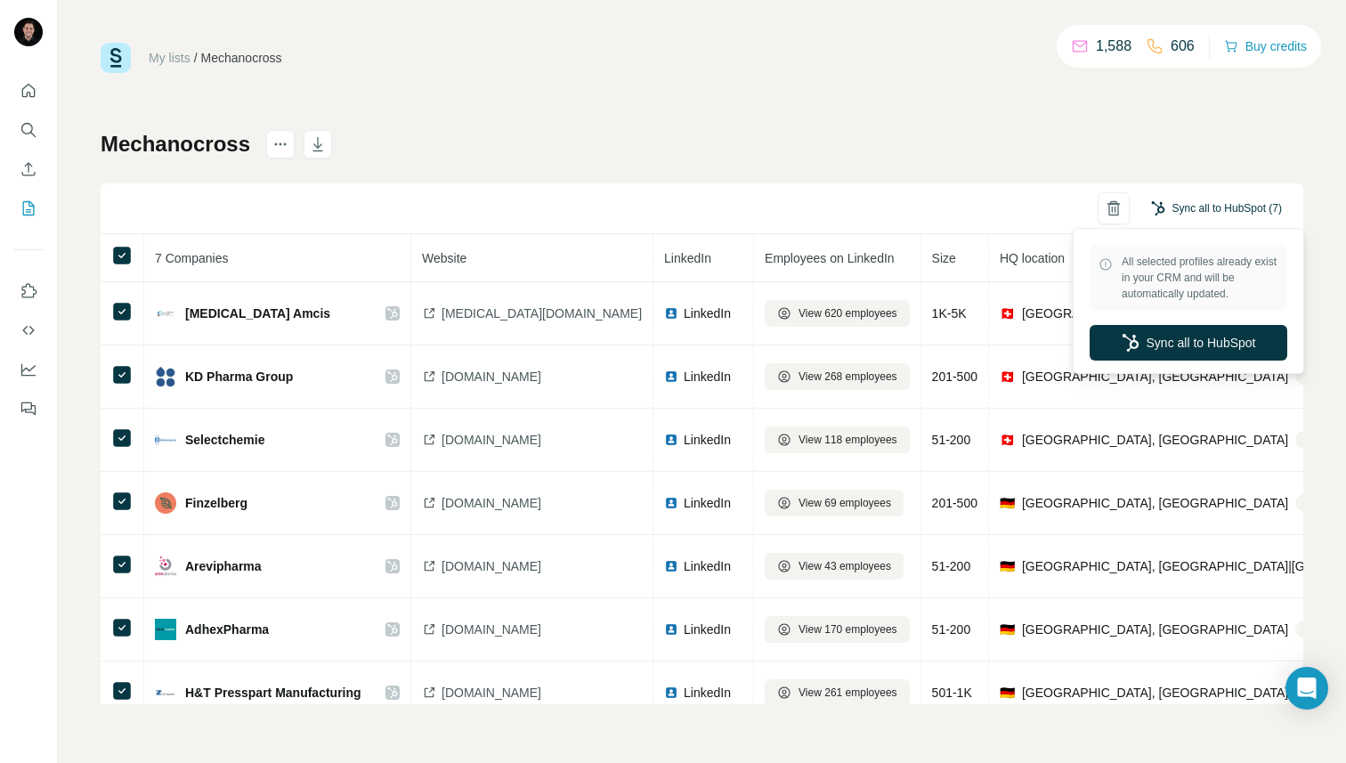
click at [1182, 210] on button "Sync all to HubSpot (7)" at bounding box center [1216, 208] width 156 height 27
click at [1121, 334] on icon "button" at bounding box center [1130, 343] width 18 height 18
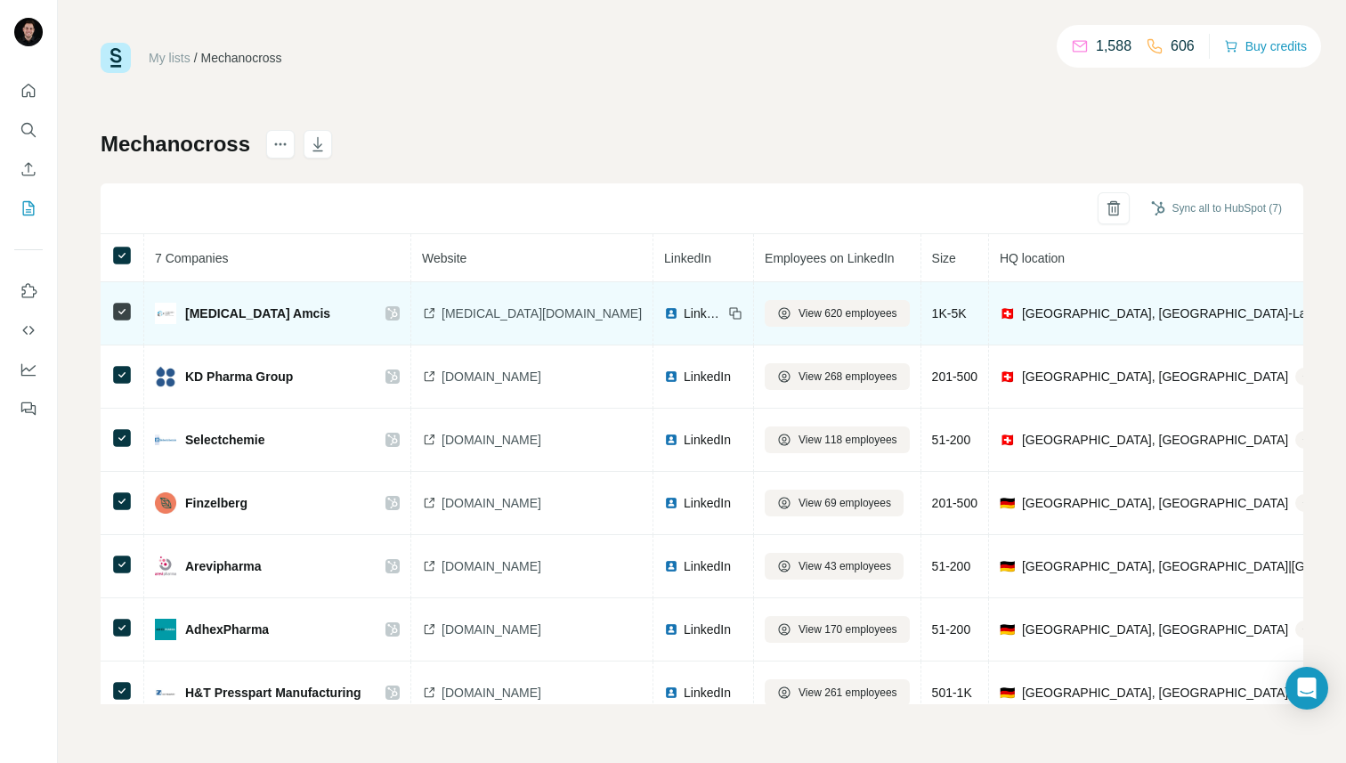
click at [208, 311] on span "[MEDICAL_DATA] Amcis" at bounding box center [257, 313] width 145 height 18
click at [272, 309] on span "[MEDICAL_DATA] Amcis" at bounding box center [257, 313] width 145 height 18
click at [165, 313] on img at bounding box center [165, 313] width 21 height 21
click at [684, 307] on span "LinkedIn" at bounding box center [703, 313] width 39 height 18
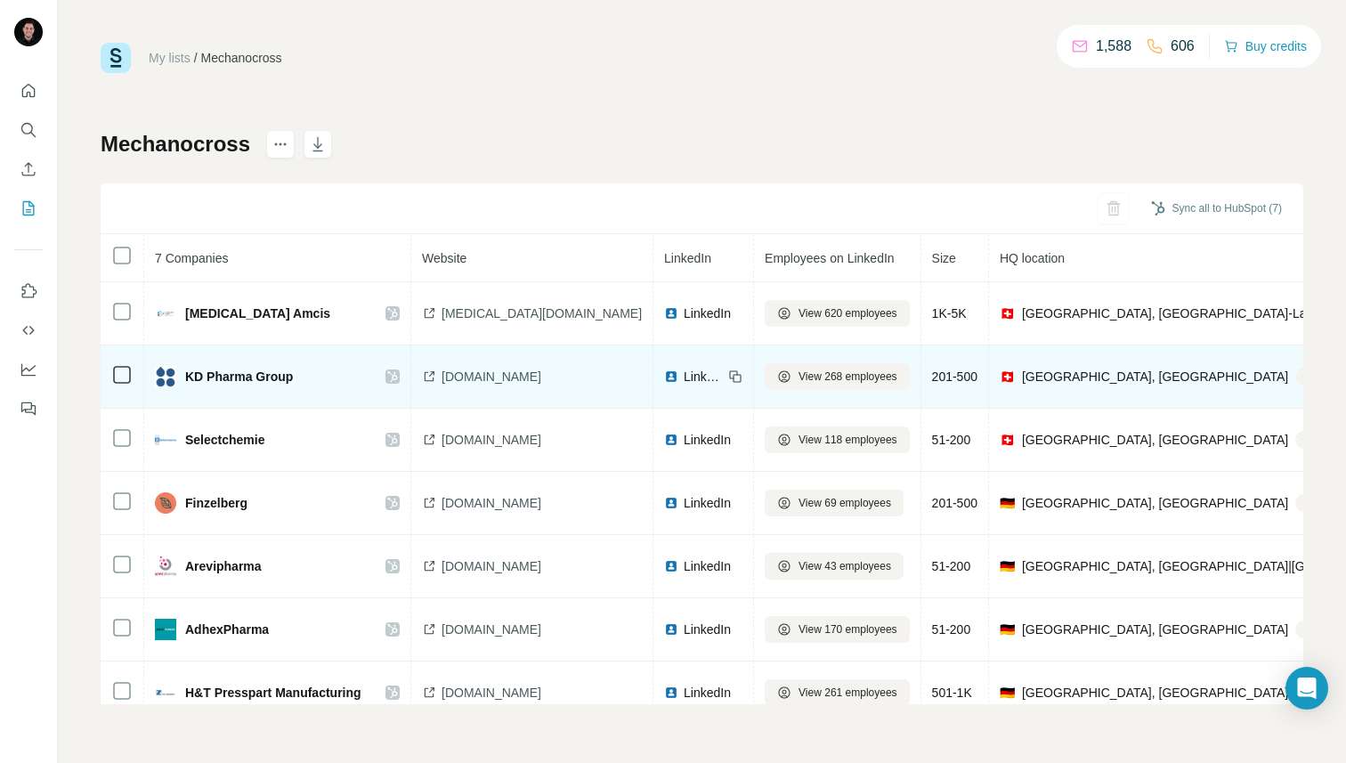
click at [684, 374] on span "LinkedIn" at bounding box center [703, 377] width 39 height 18
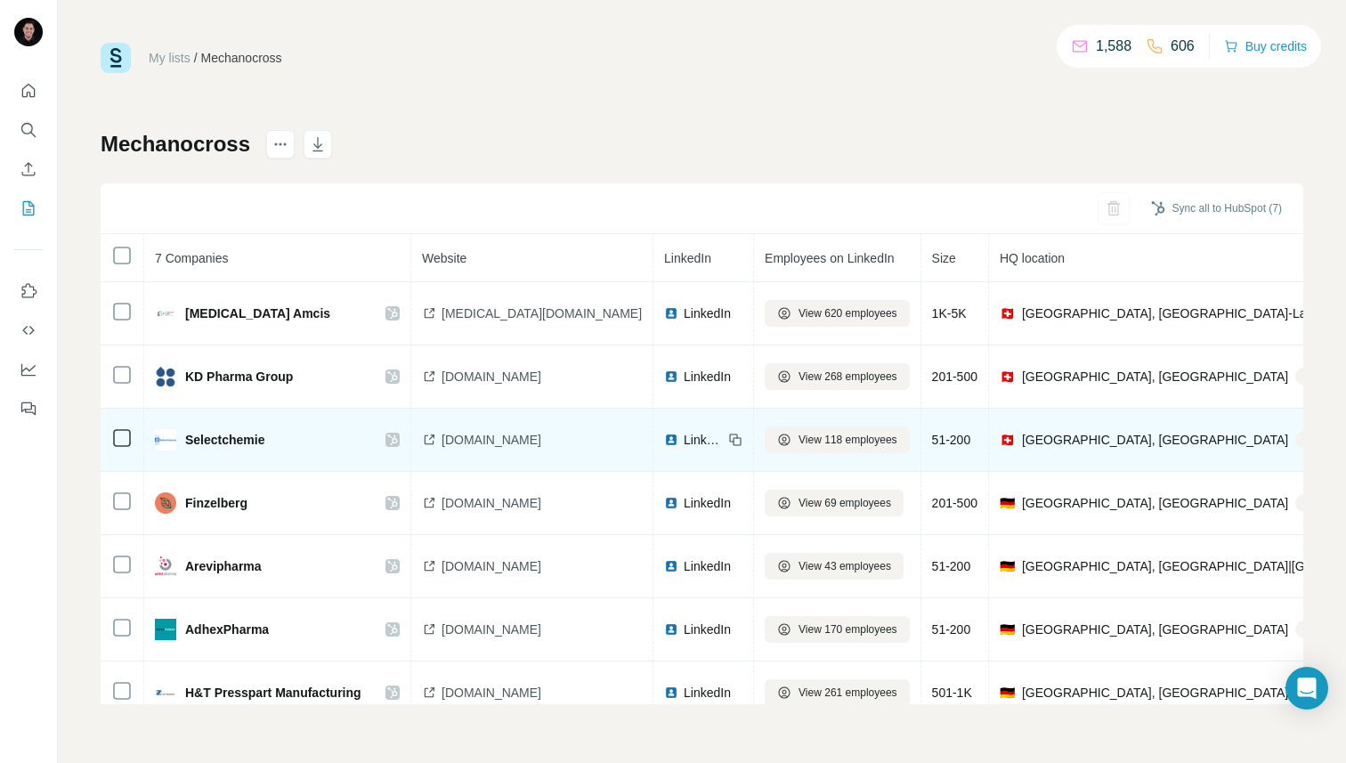
click at [664, 431] on div "LinkedIn" at bounding box center [703, 440] width 78 height 18
click at [684, 436] on span "LinkedIn" at bounding box center [703, 440] width 39 height 18
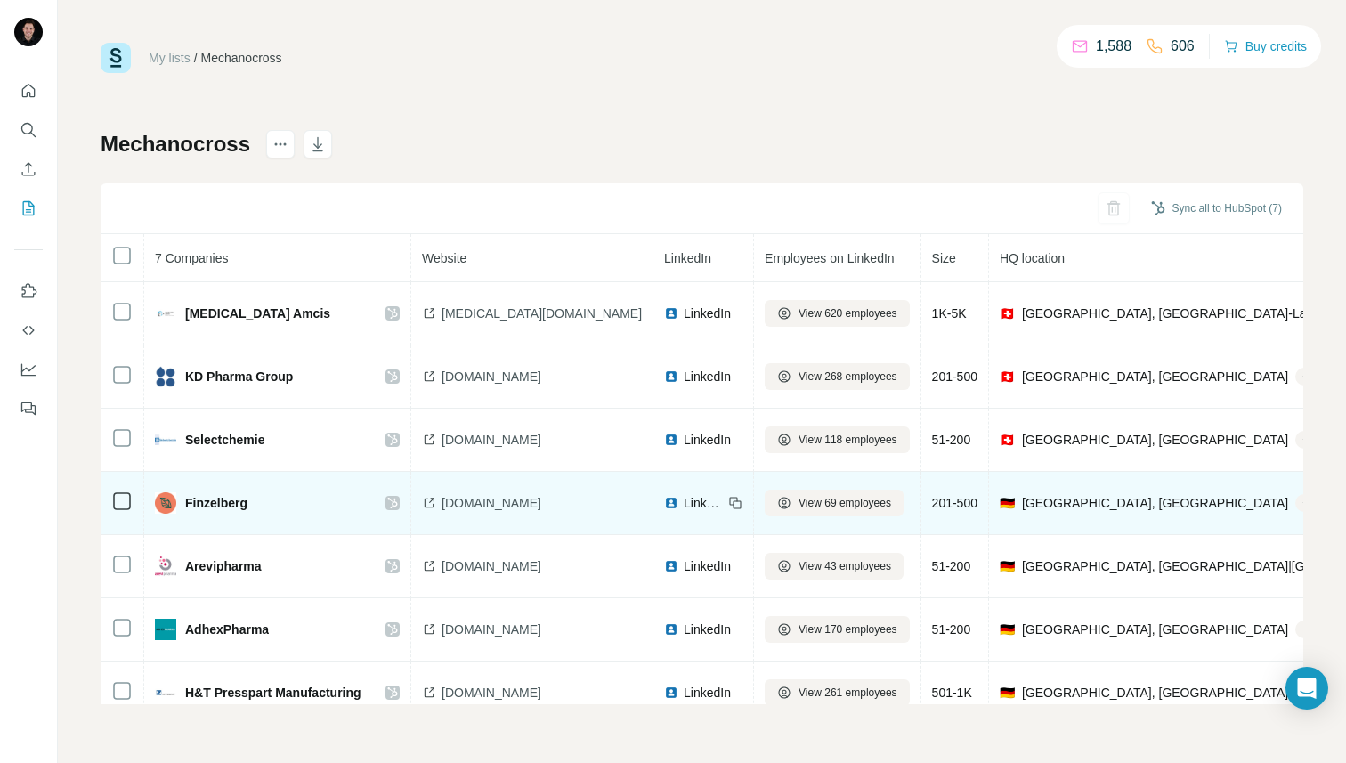
click at [684, 499] on span "LinkedIn" at bounding box center [703, 503] width 39 height 18
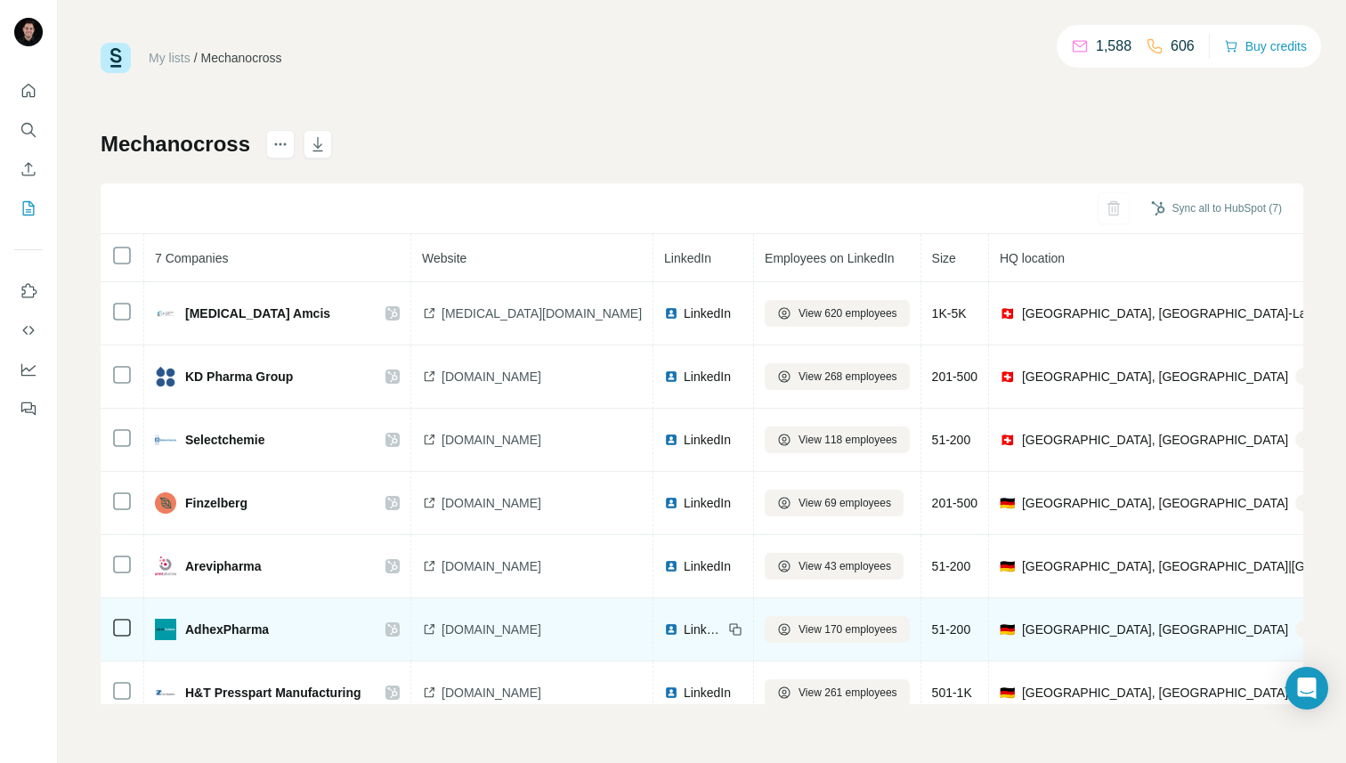
click at [684, 623] on span "LinkedIn" at bounding box center [703, 629] width 39 height 18
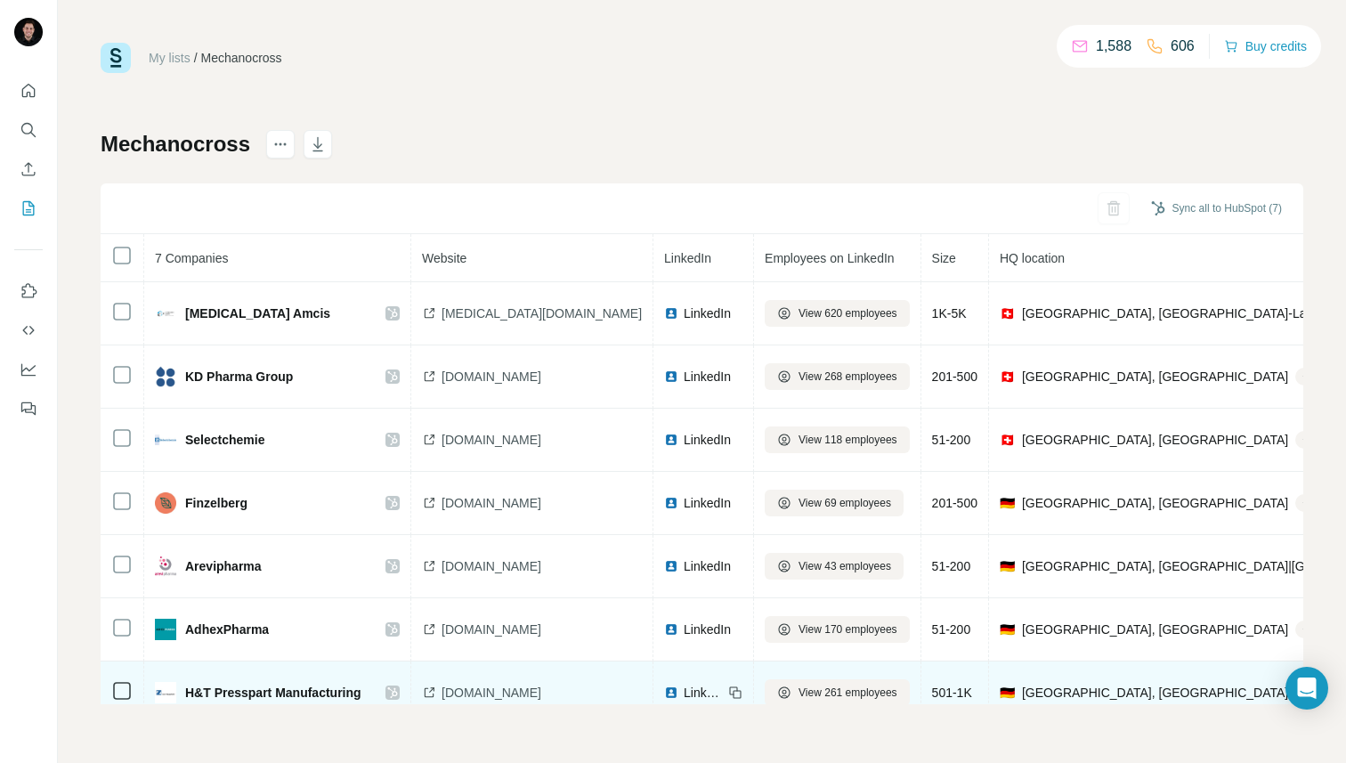
click at [684, 689] on span "LinkedIn" at bounding box center [703, 693] width 39 height 18
